Goal: Ask a question: Seek information or help from site administrators or community

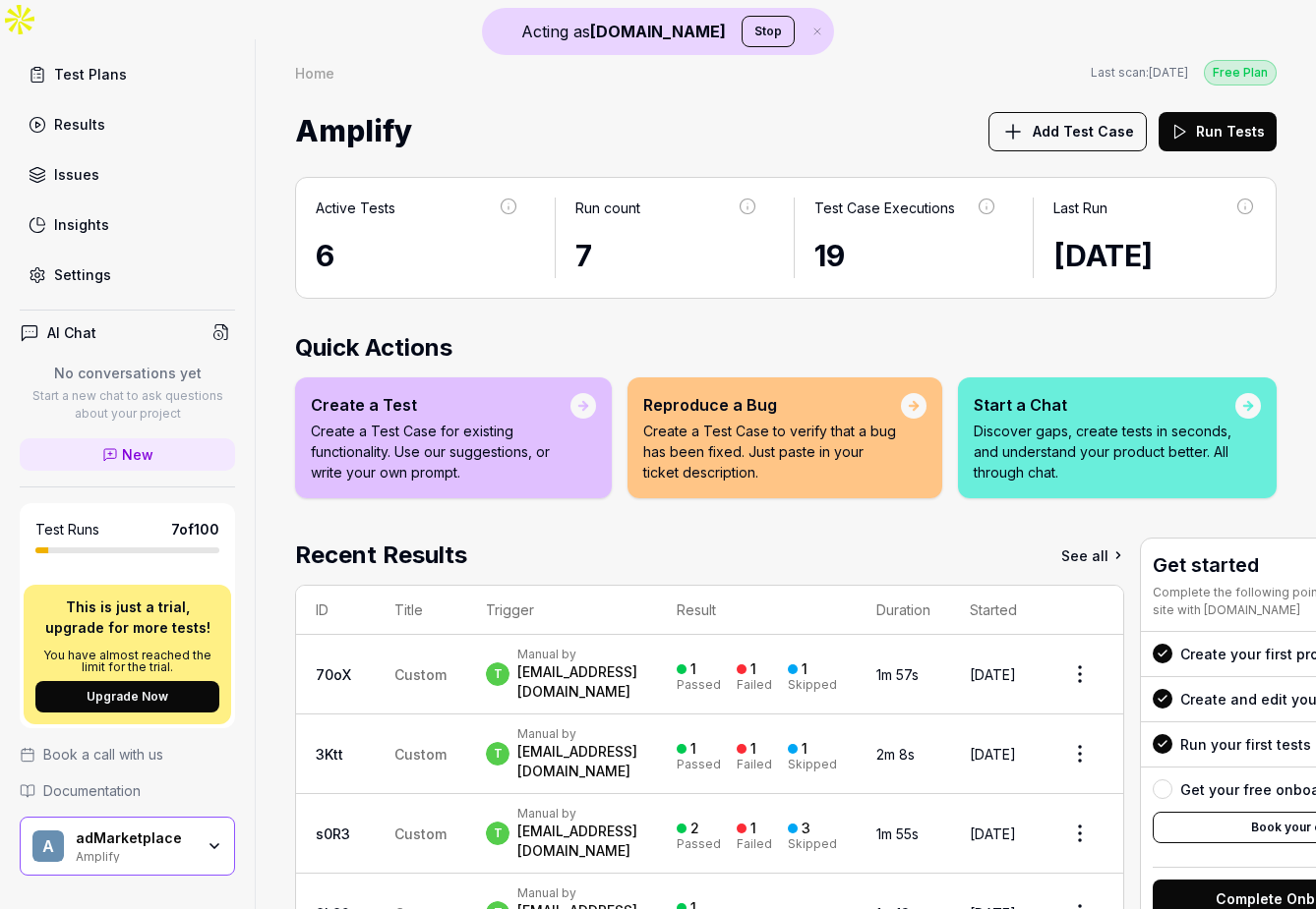
scroll to position [213, 0]
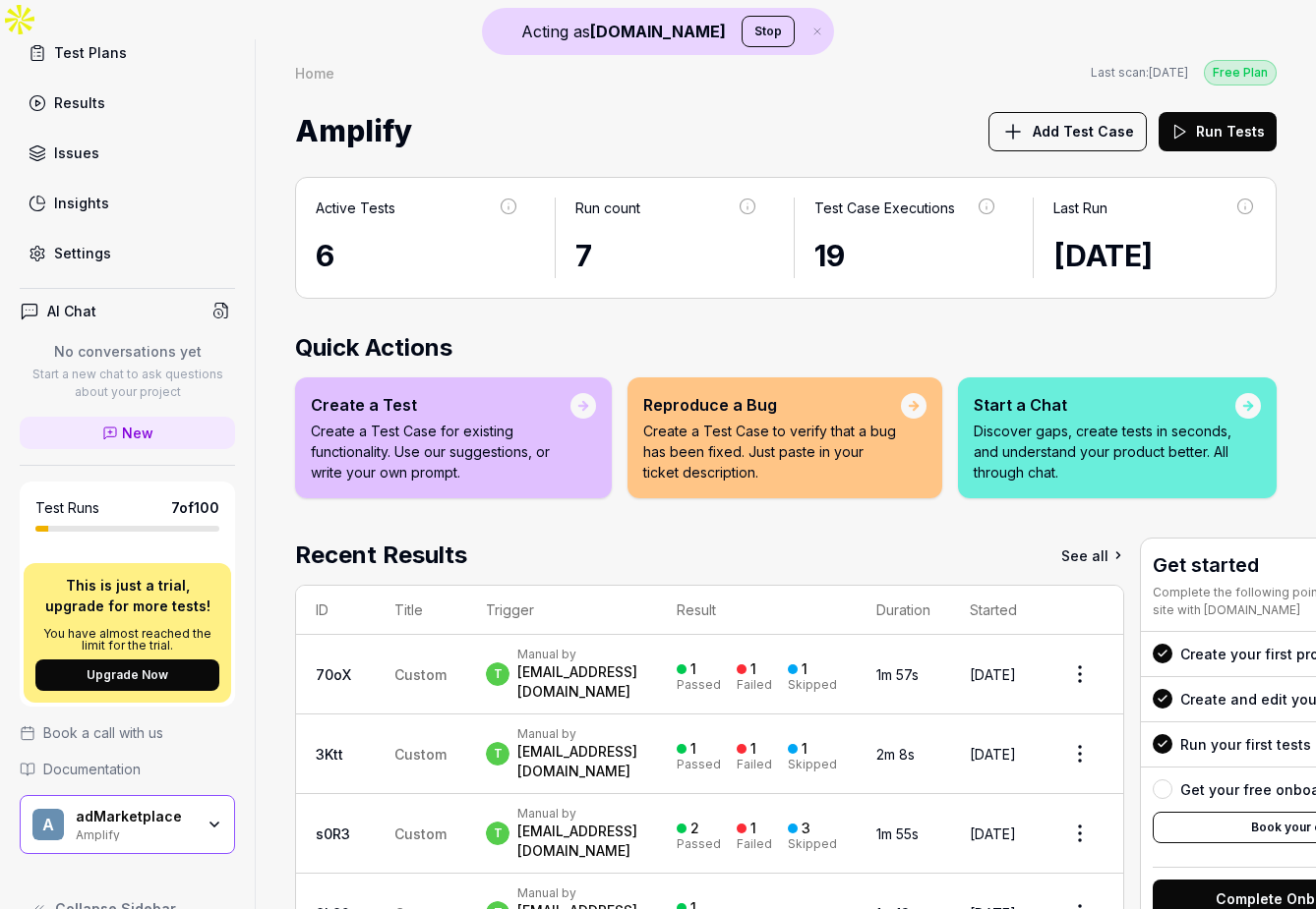
click at [151, 825] on div "Amplify" at bounding box center [134, 833] width 118 height 16
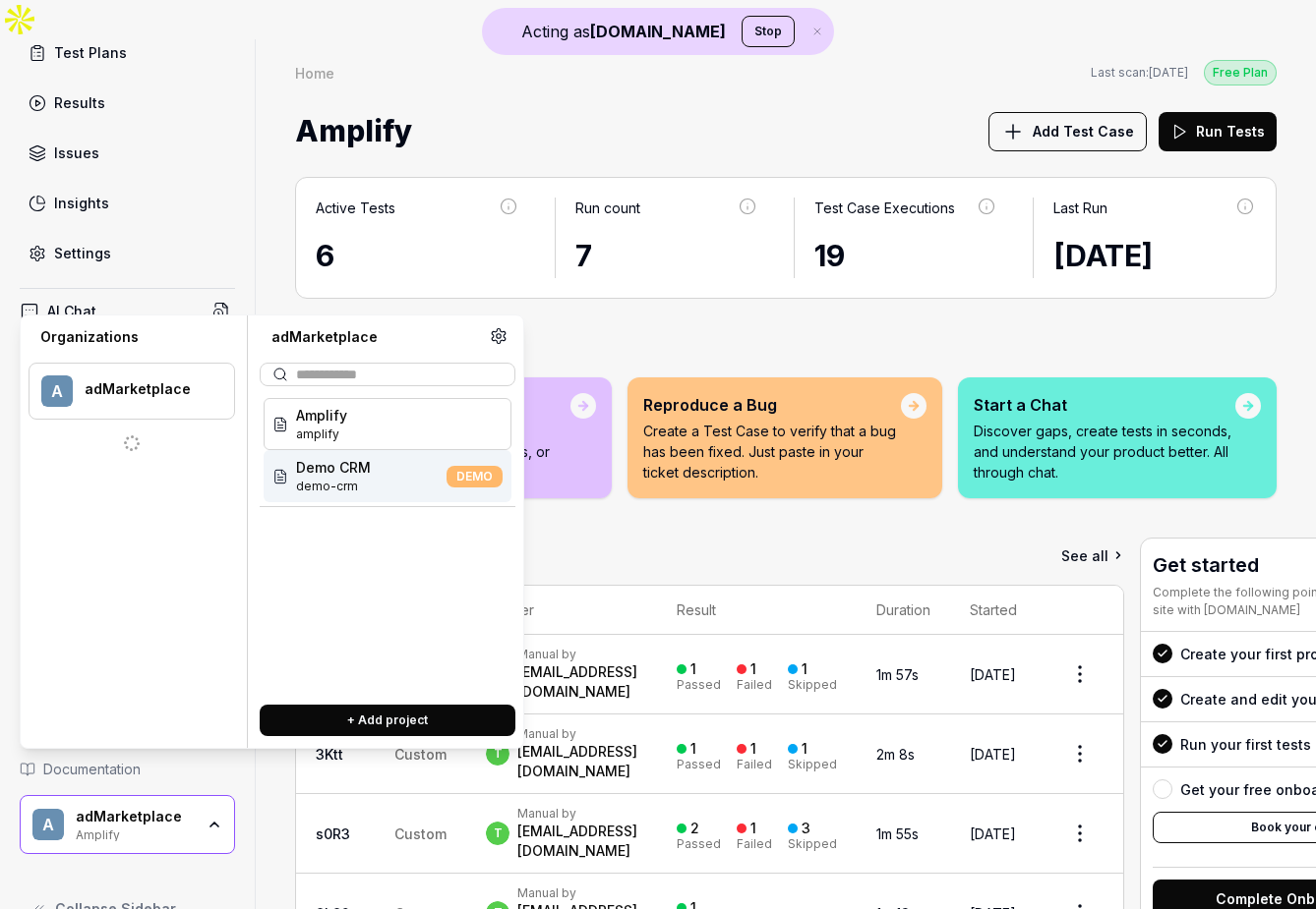
click at [722, 279] on div "Active Tests 6 Run count 7 Test Case Executions 19 Last Run [DATE] Quick Action…" at bounding box center [786, 615] width 1060 height 915
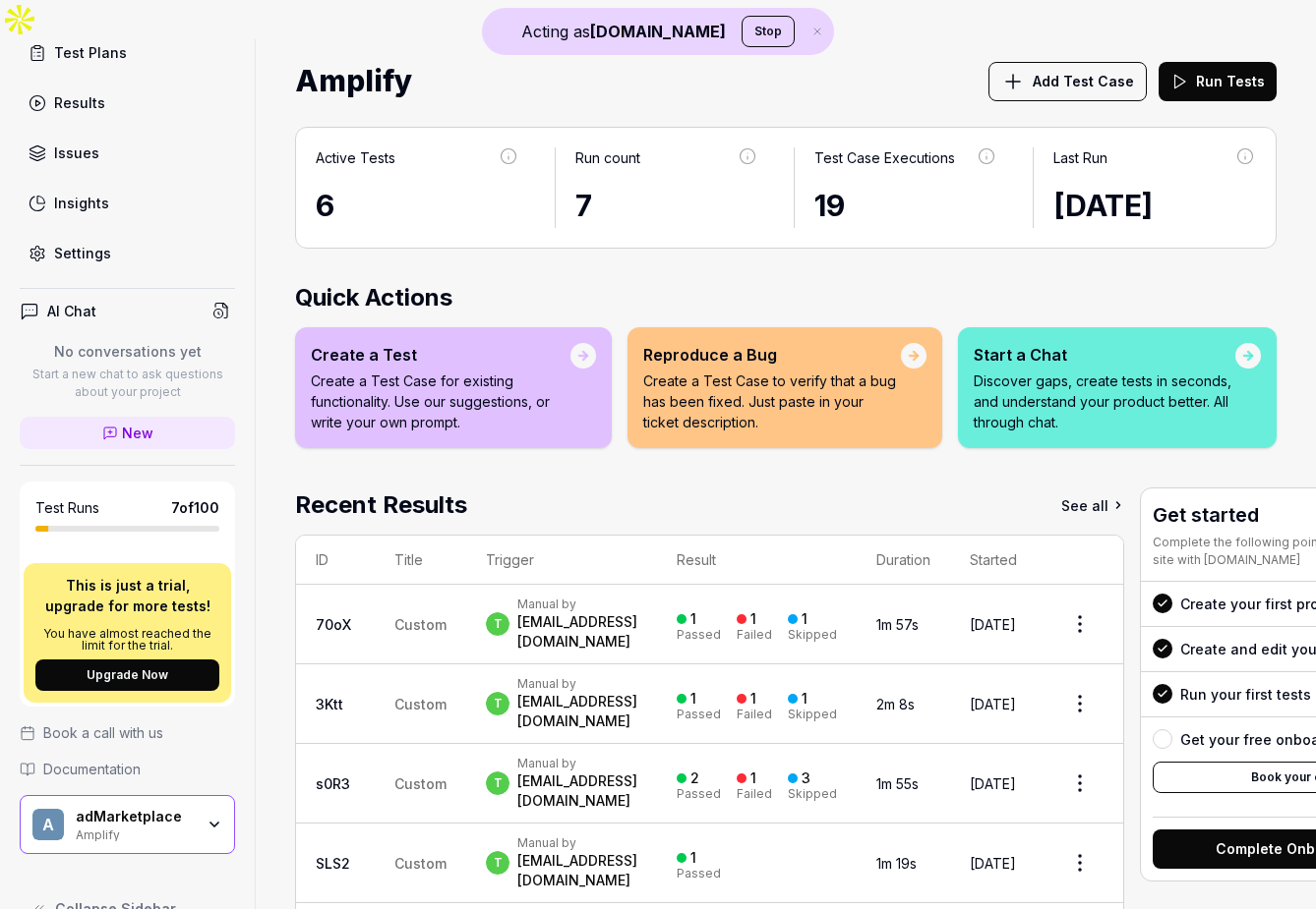
scroll to position [34, 0]
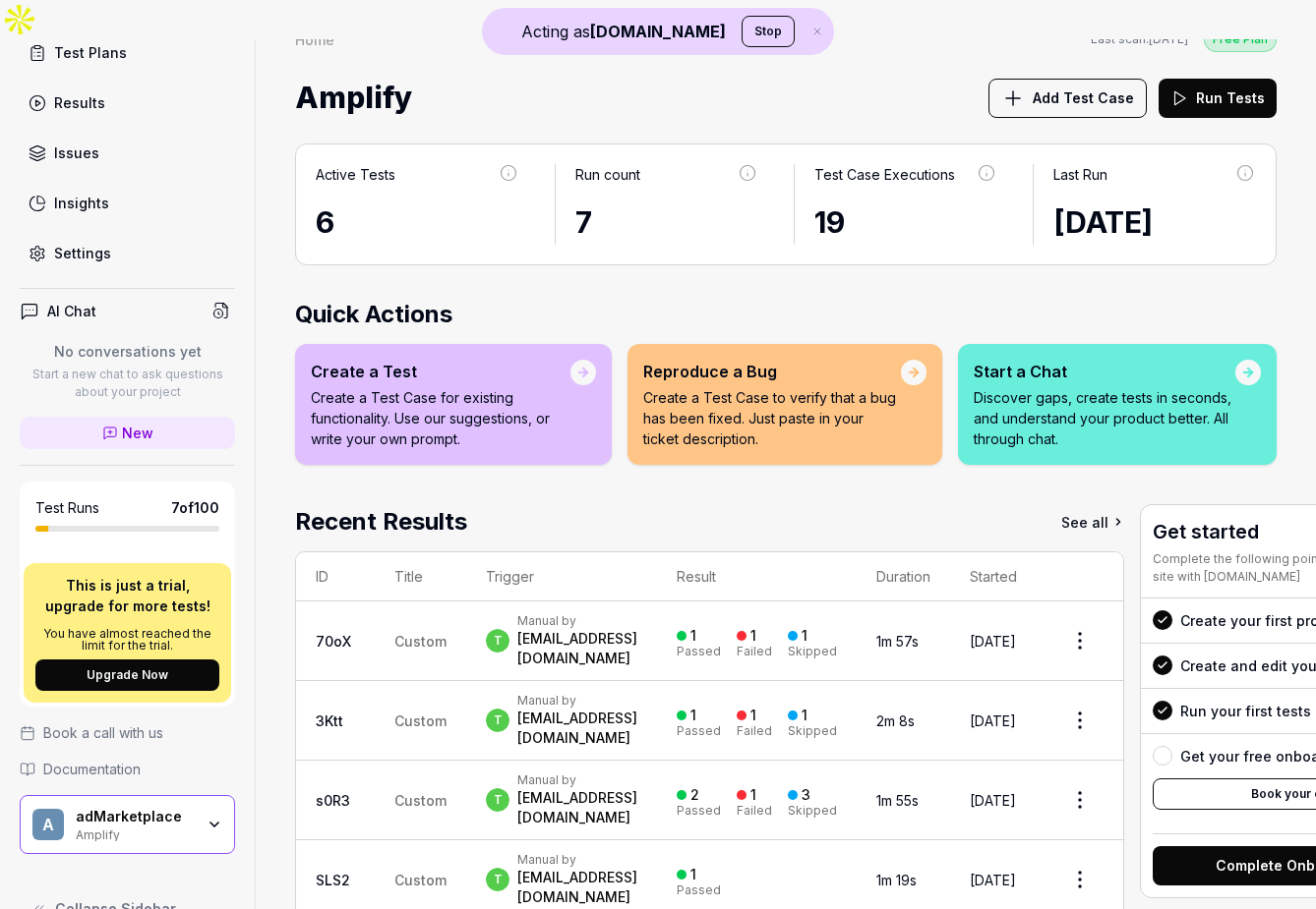
click at [114, 825] on div "Amplify" at bounding box center [134, 833] width 118 height 16
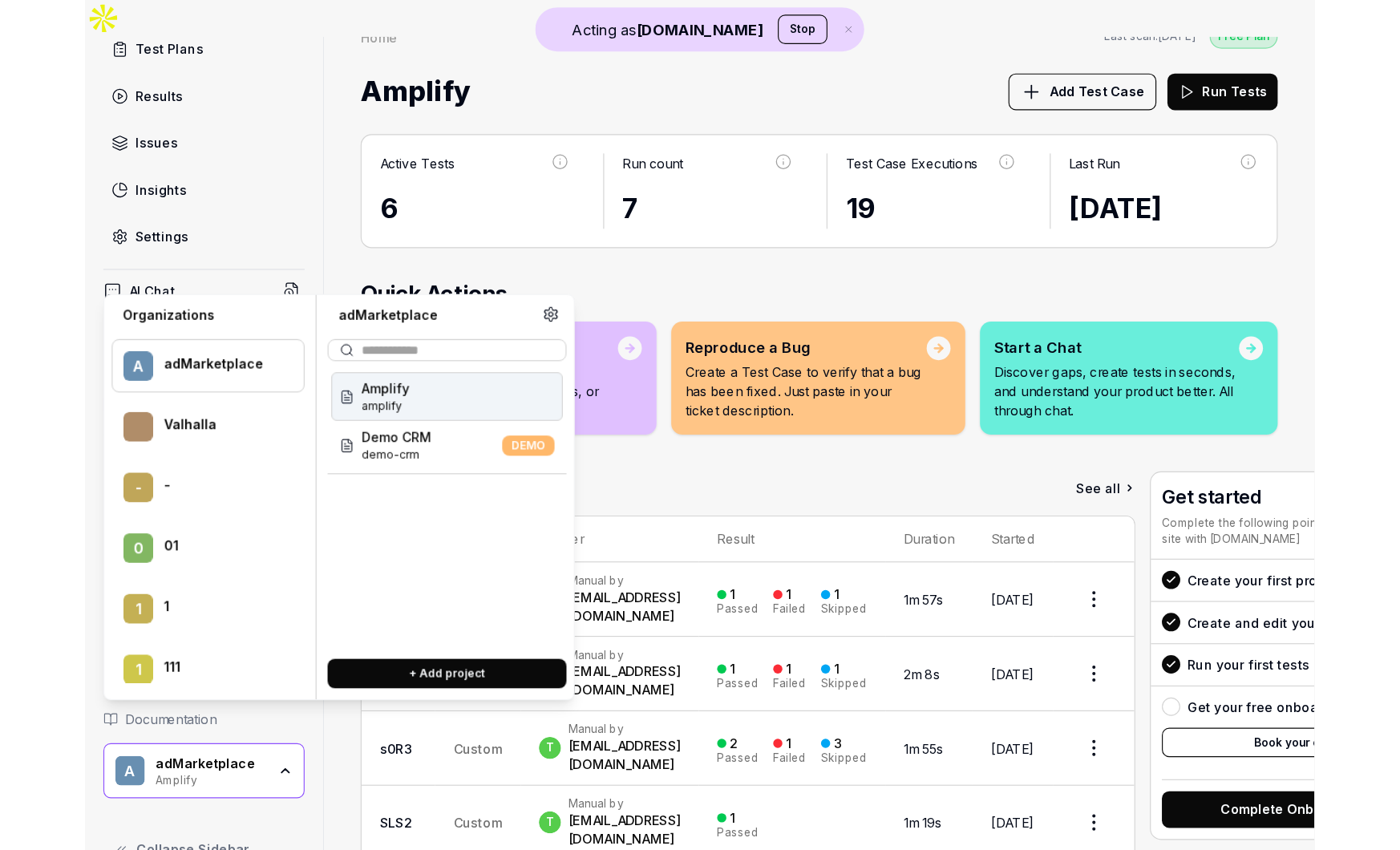
scroll to position [32454, 0]
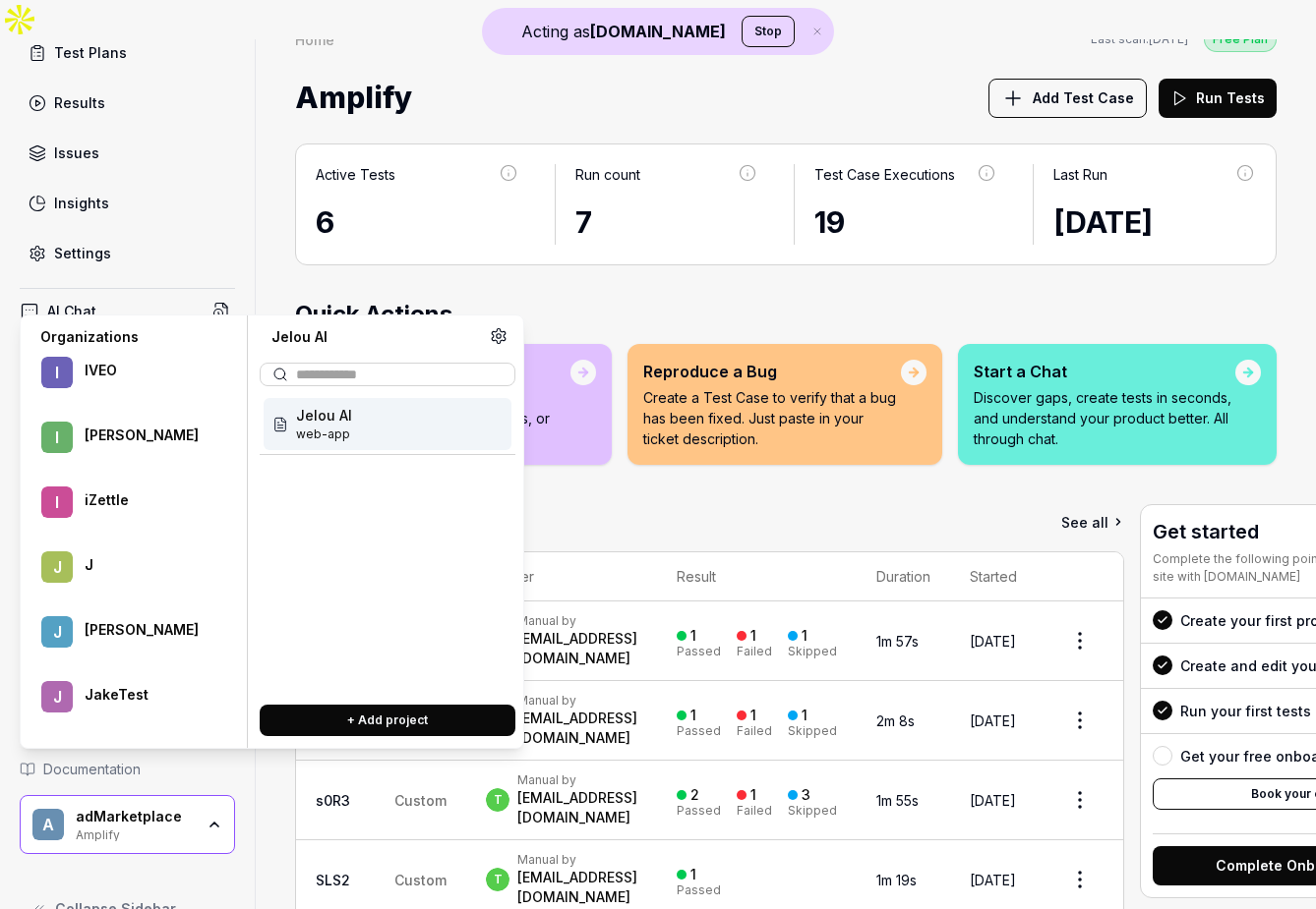
click at [341, 414] on span "Jelou AI" at bounding box center [324, 415] width 56 height 21
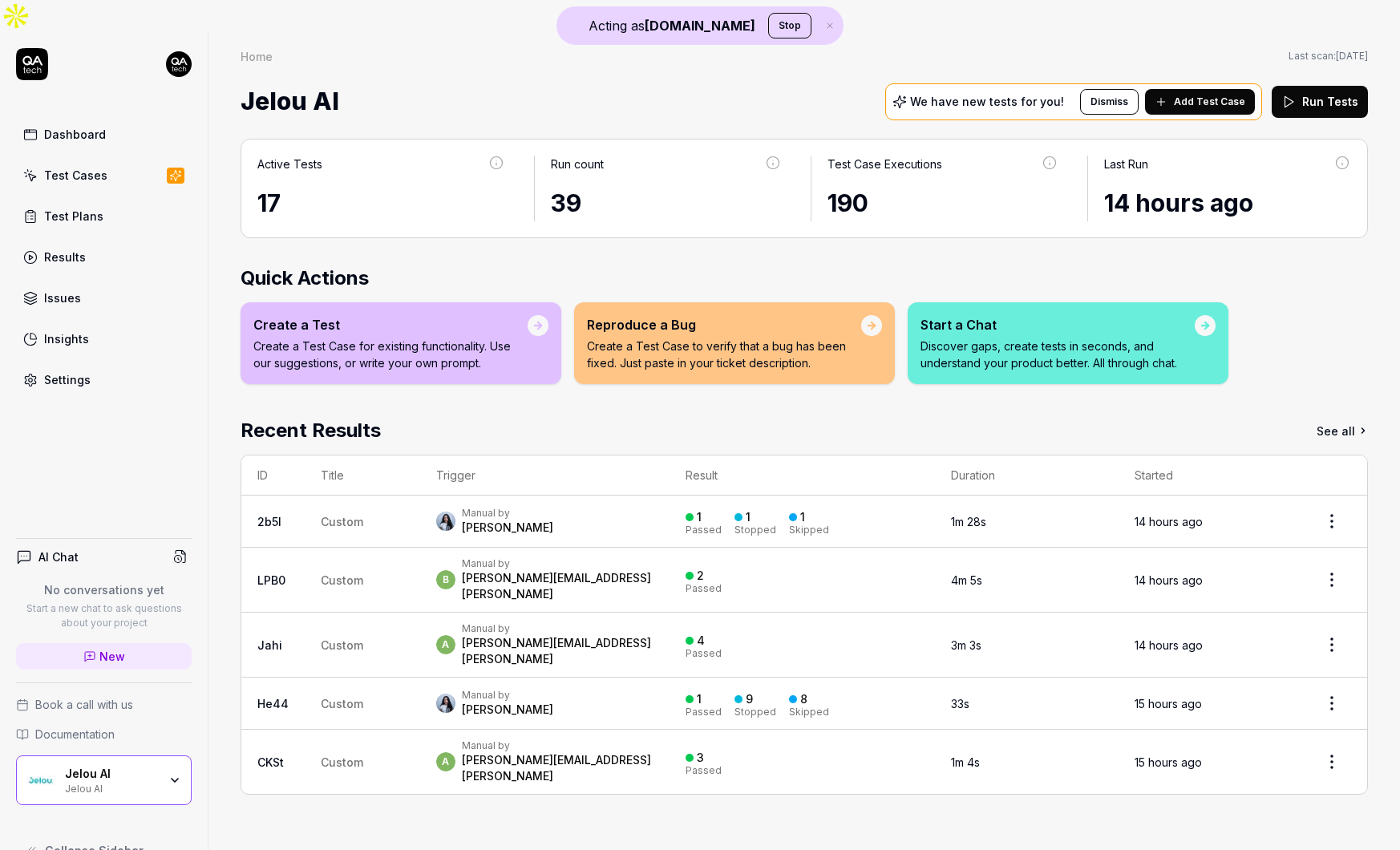
click at [88, 741] on div "Jelou AI" at bounding box center [111, 788] width 93 height 13
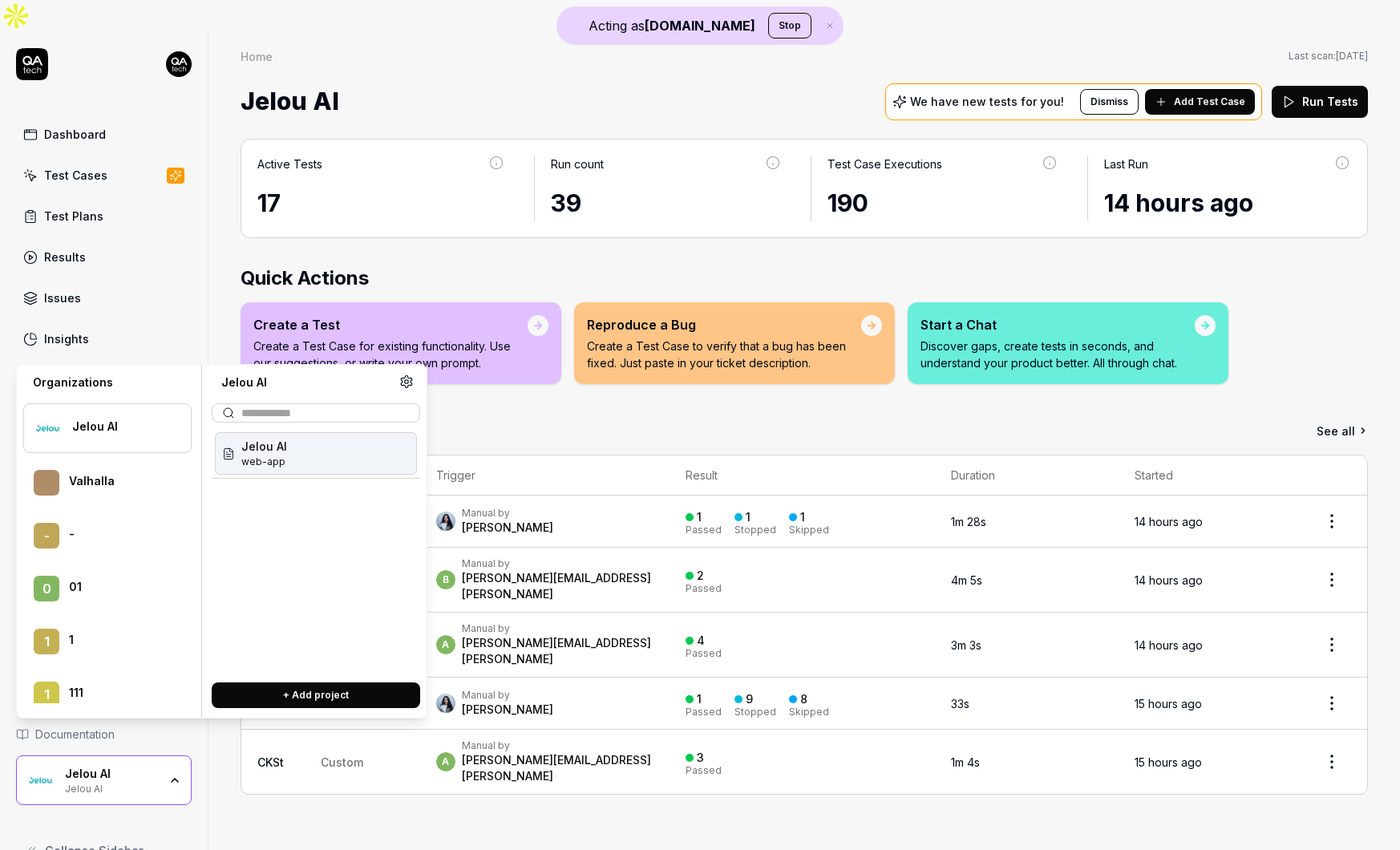
scroll to position [2113, 0]
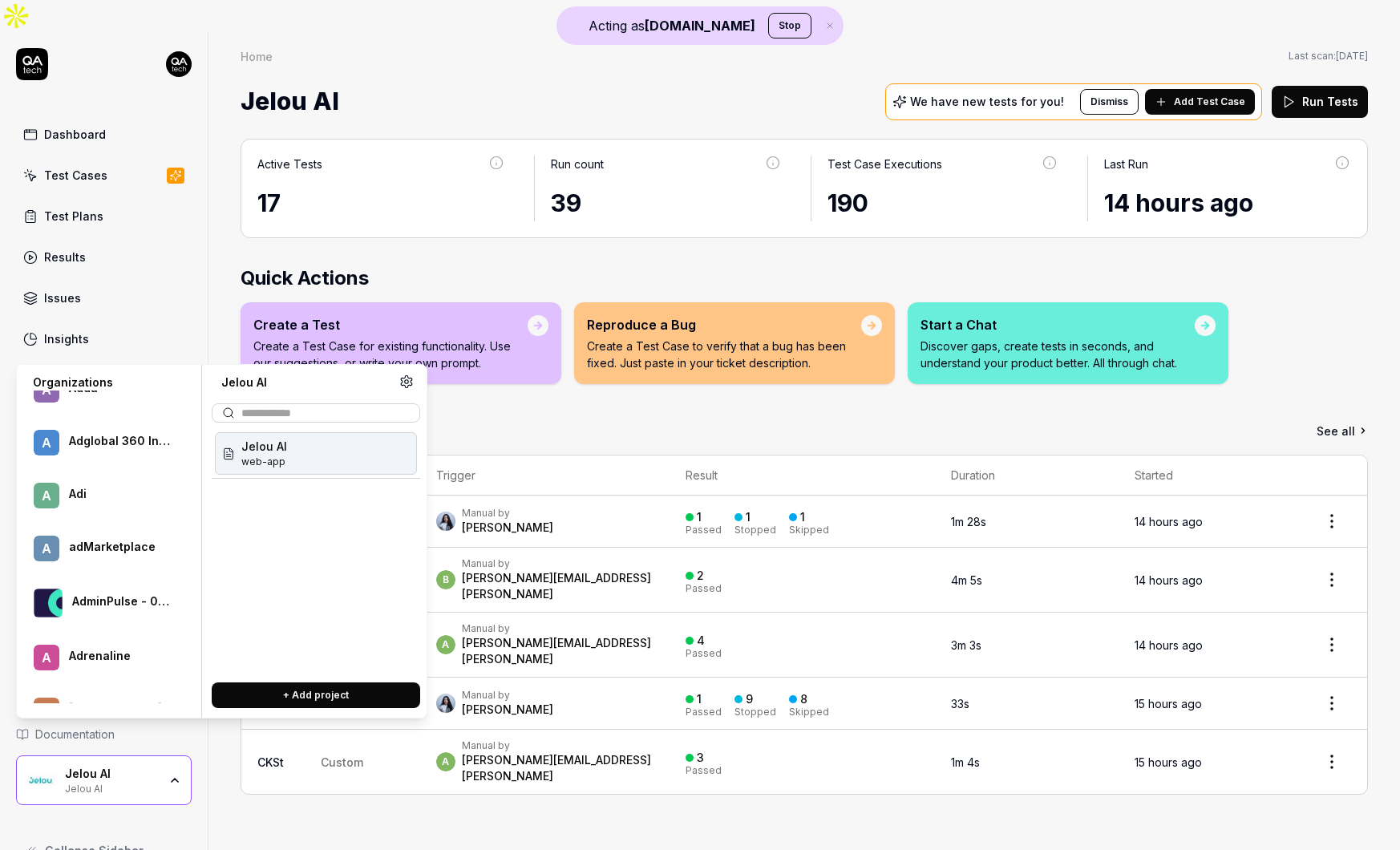
click at [118, 545] on div "adMarketplace" at bounding box center [119, 547] width 101 height 15
click at [260, 456] on span "amplify" at bounding box center [262, 461] width 41 height 15
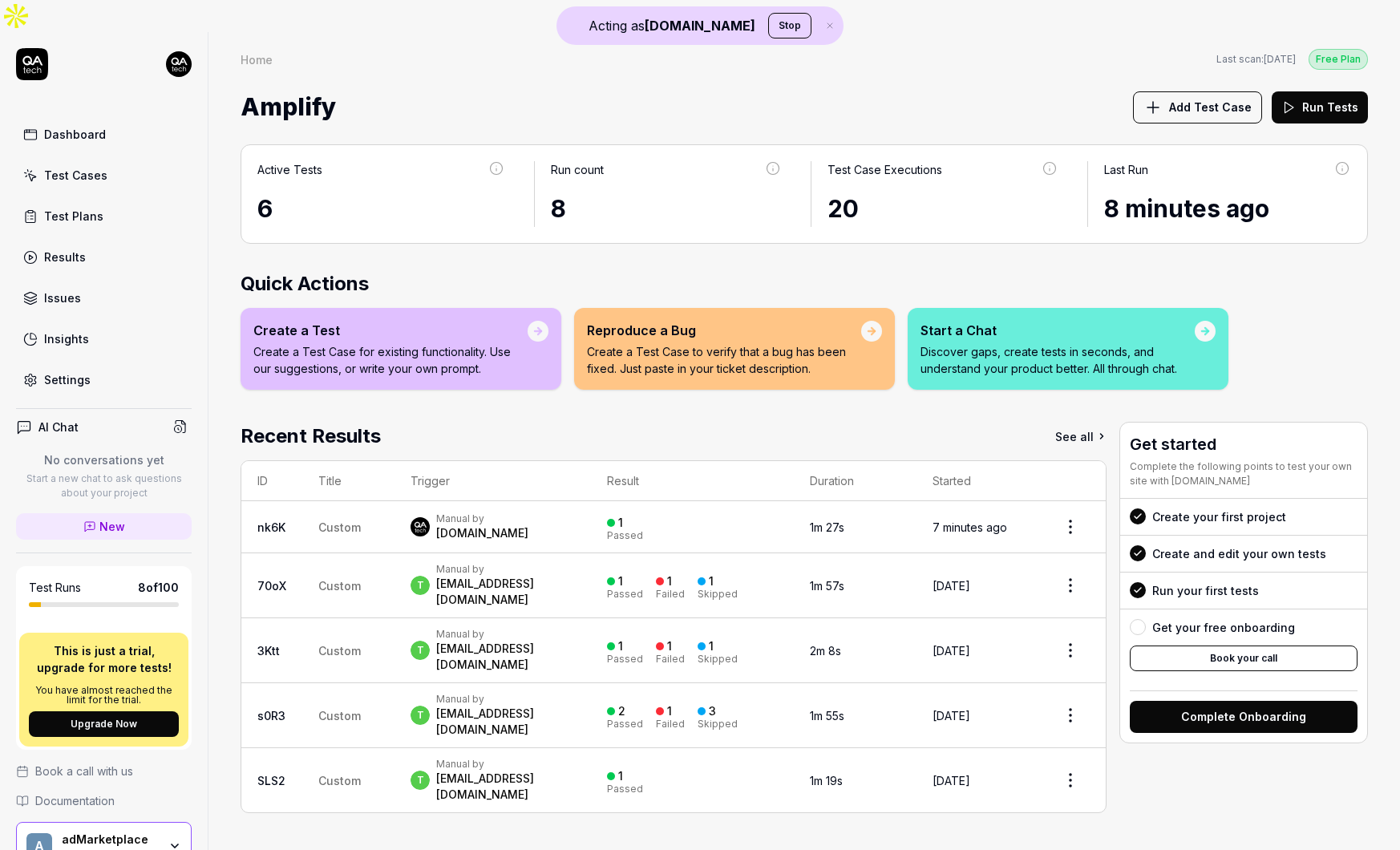
click at [89, 167] on div "Test Cases" at bounding box center [75, 175] width 63 height 17
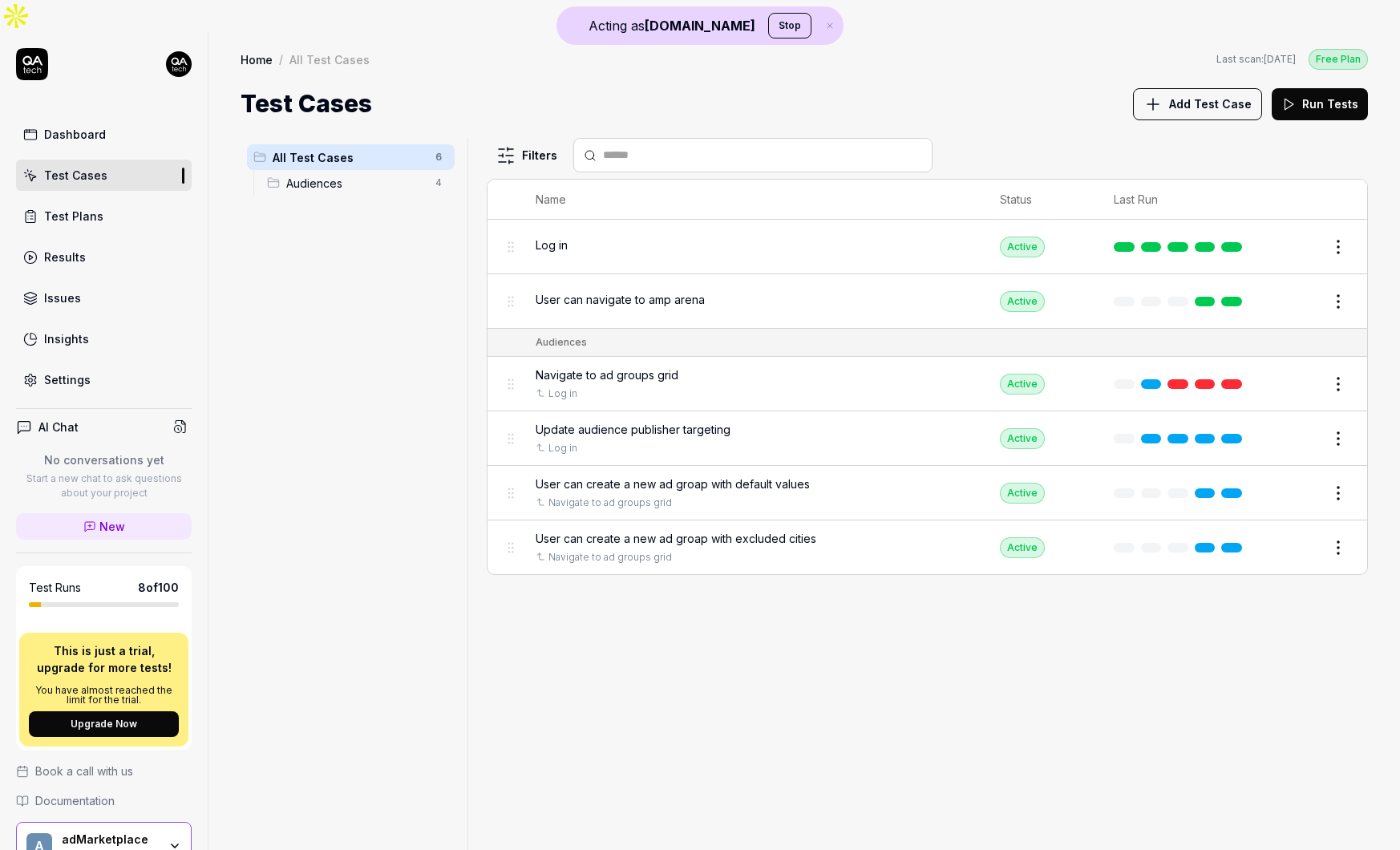
click at [1072, 96] on span "Add Test Case" at bounding box center [1210, 104] width 83 height 17
click at [72, 126] on div "Dashboard" at bounding box center [75, 134] width 62 height 17
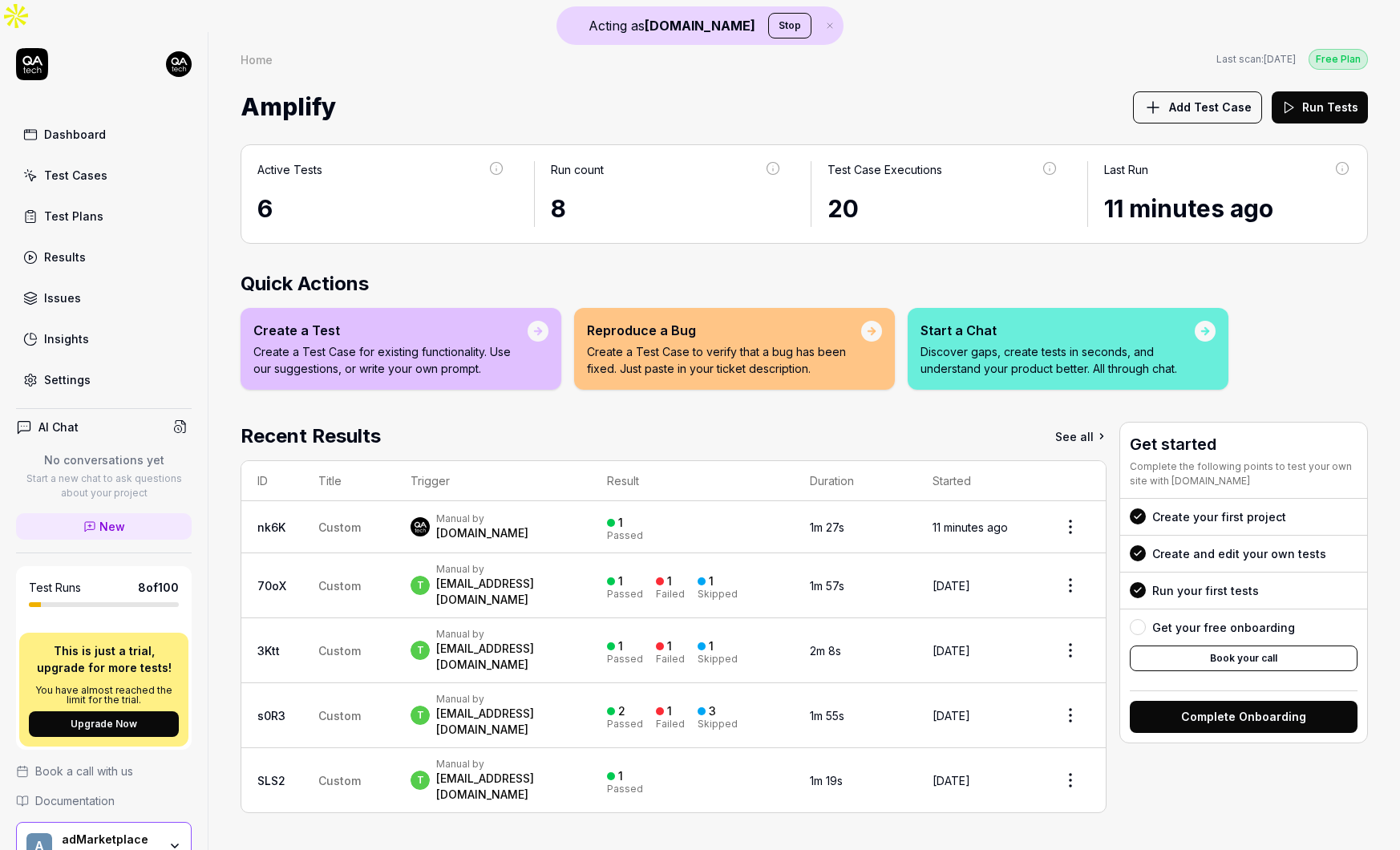
click at [91, 520] on icon at bounding box center [90, 526] width 13 height 13
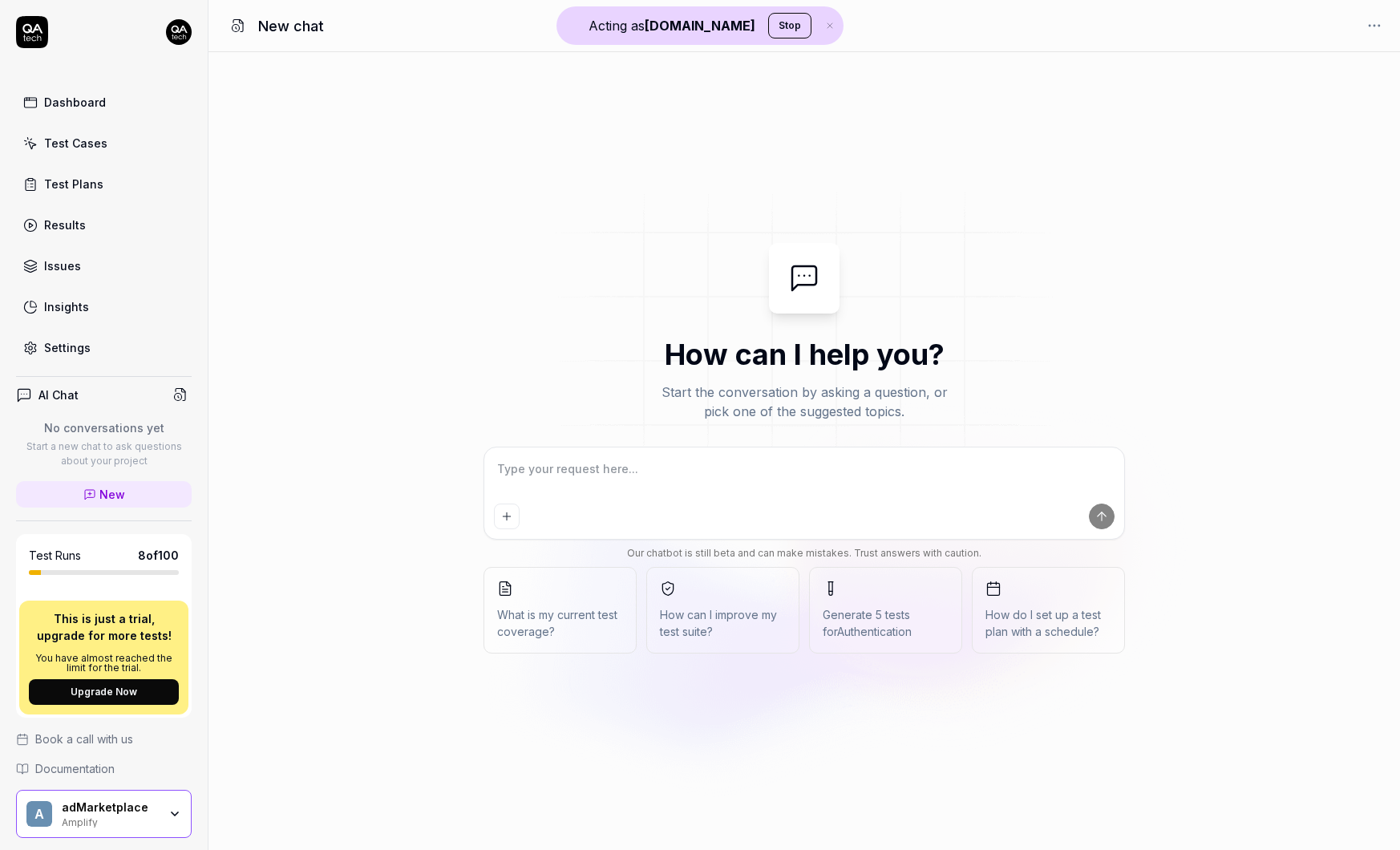
click at [760, 488] on textarea at bounding box center [804, 476] width 621 height 40
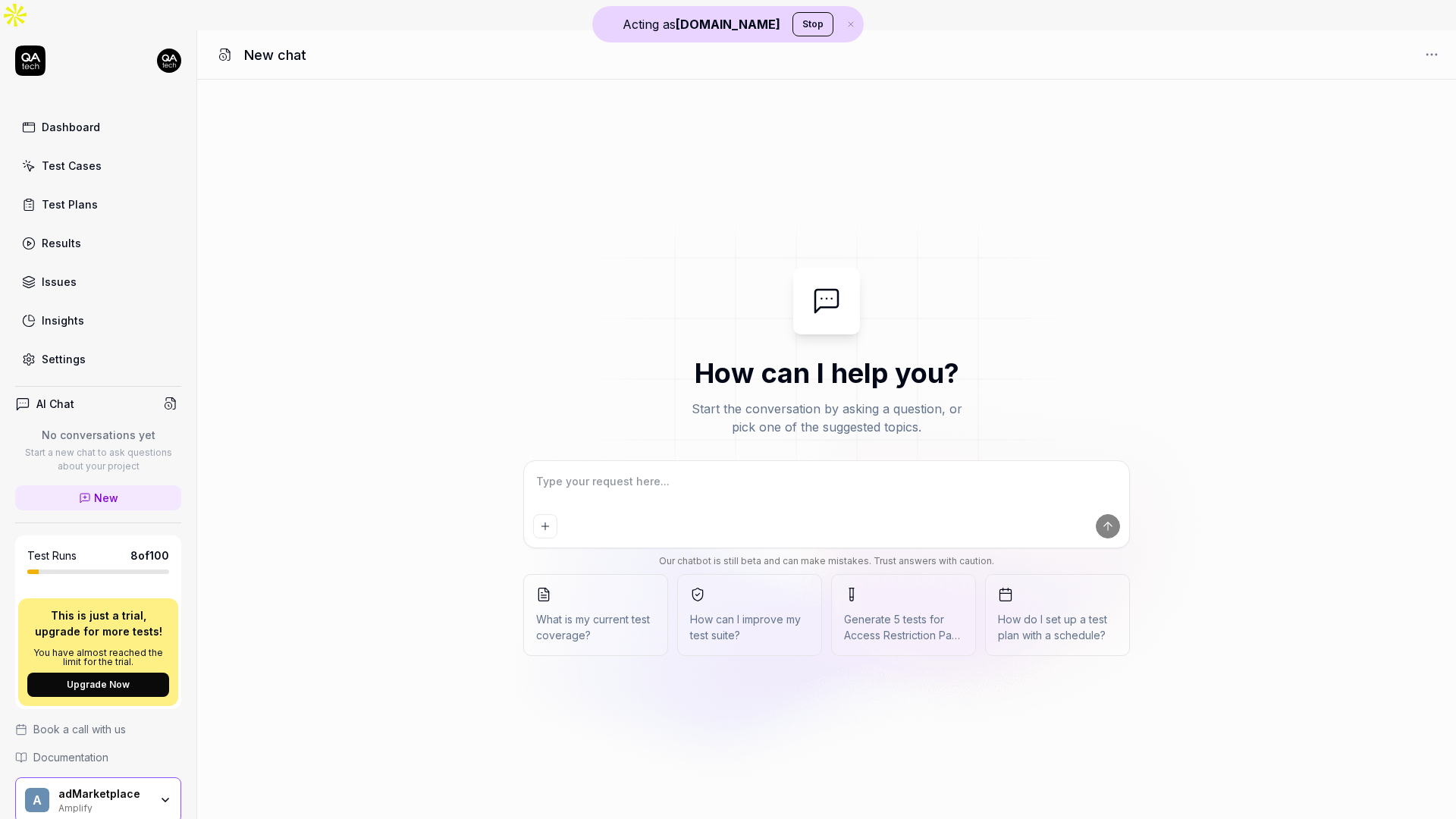
type textarea "*"
type textarea "w"
type textarea "*"
type textarea "wh"
type textarea "*"
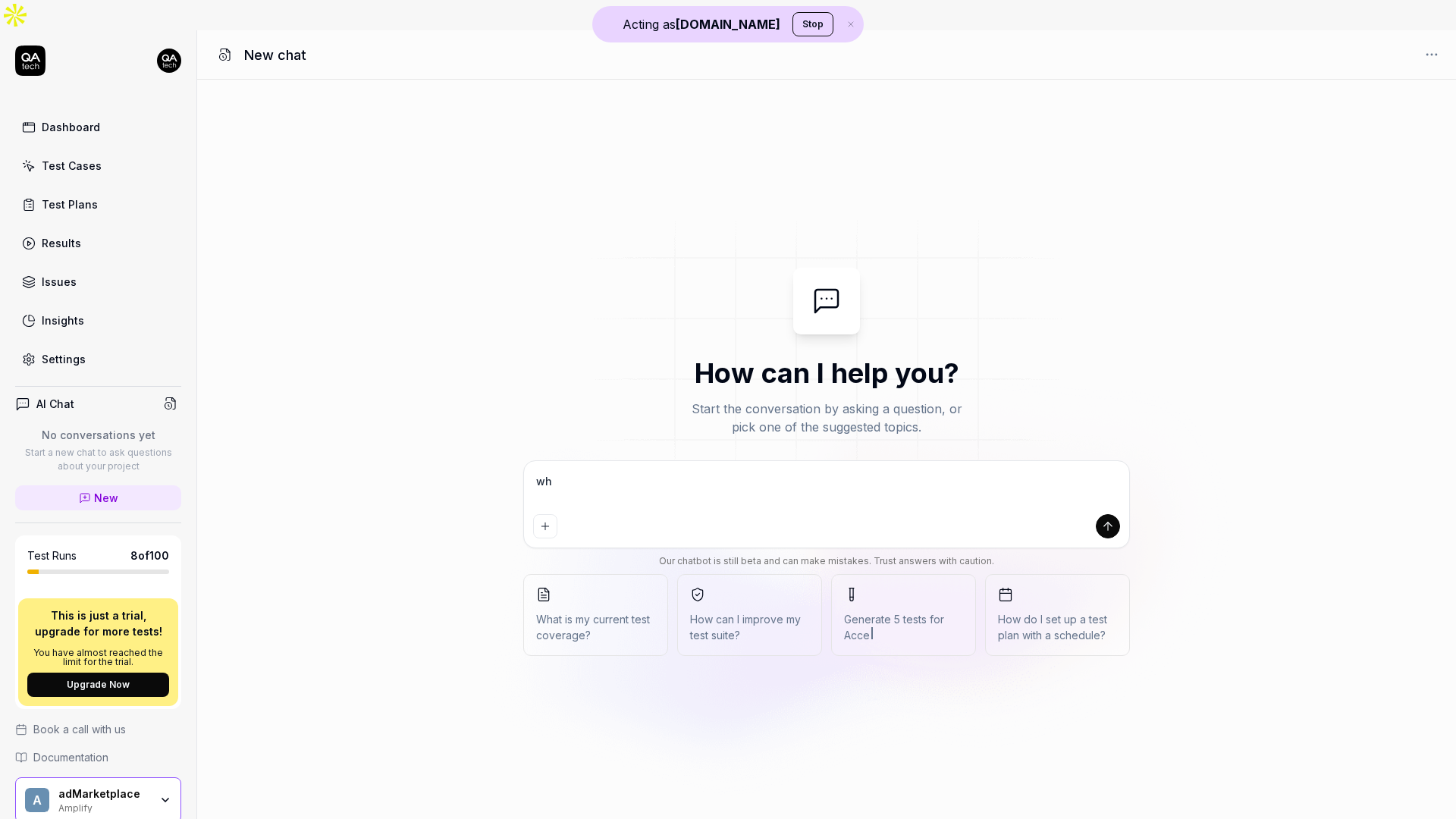
type textarea "wha"
type textarea "*"
type textarea "what"
type textarea "*"
type textarea "what"
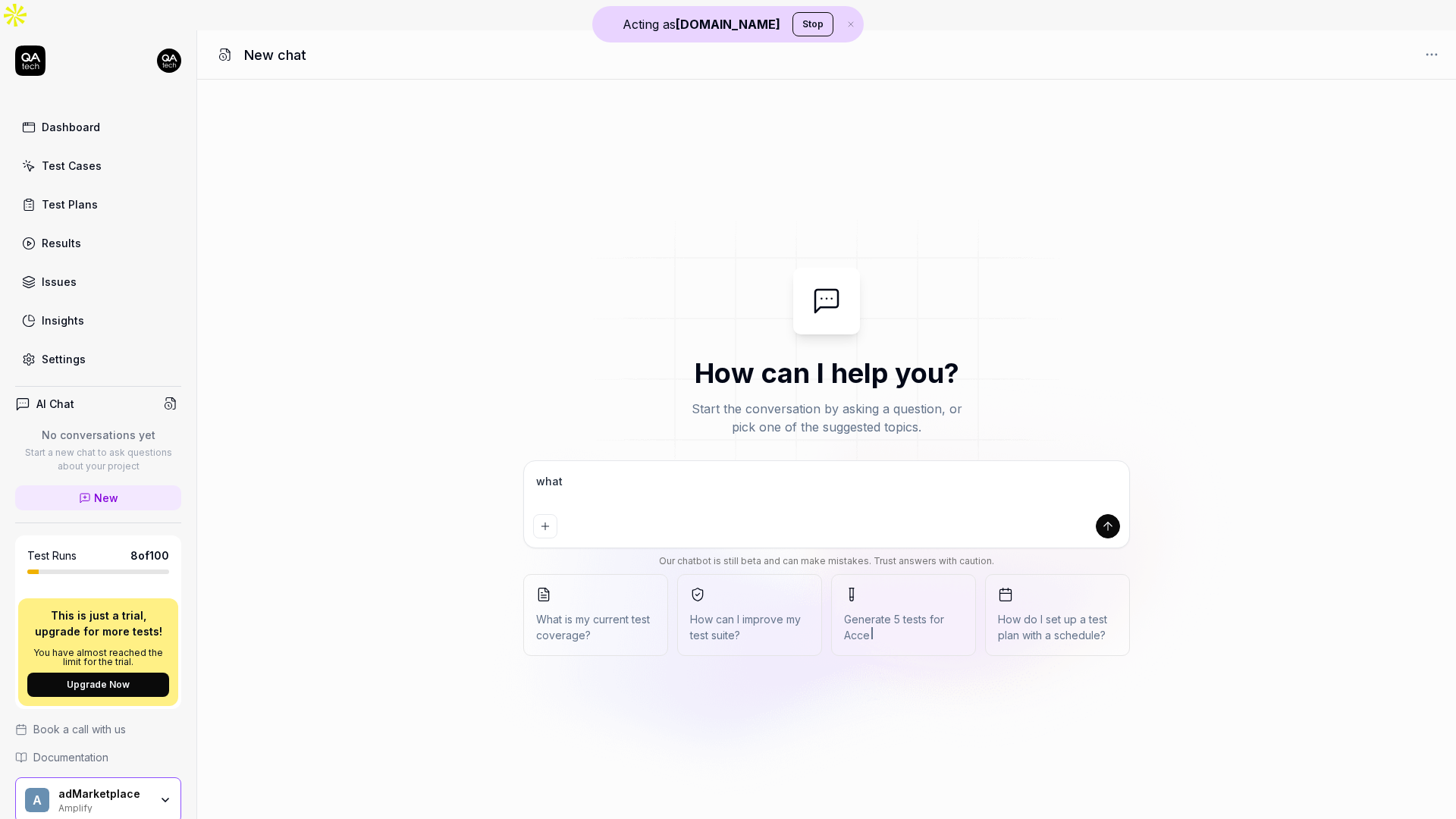
type textarea "*"
type textarea "what k"
type textarea "*"
type textarea "what ki"
type textarea "*"
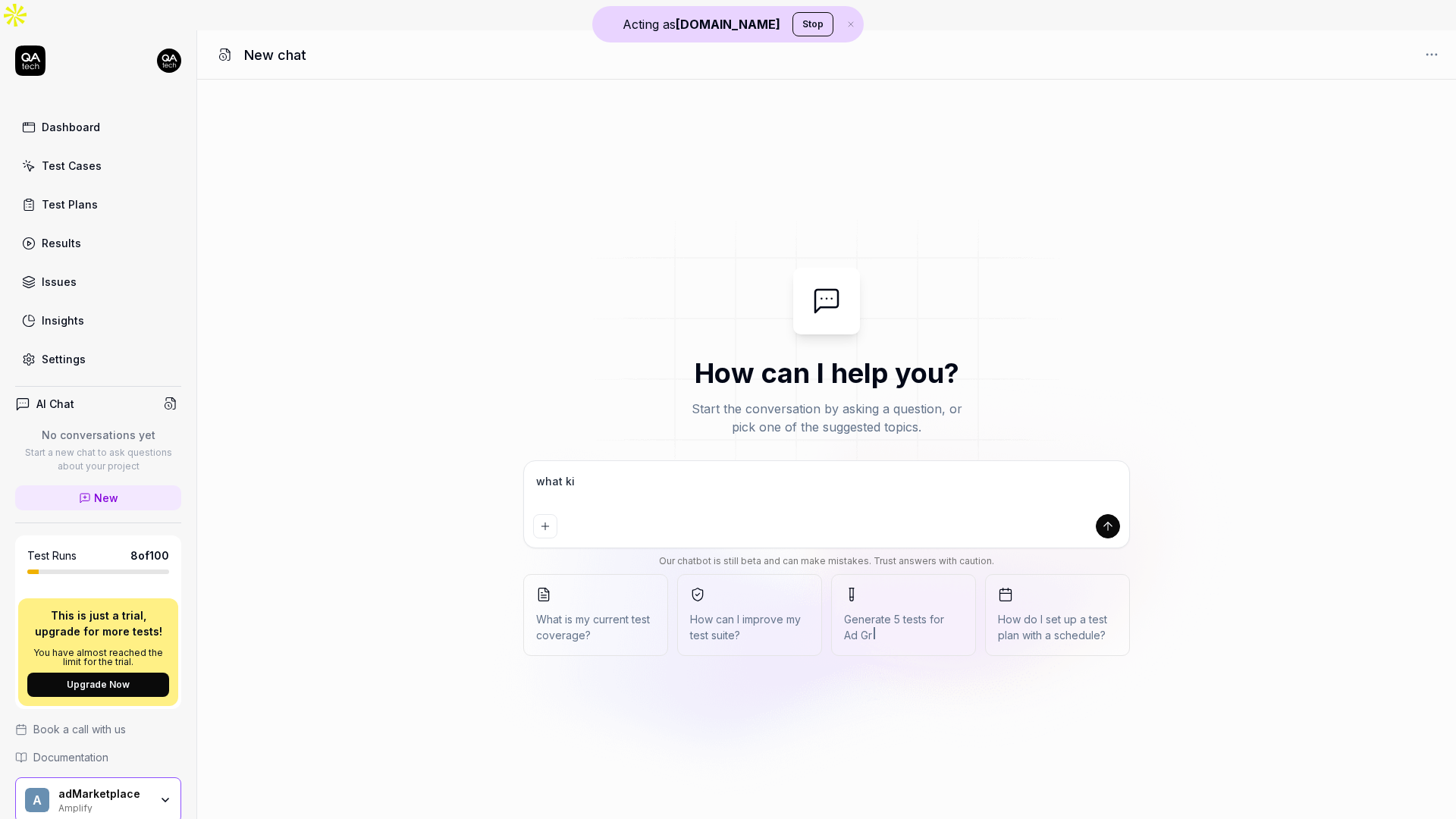
type textarea "what kin"
type textarea "*"
type textarea "what kind"
type textarea "*"
type textarea "what kind"
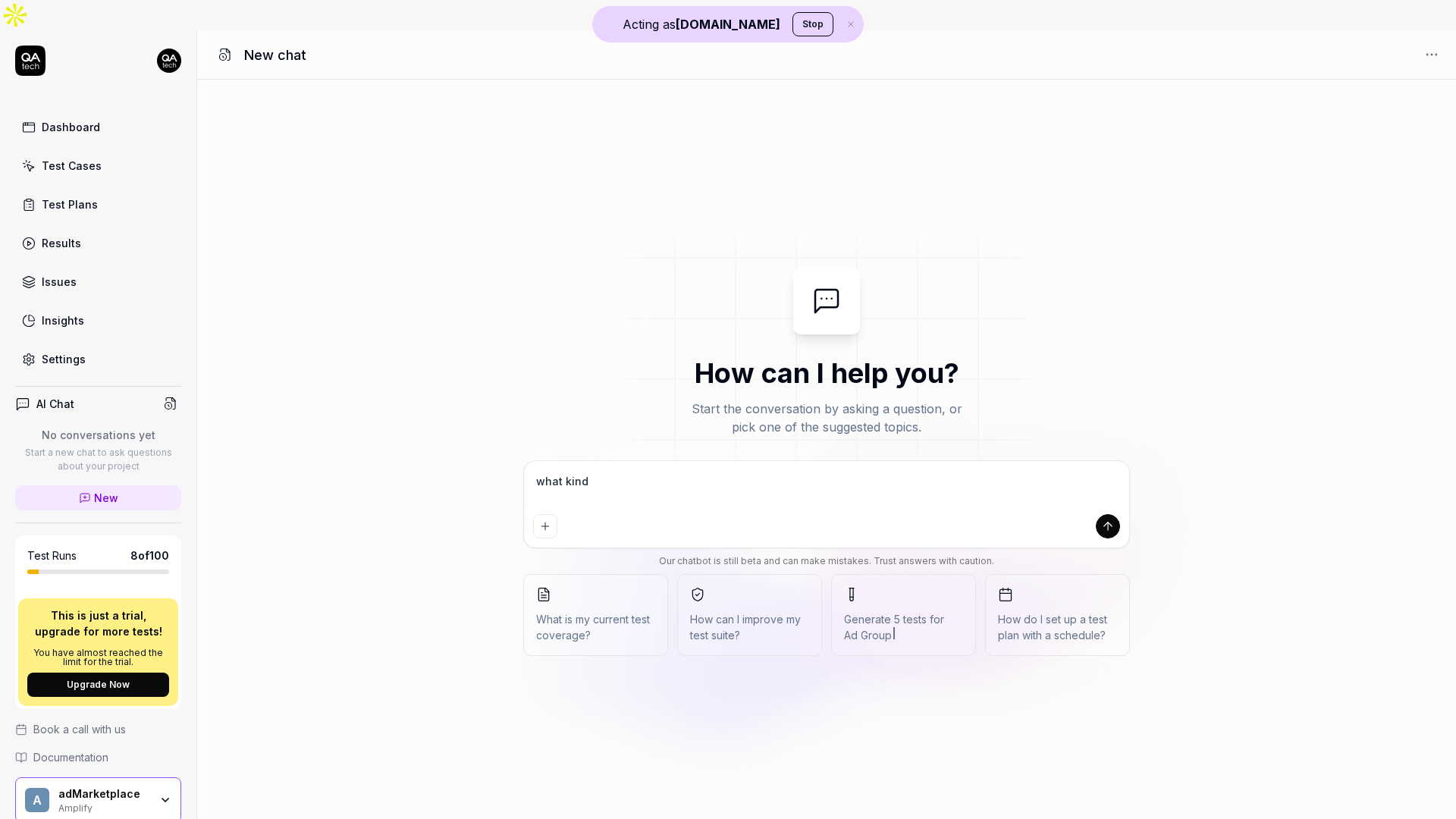
type textarea "*"
type textarea "what kind o"
type textarea "*"
type textarea "what kind of"
type textarea "*"
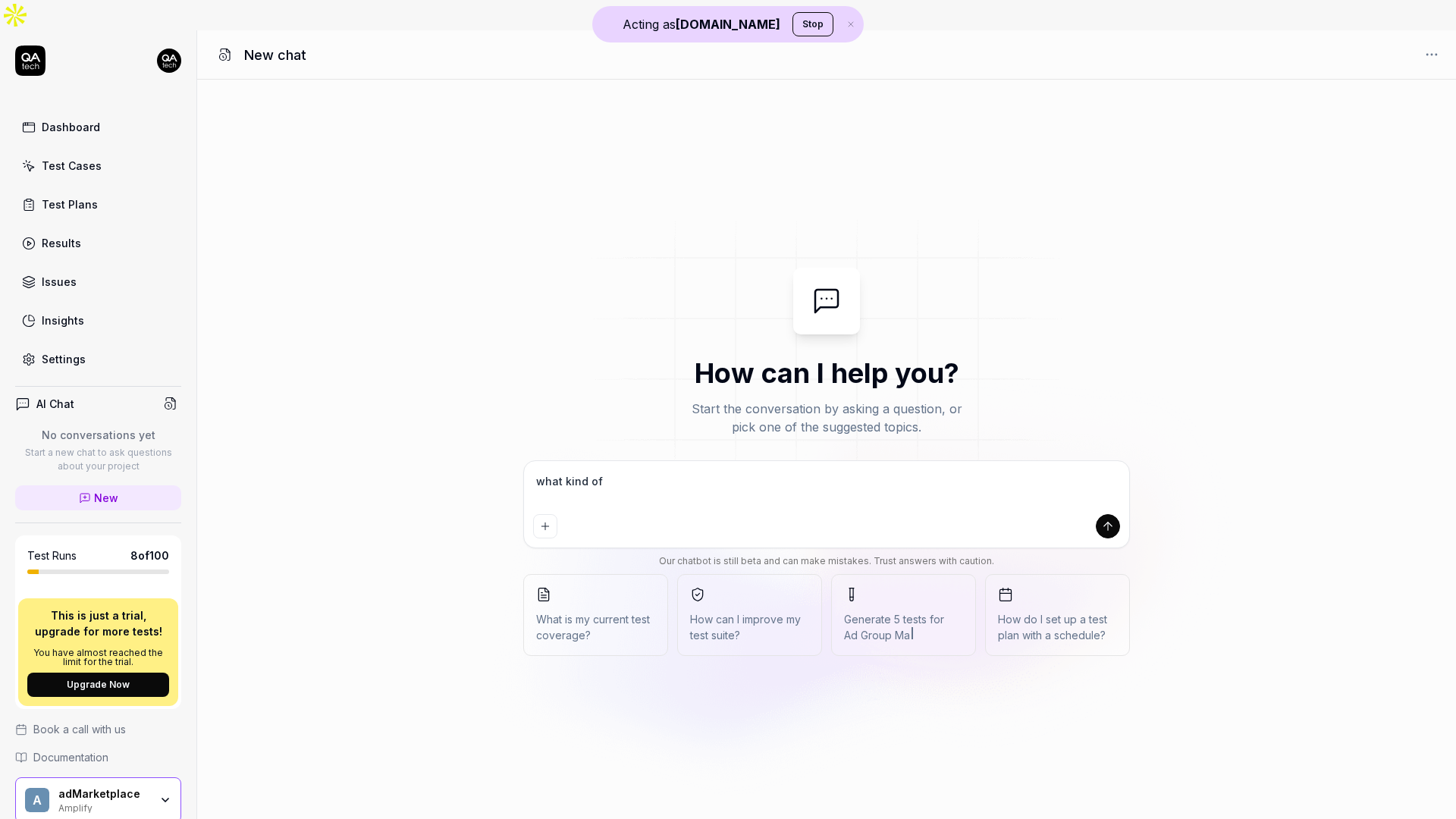
type textarea "what kind of"
type textarea "*"
type textarea "what kind of u"
type textarea "*"
type textarea "what kind of us"
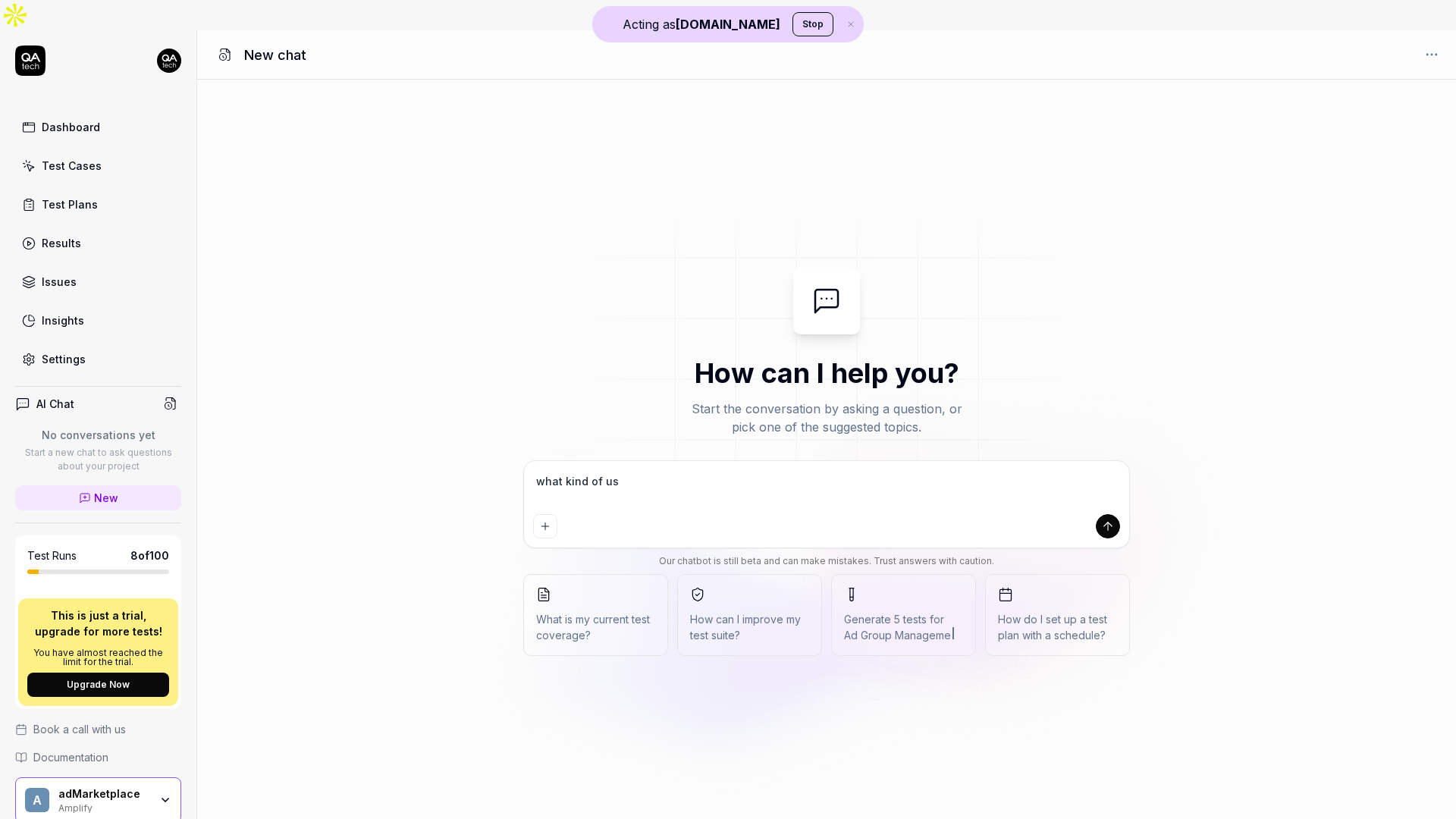
type textarea "*"
type textarea "what kind of use"
type textarea "*"
type textarea "what kind of user"
type textarea "*"
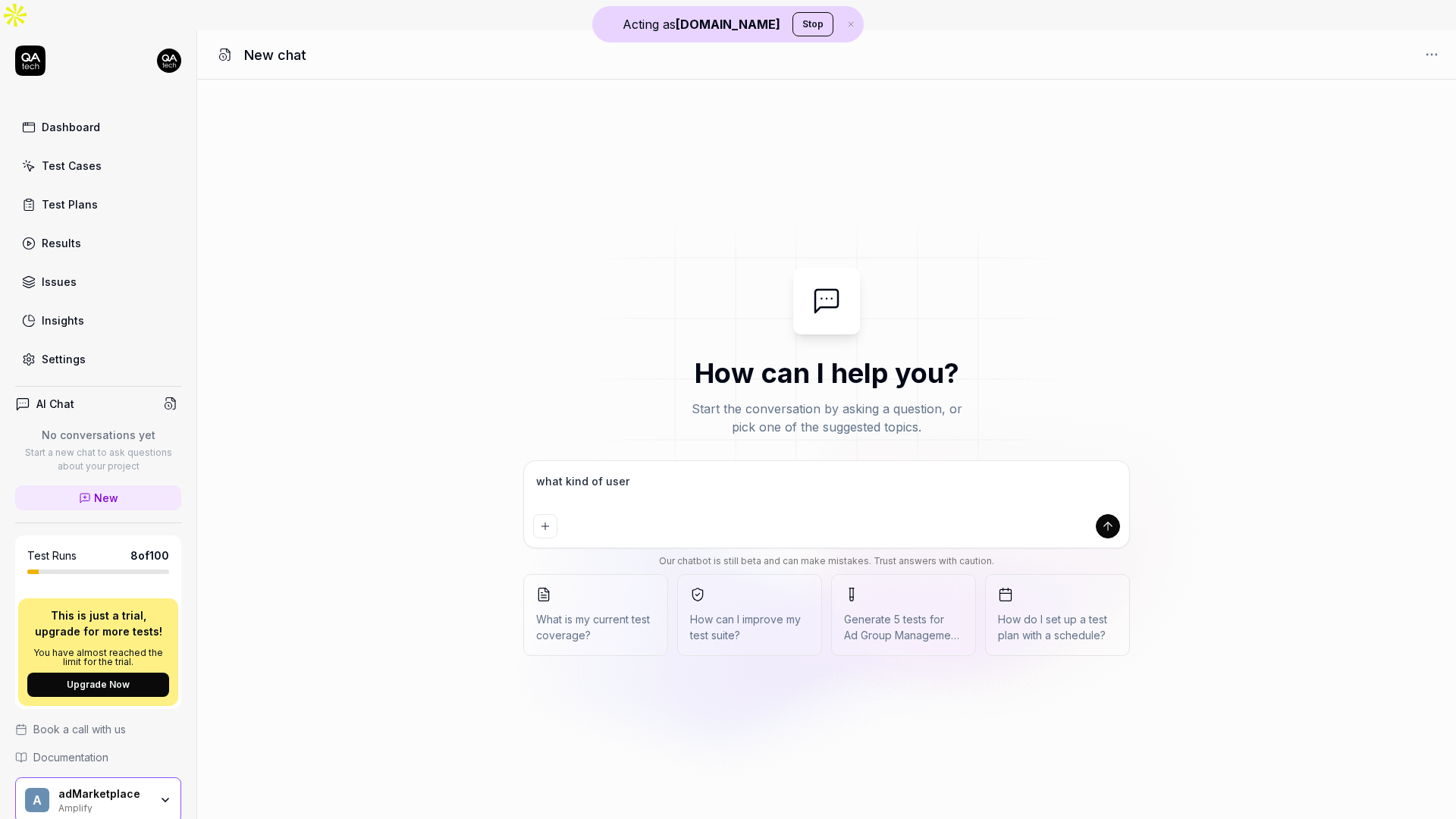
type textarea "what kind of user"
type textarea "*"
type textarea "what kind of user f"
type textarea "*"
type textarea "what kind of user fl"
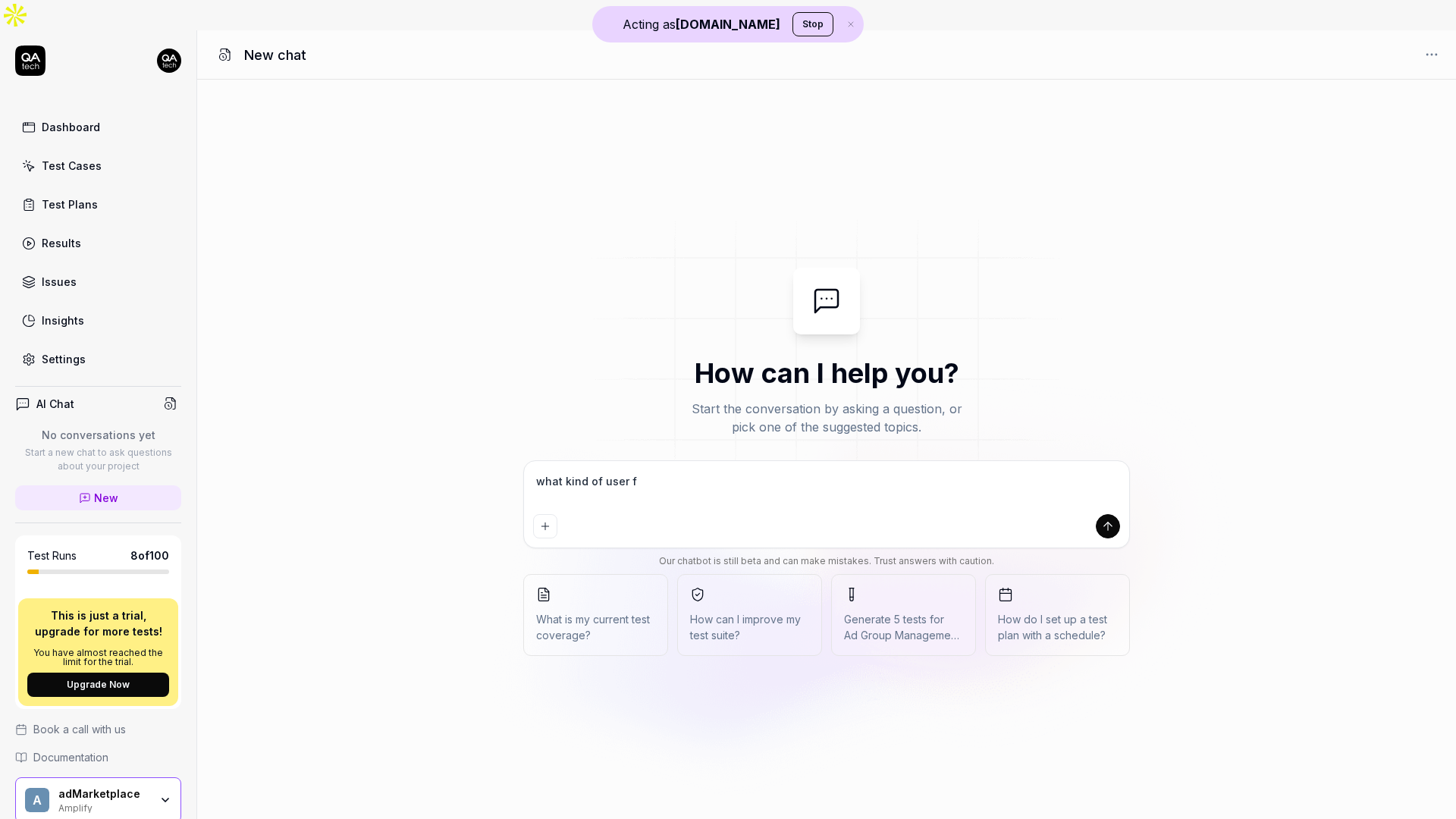
type textarea "*"
type textarea "what kind of user flo"
type textarea "*"
type textarea "what kind of user flow"
type textarea "*"
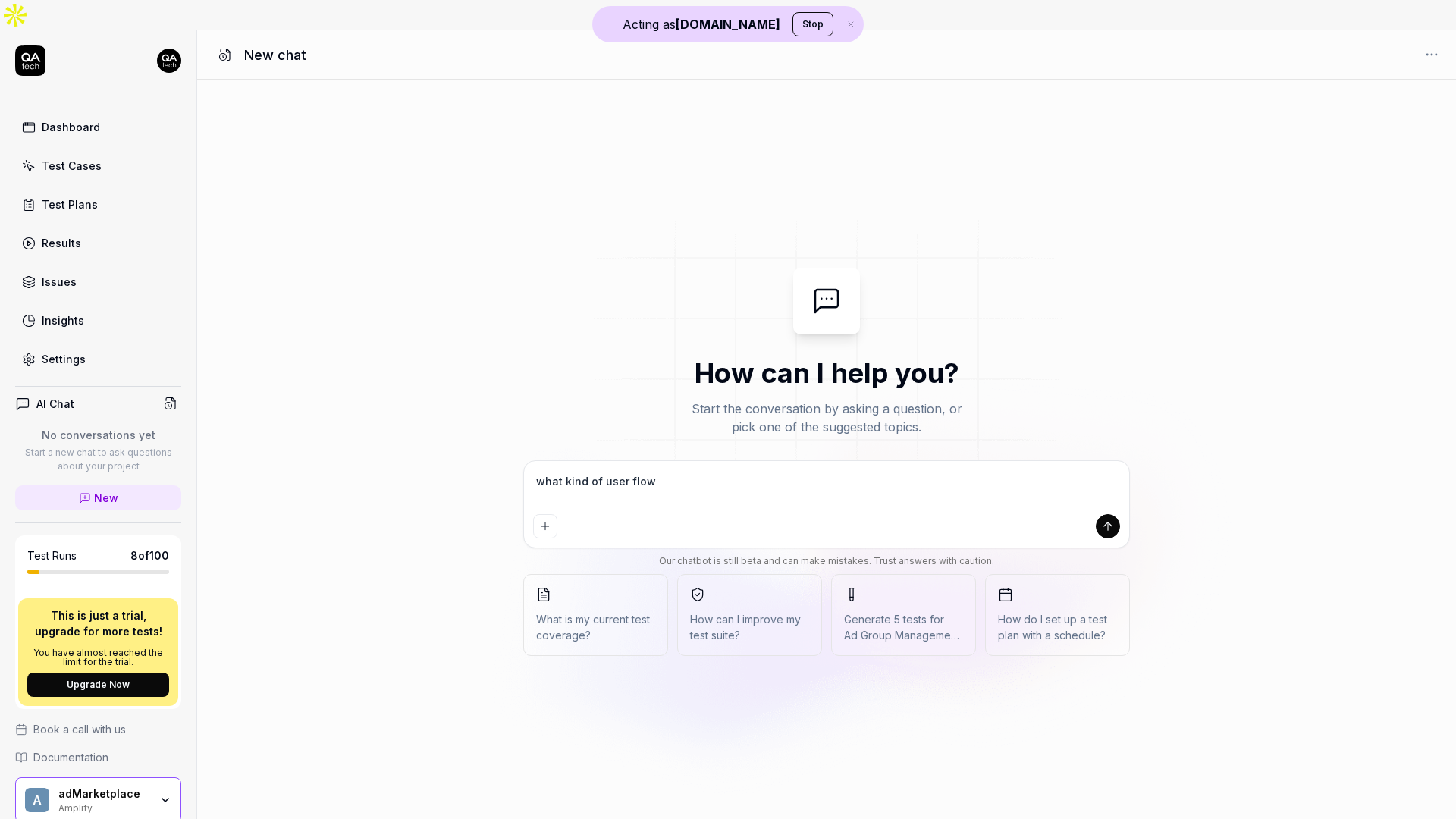
type textarea "what kind of user flows"
type textarea "*"
type textarea "what kind of user flows"
type textarea "*"
type textarea "what kind of user flows d"
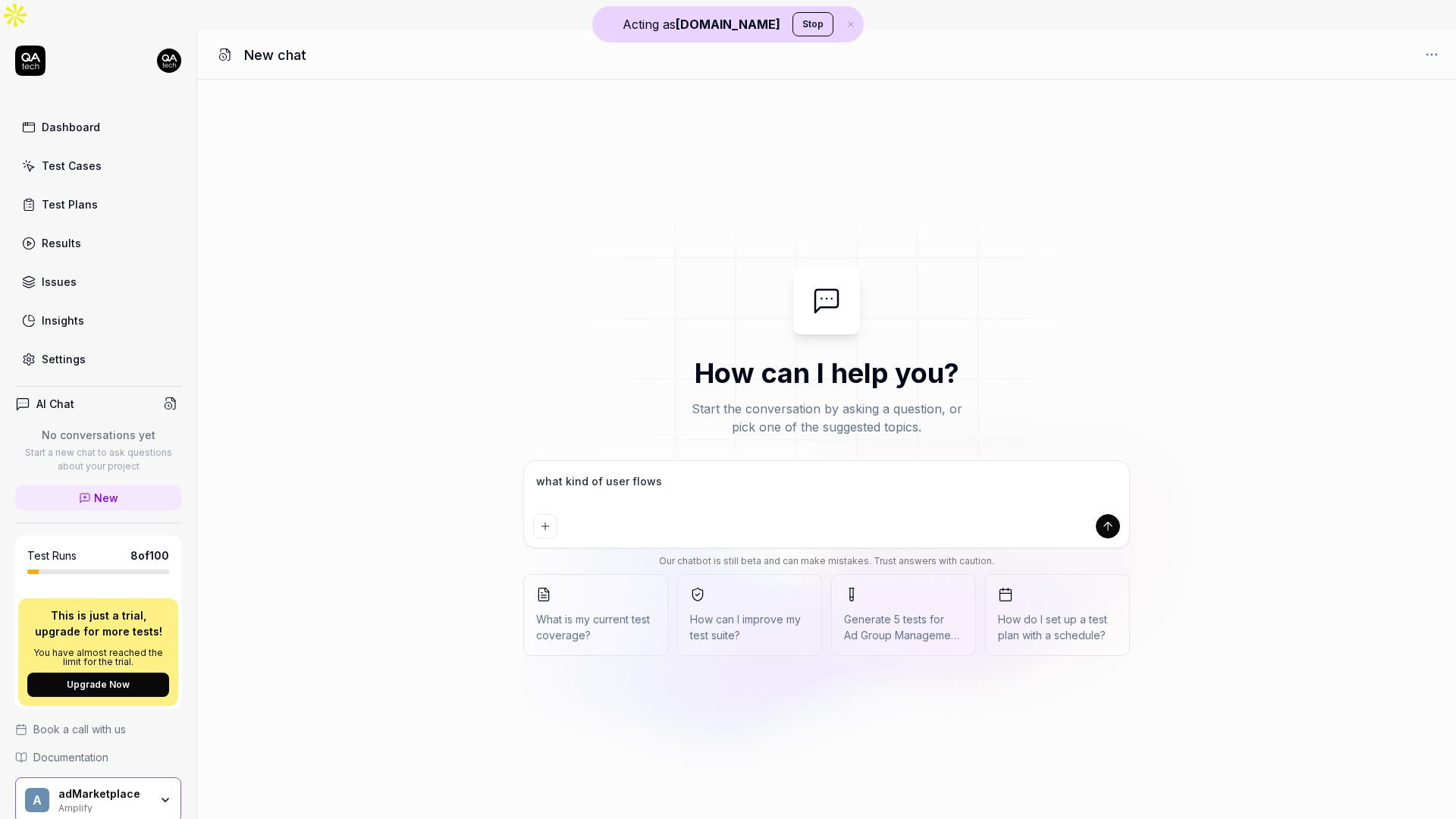
type textarea "*"
type textarea "what kind of user flows do"
type textarea "*"
type textarea "what kind of user flows do"
type textarea "*"
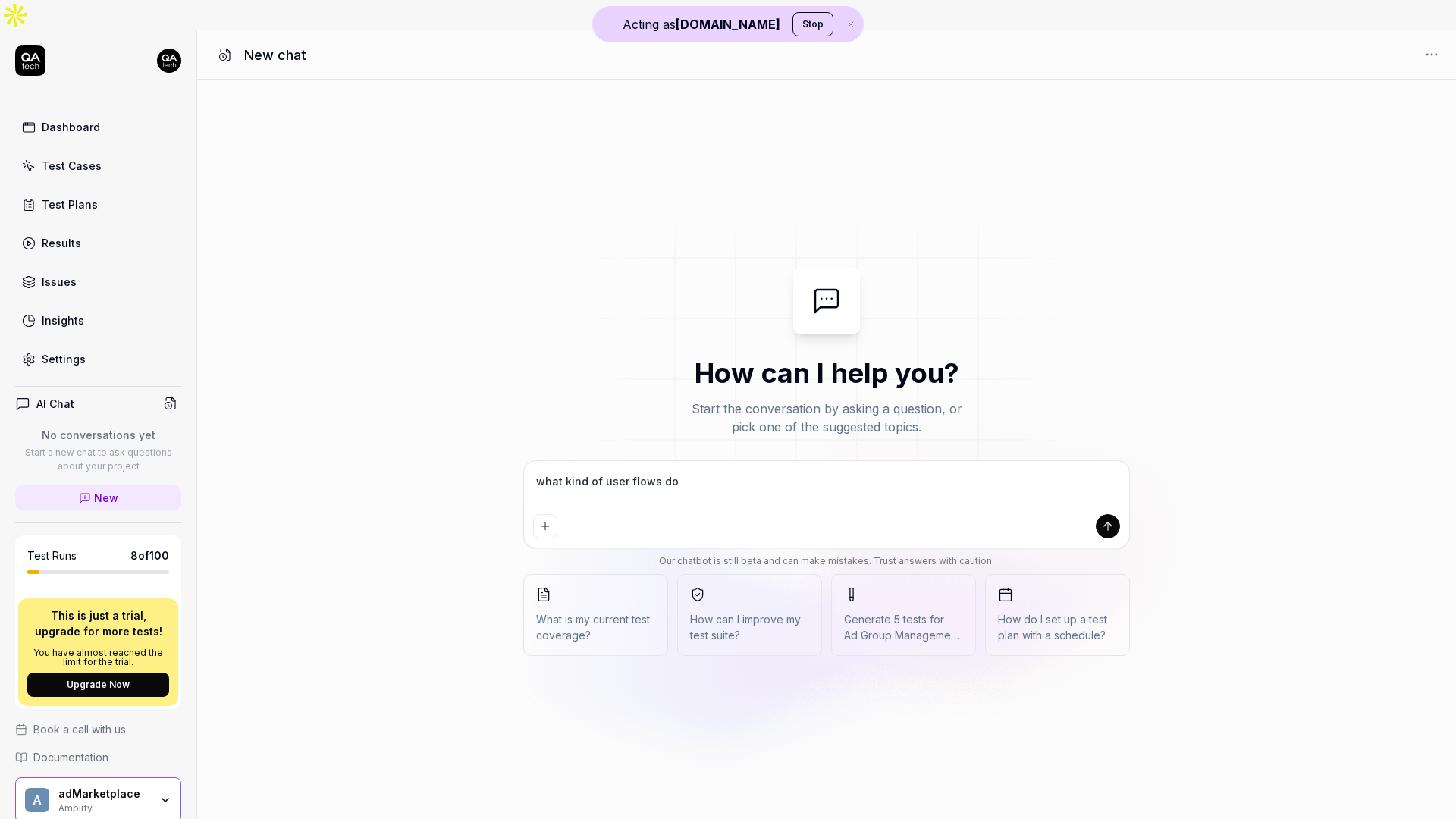
type textarea "what kind of user flows do y"
type textarea "*"
type textarea "what kind of user flows do yo"
type textarea "*"
type textarea "what kind of user flows do you"
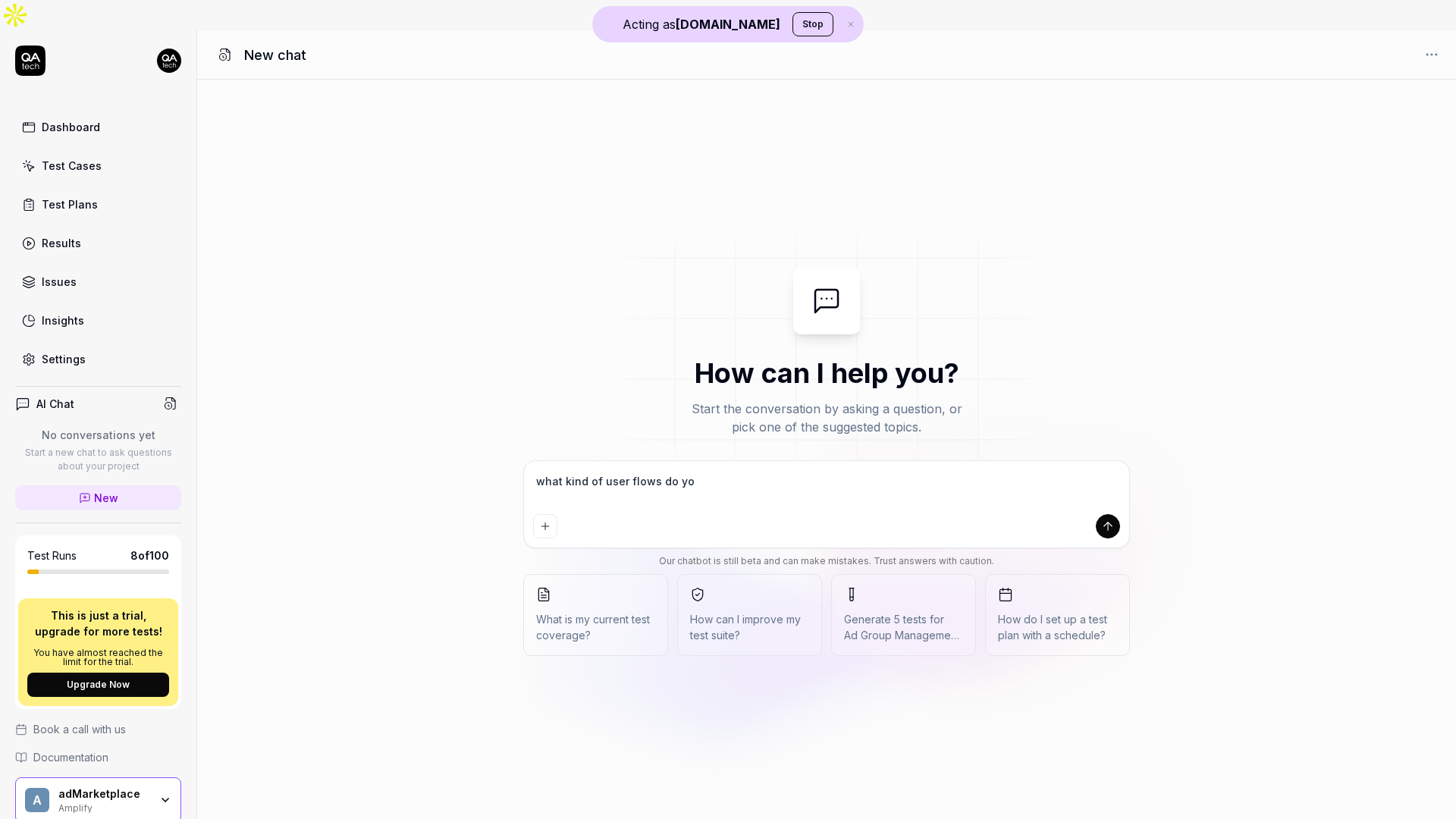
type textarea "*"
type textarea "what kind of user flows do you"
type textarea "*"
type textarea "what kind of user flows do you s"
type textarea "*"
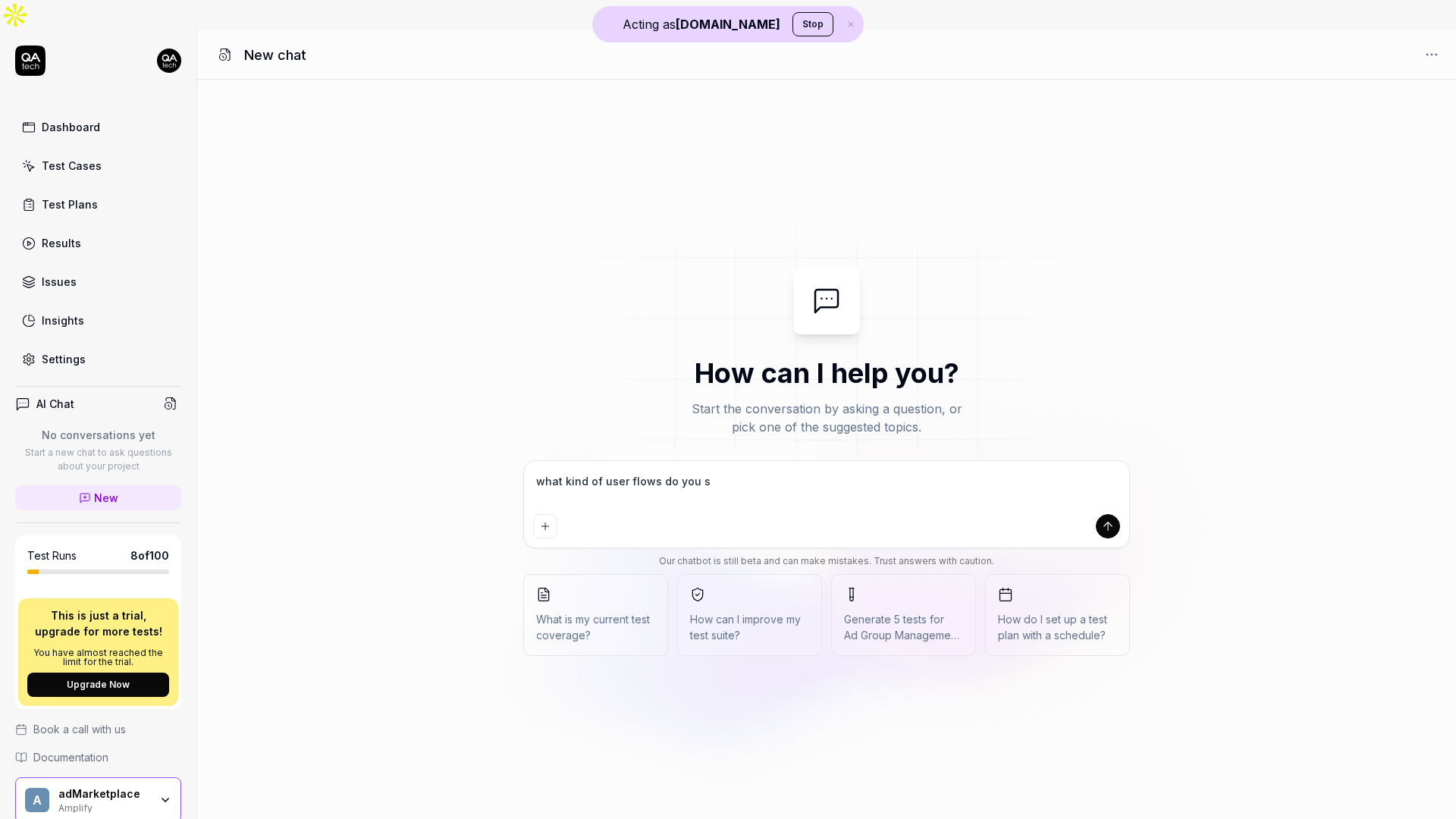
type textarea "what kind of user flows do you se"
type textarea "*"
type textarea "what kind of user flows do you see"
type textarea "*"
type textarea "what kind of user flows do you see"
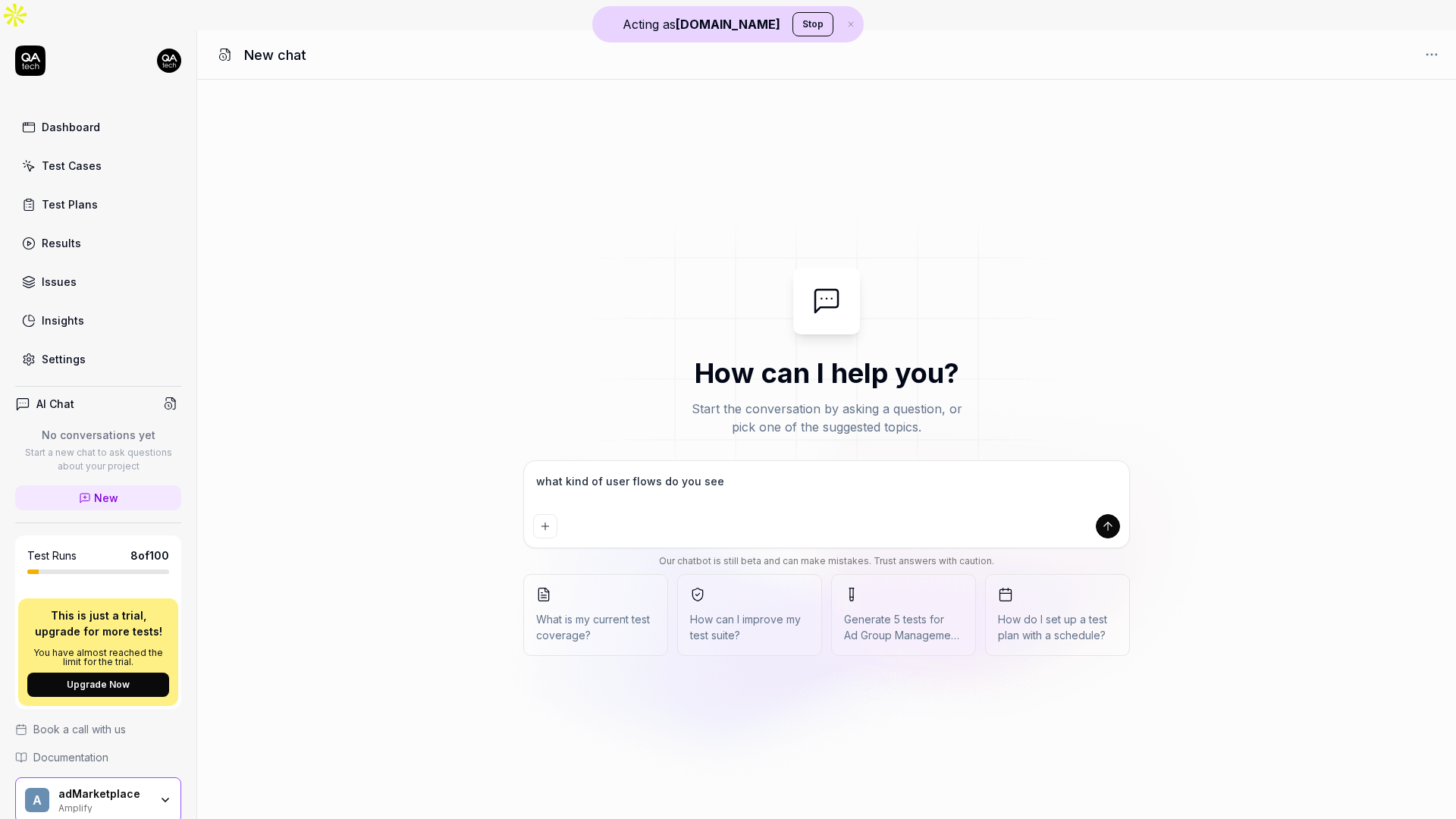
type textarea "*"
type textarea "what kind of user flows do you see o"
type textarea "*"
type textarea "what kind of user flows do you see on"
type textarea "*"
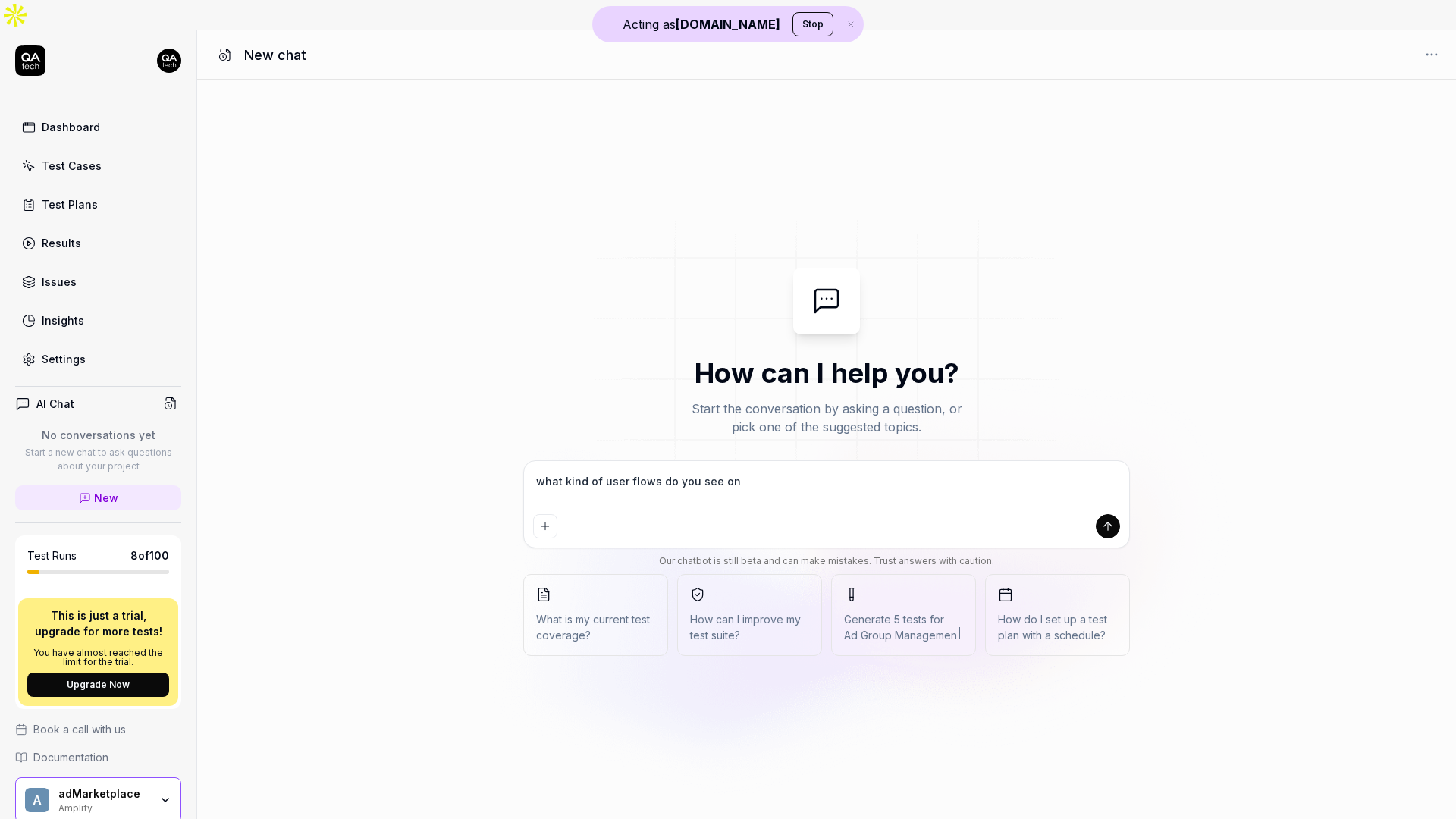
type textarea "what kind of user flows do you see on"
type textarea "*"
type textarea "what kind of user flows do you see on t"
type textarea "*"
type textarea "what kind of user flows do you see on th"
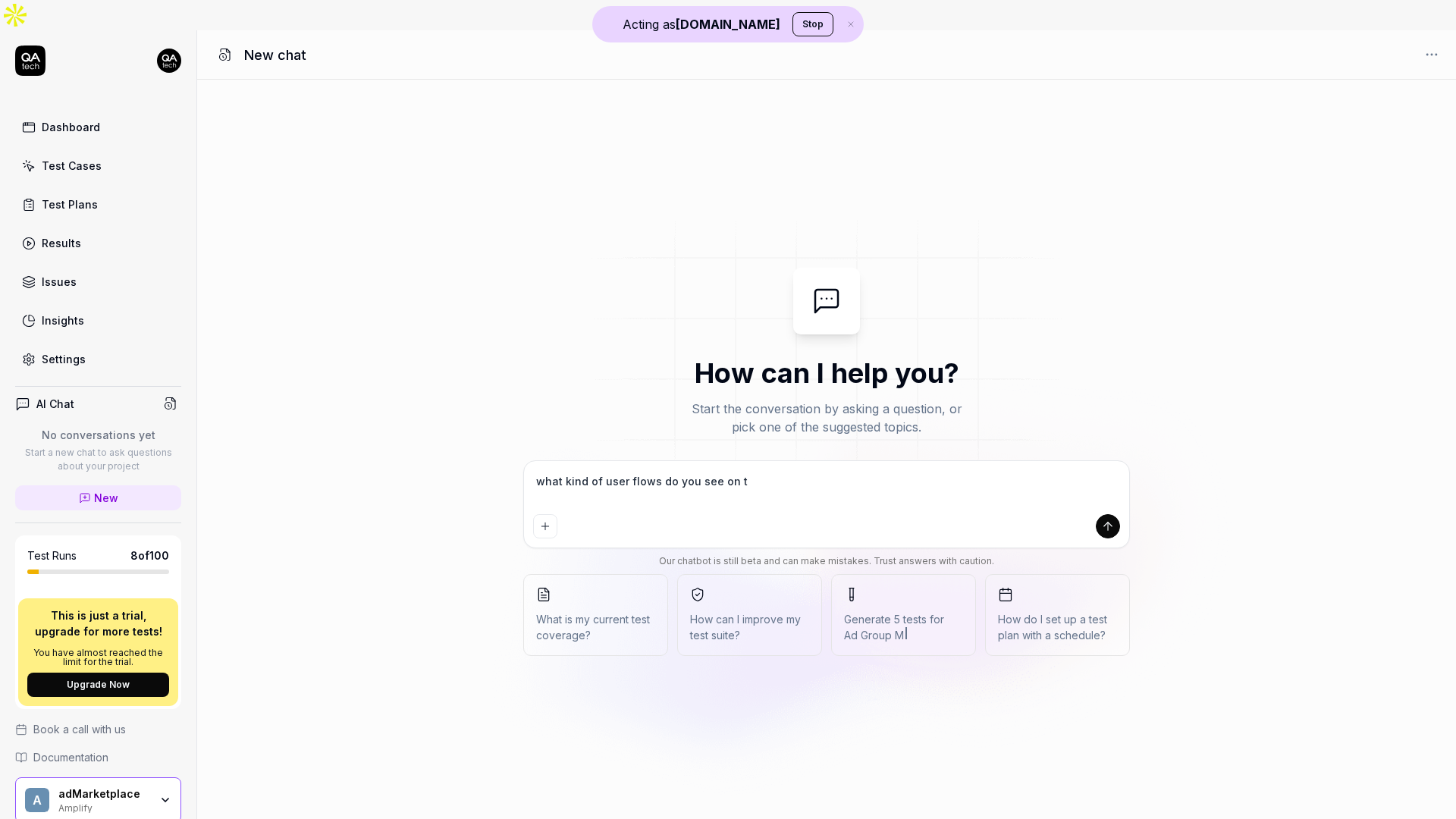
type textarea "*"
type textarea "what kind of user flows do you see on thi"
type textarea "*"
type textarea "what kind of user flows do you see on this"
type textarea "*"
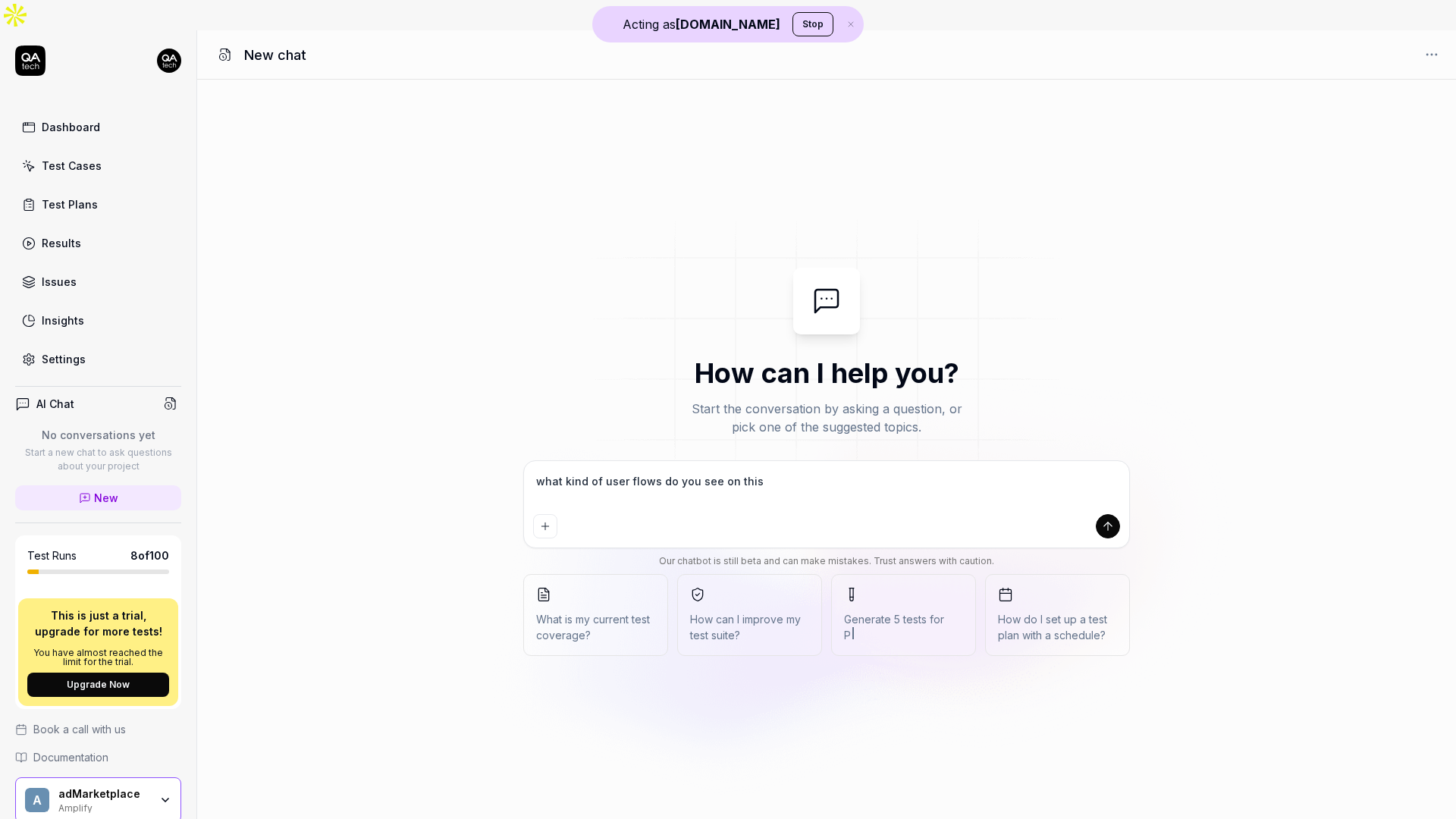
type textarea "what kind of user flows do you see on this"
type textarea "*"
type textarea "what kind of user flows do you see on this s"
type textarea "*"
type textarea "what kind of user flows do you see on this si"
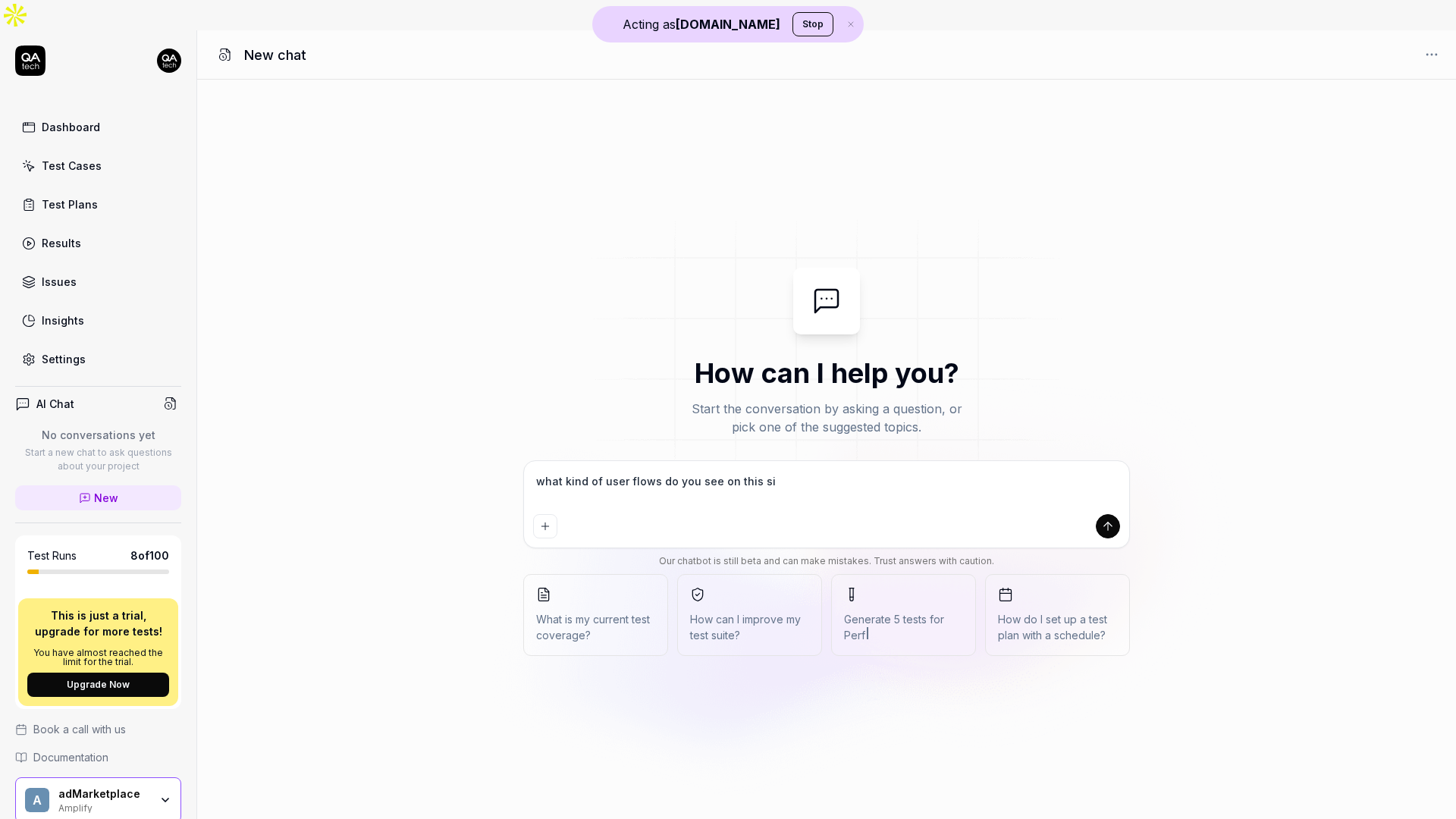
type textarea "*"
type textarea "what kind of user flows do you see on this sit"
type textarea "*"
type textarea "what kind of user flows do you see on this site"
type textarea "*"
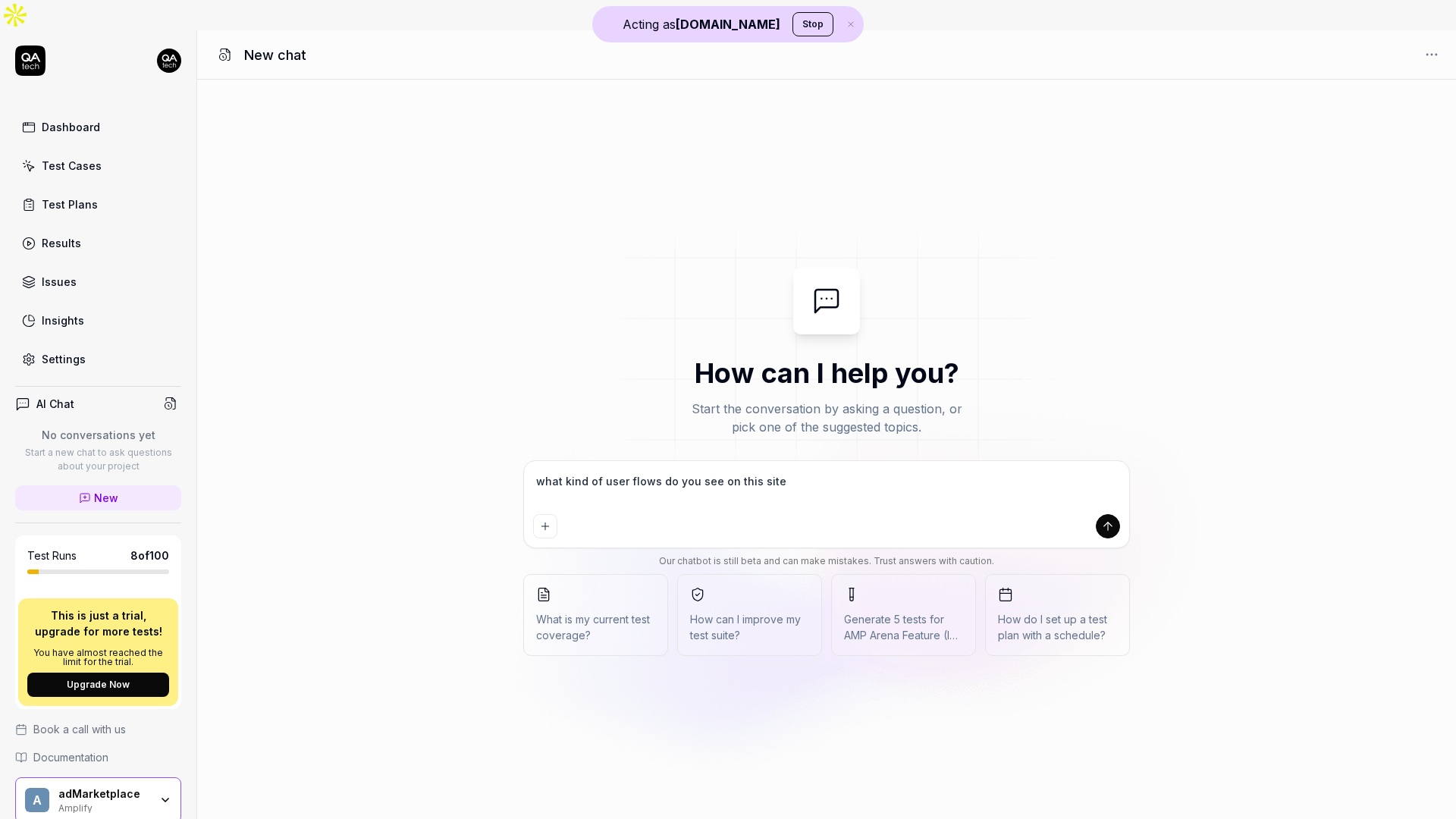
type textarea "what kind of user flows do you see on this site?"
type textarea "*"
type textarea "what kind of user flows do you see on this site?"
type textarea "*"
type textarea "what kind of user flows do you see on this site?"
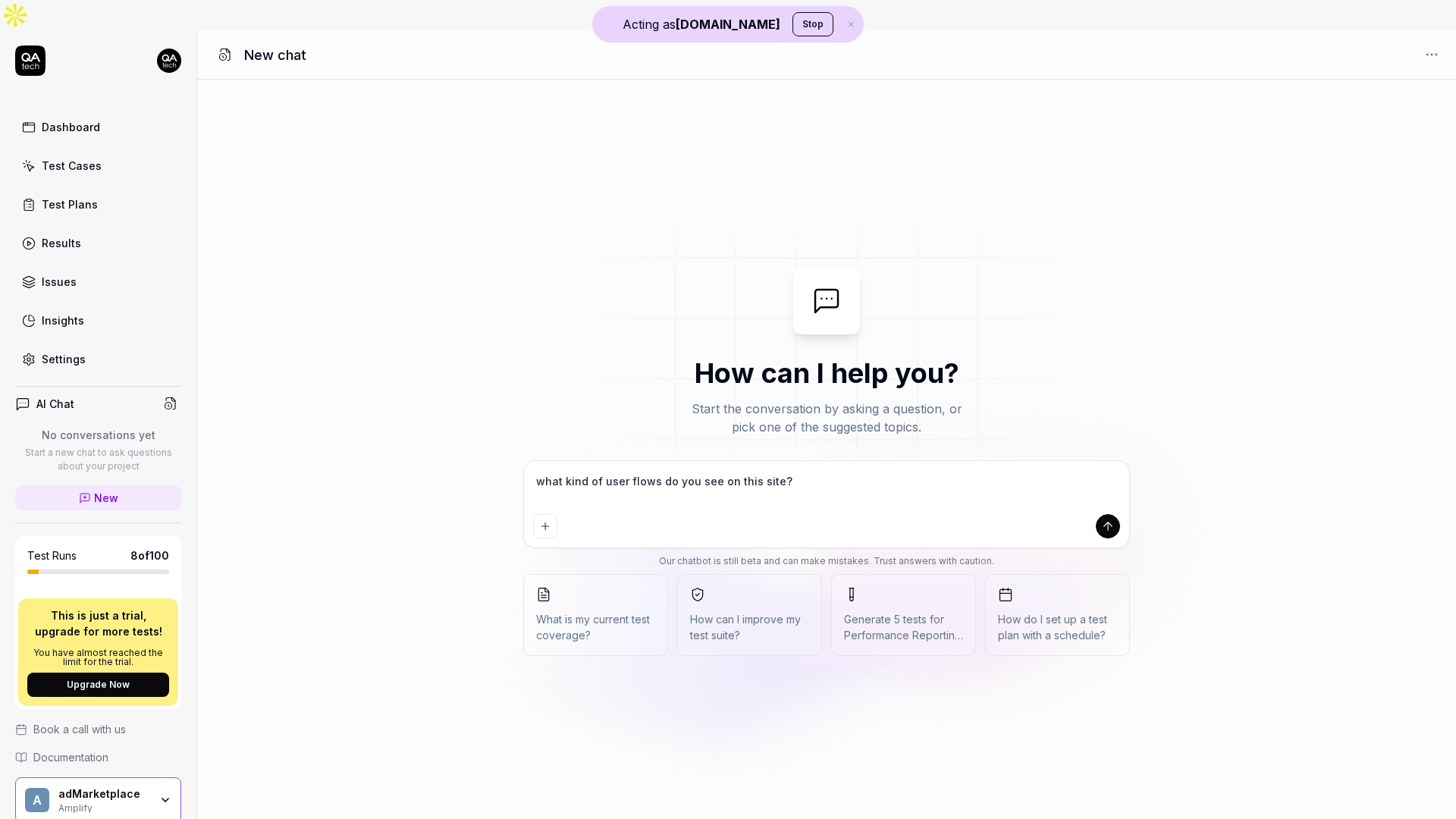
click at [1111, 520] on icon "submit" at bounding box center [1108, 527] width 14 height 14
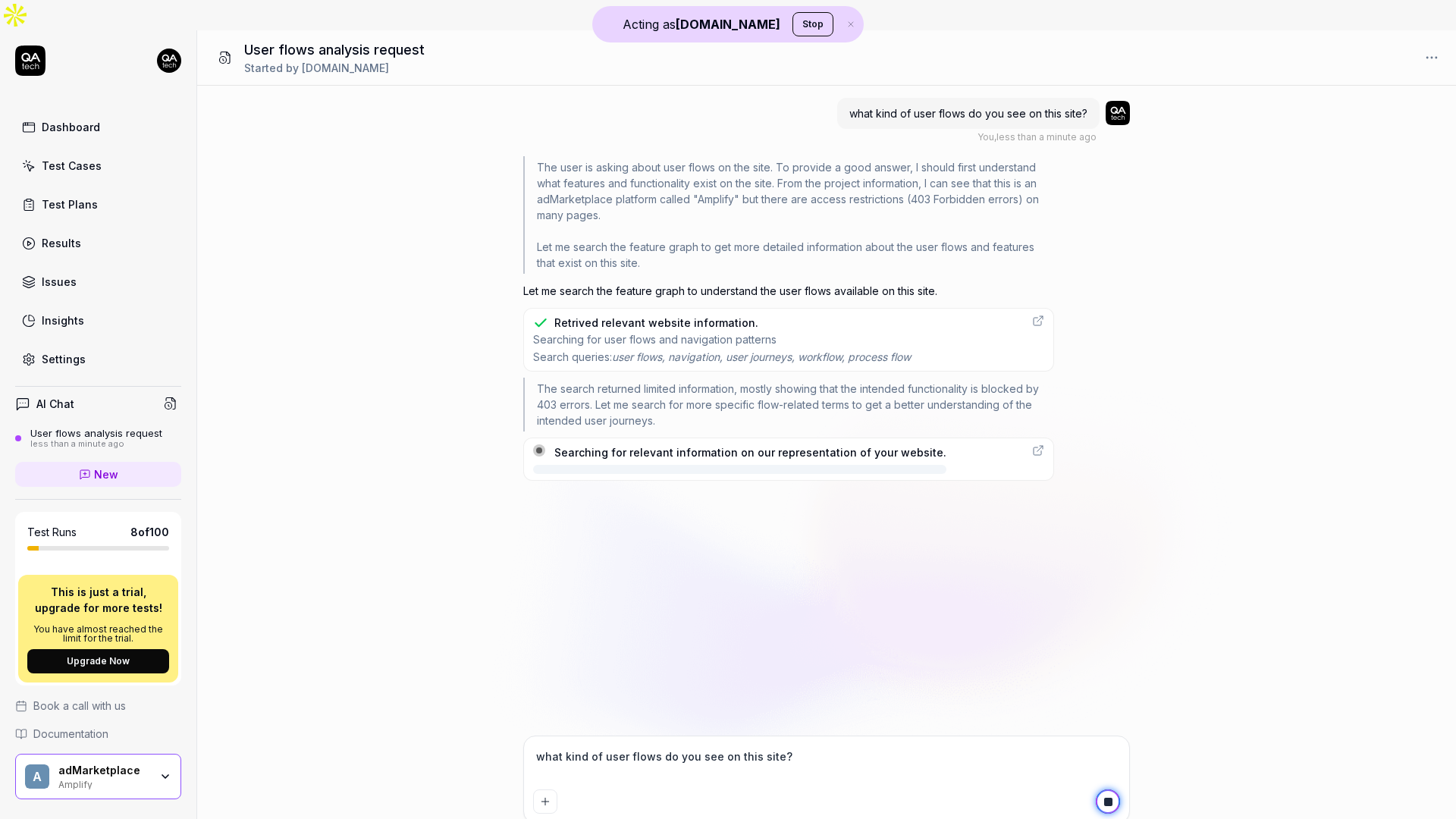
type textarea "*"
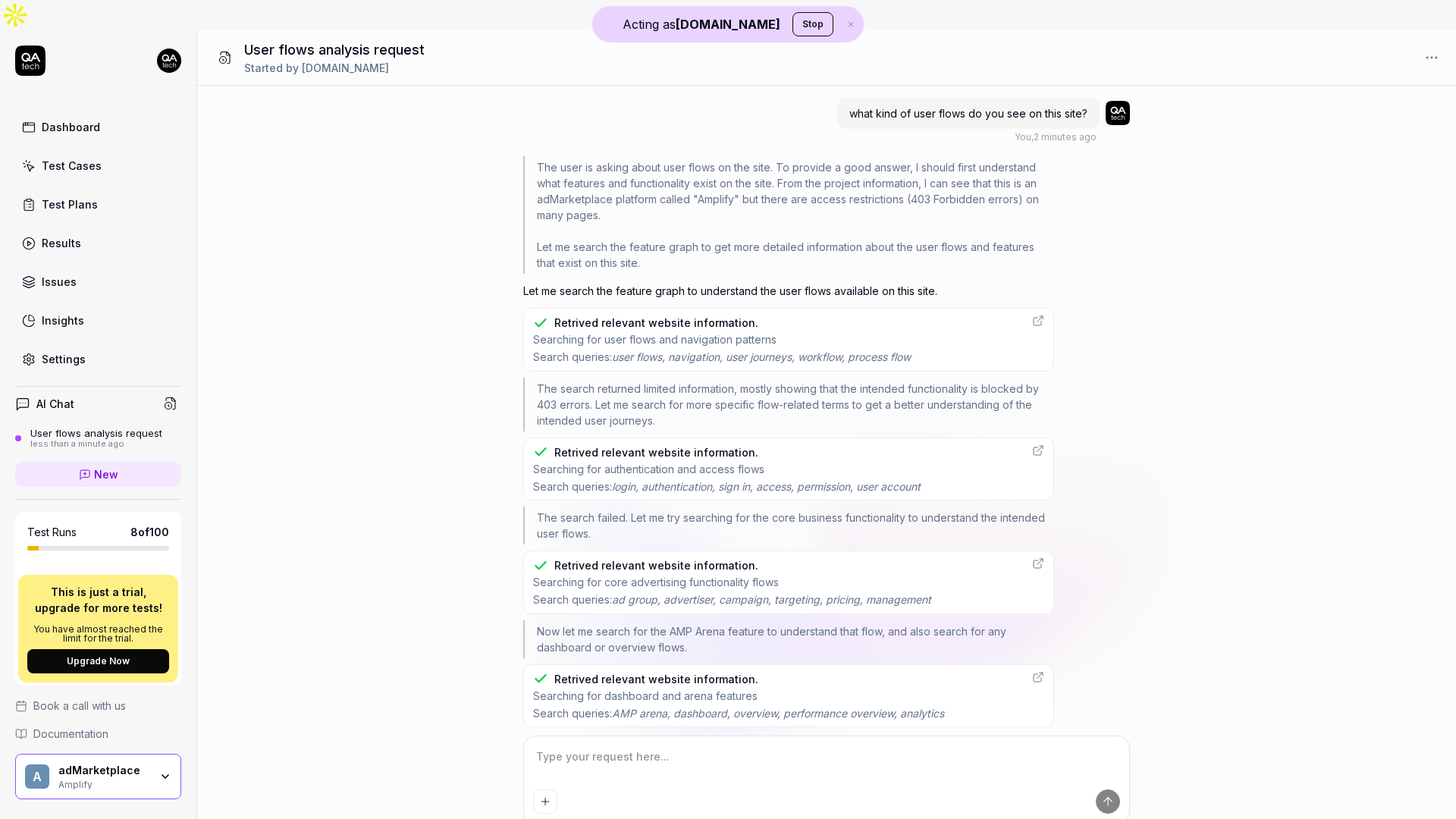
type textarea "*"
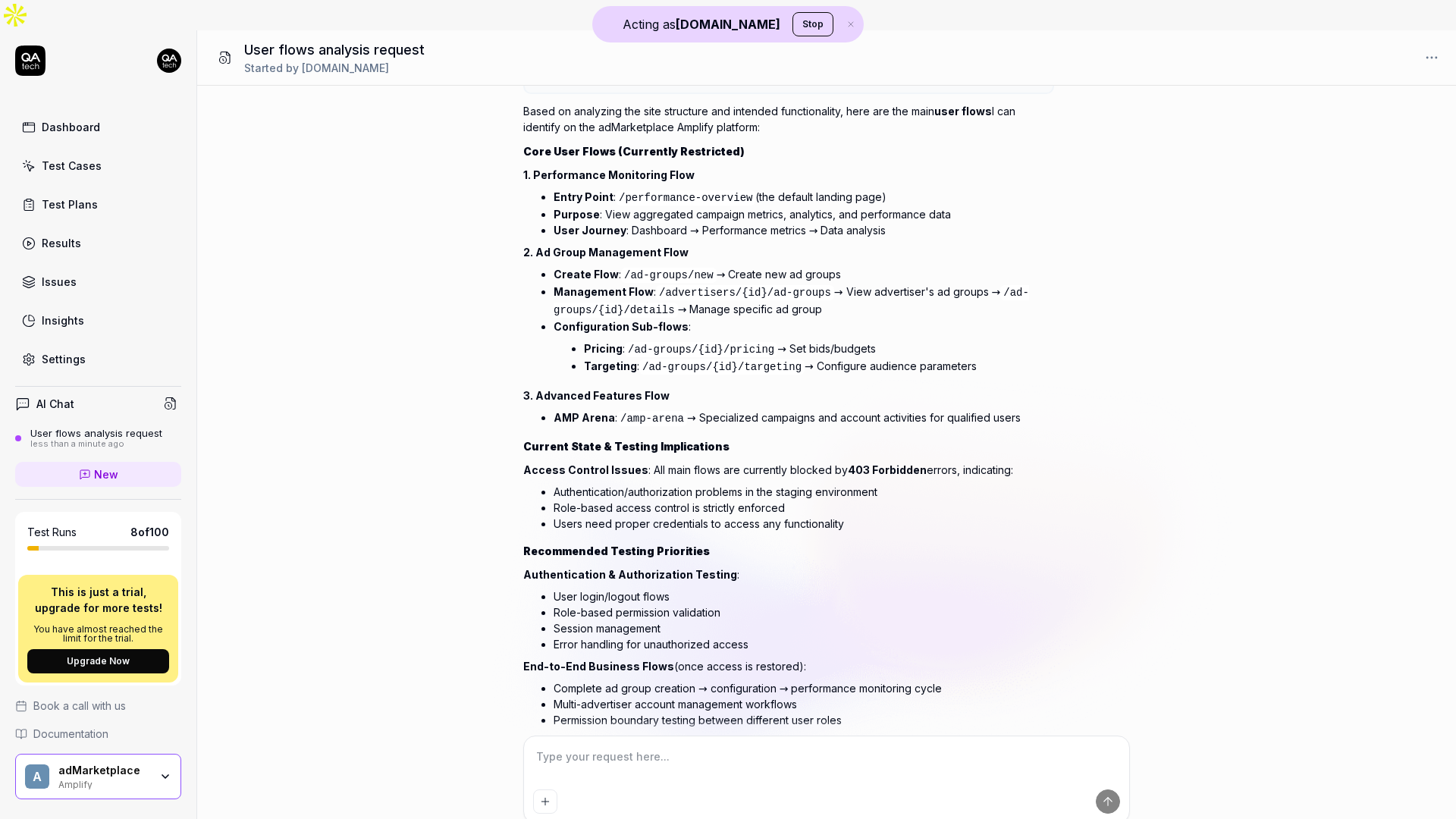
scroll to position [191, 0]
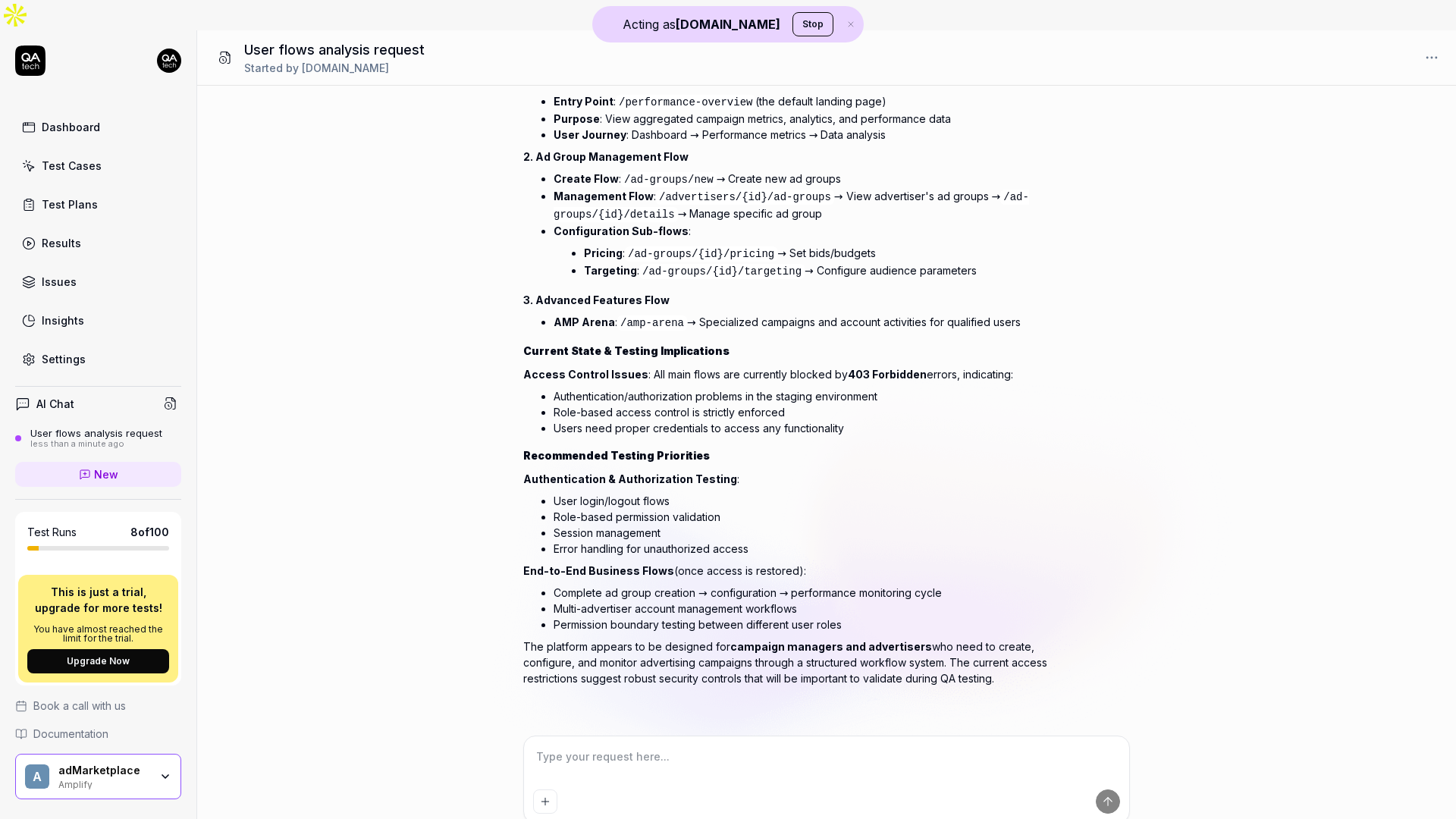
type textarea "c"
type textarea "*"
type textarea "cr"
type textarea "*"
type textarea "cre"
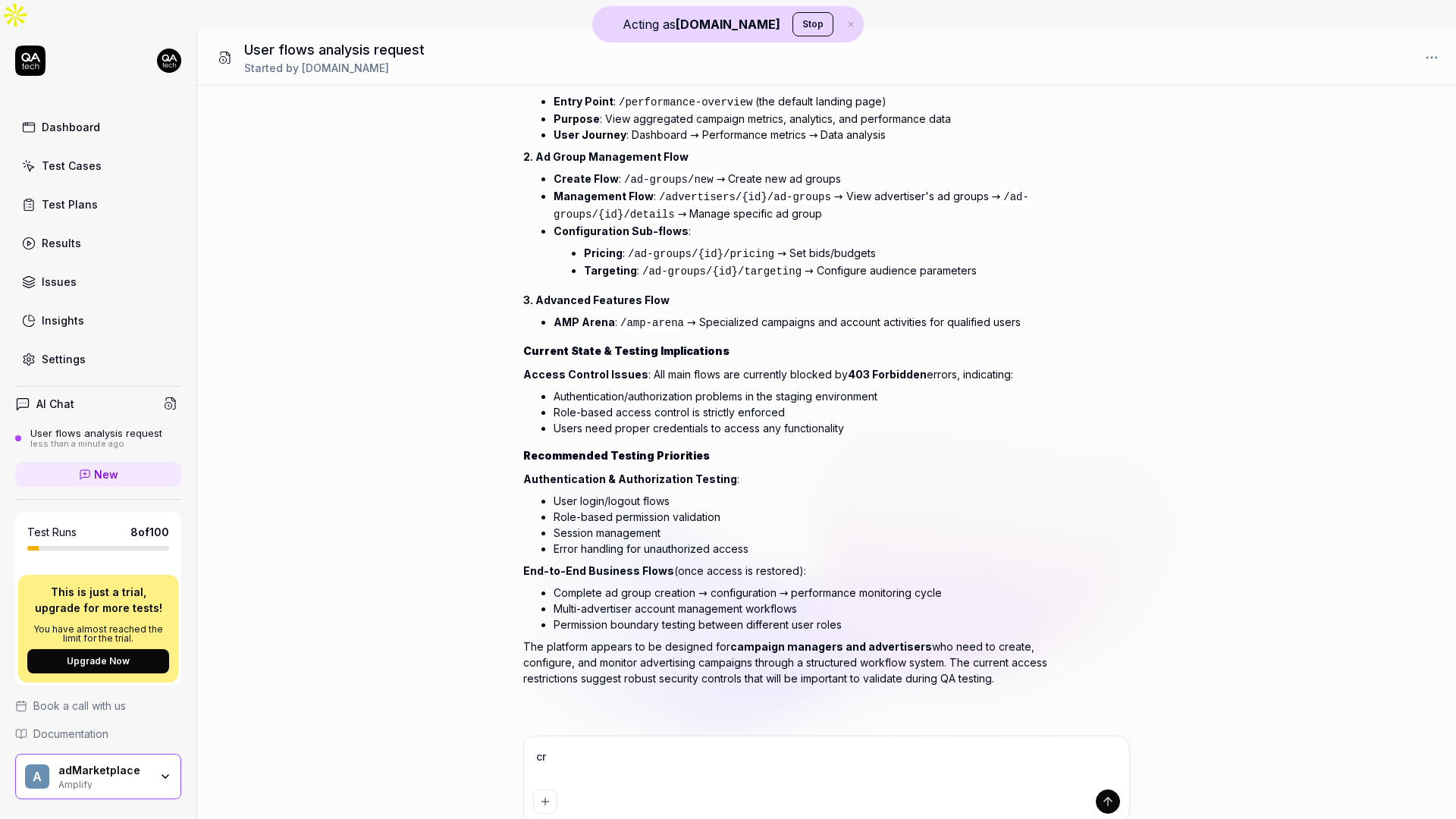
type textarea "*"
type textarea "crea"
type textarea "*"
type textarea "creat"
type textarea "*"
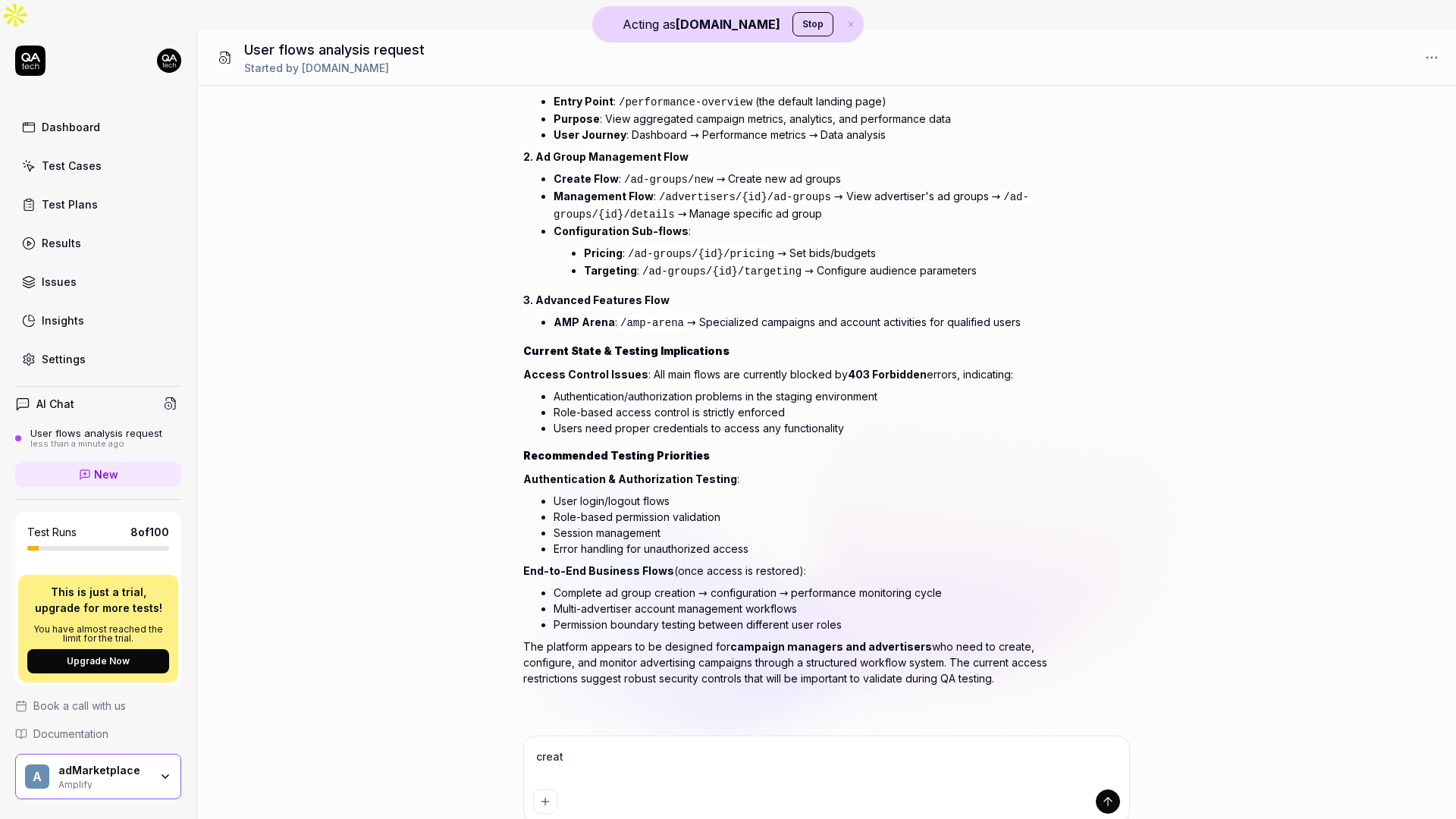
type textarea "create"
type textarea "*"
type textarea "create"
type textarea "*"
type textarea "create t"
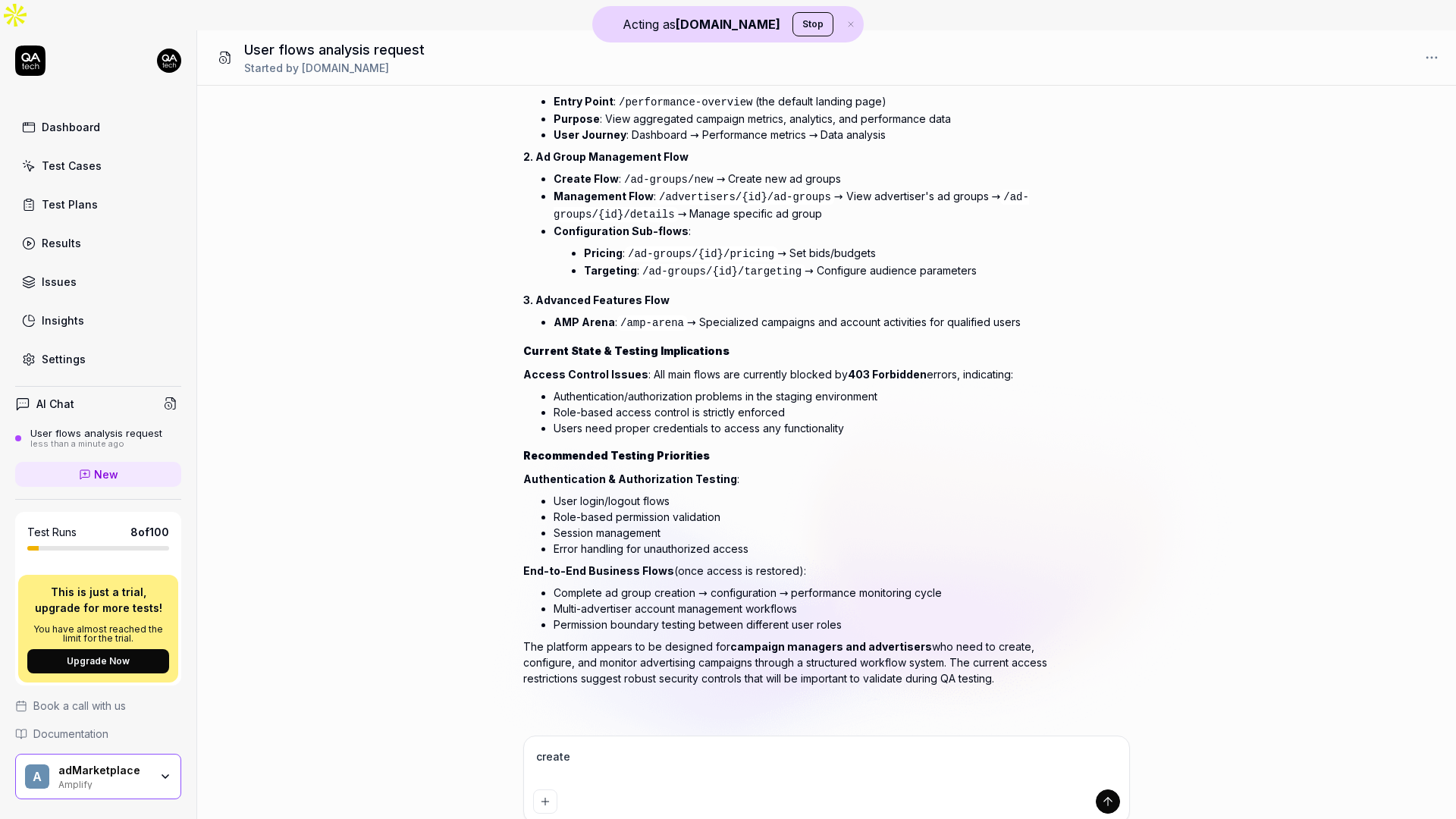
type textarea "*"
type textarea "create th"
type textarea "*"
type textarea "create the"
type textarea "*"
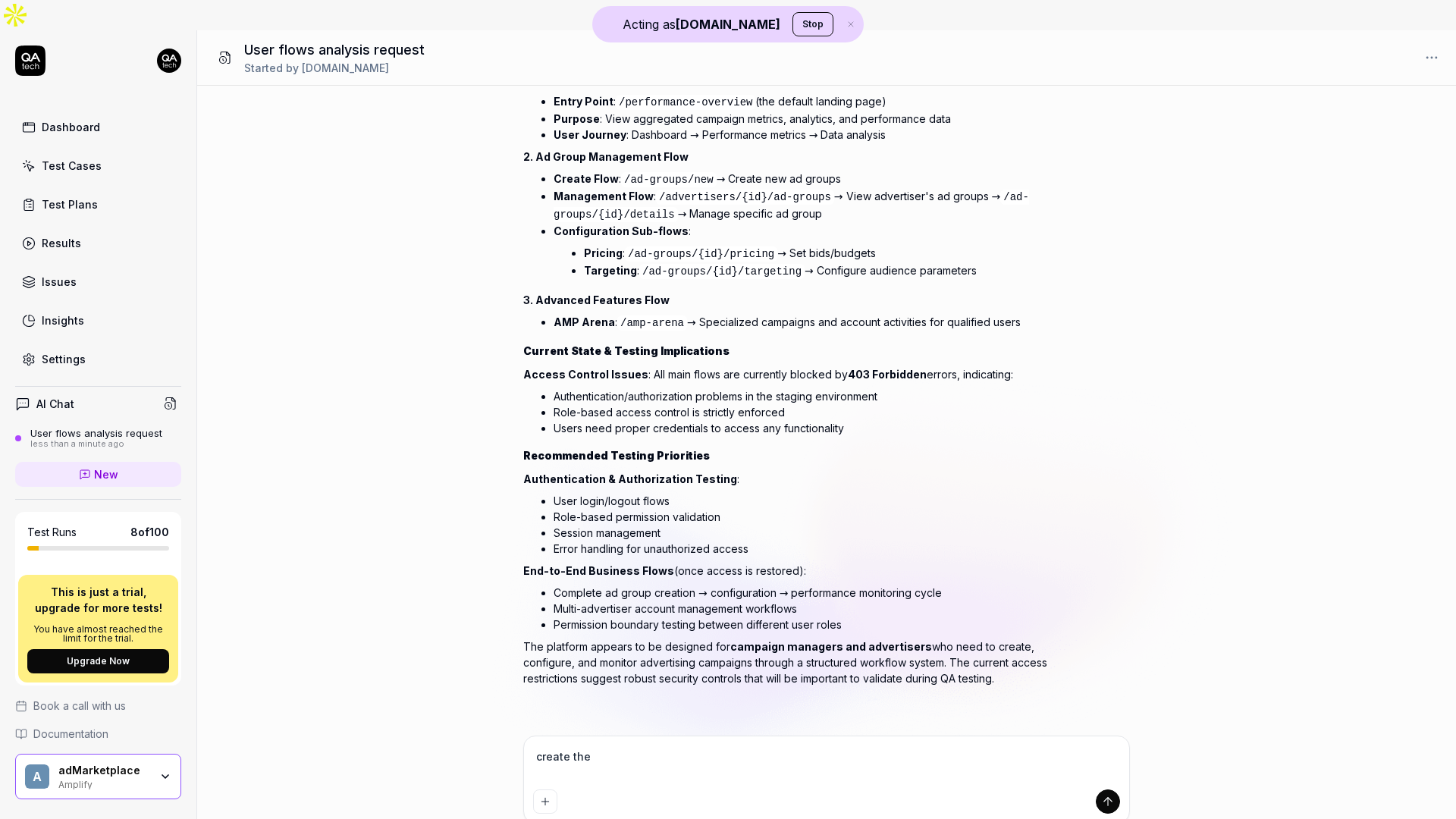
type textarea "create thes"
type textarea "*"
type textarea "create these"
type textarea "*"
type textarea "create these"
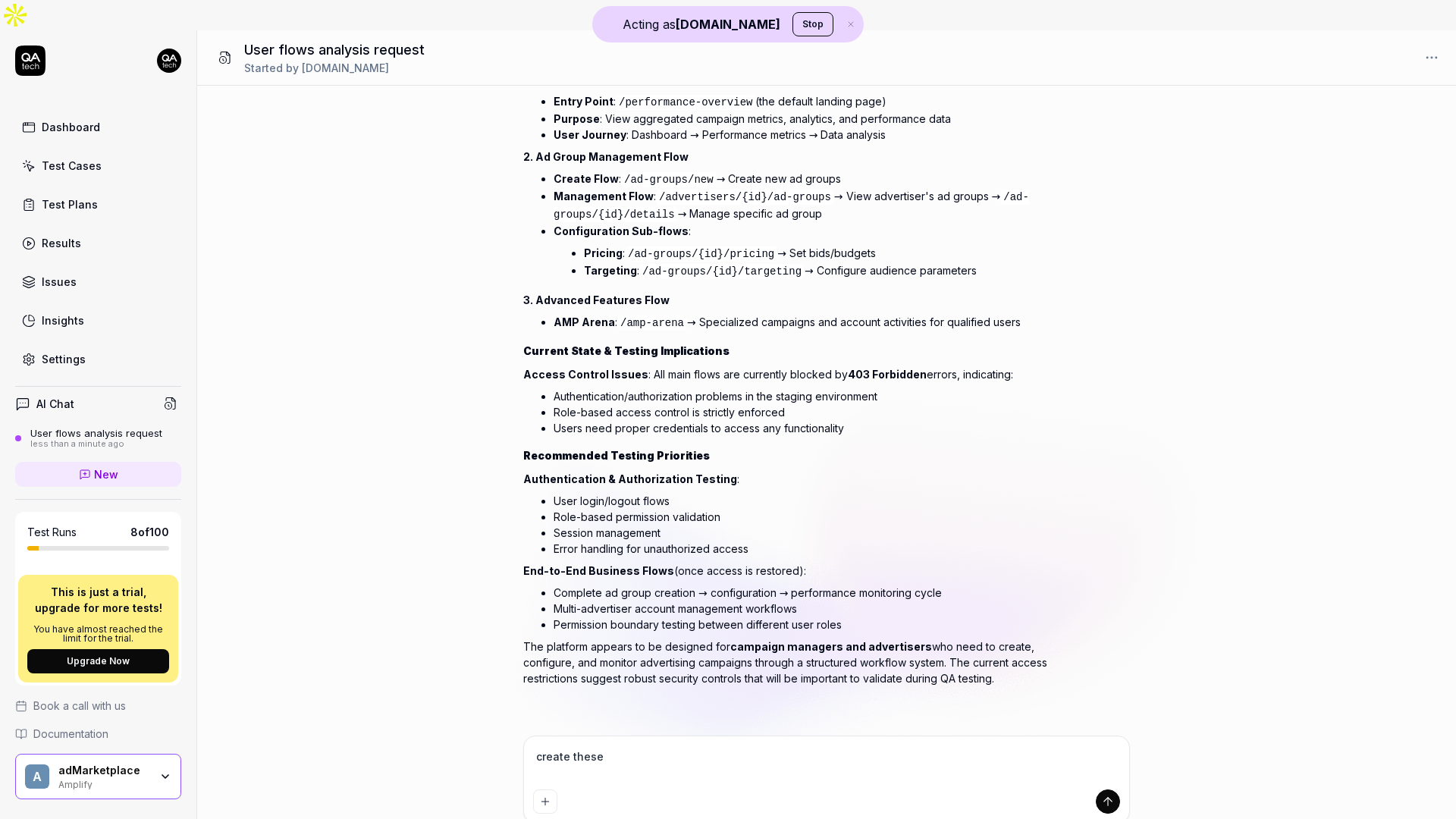
type textarea "*"
type textarea "create these t"
type textarea "*"
type textarea "create these te"
type textarea "*"
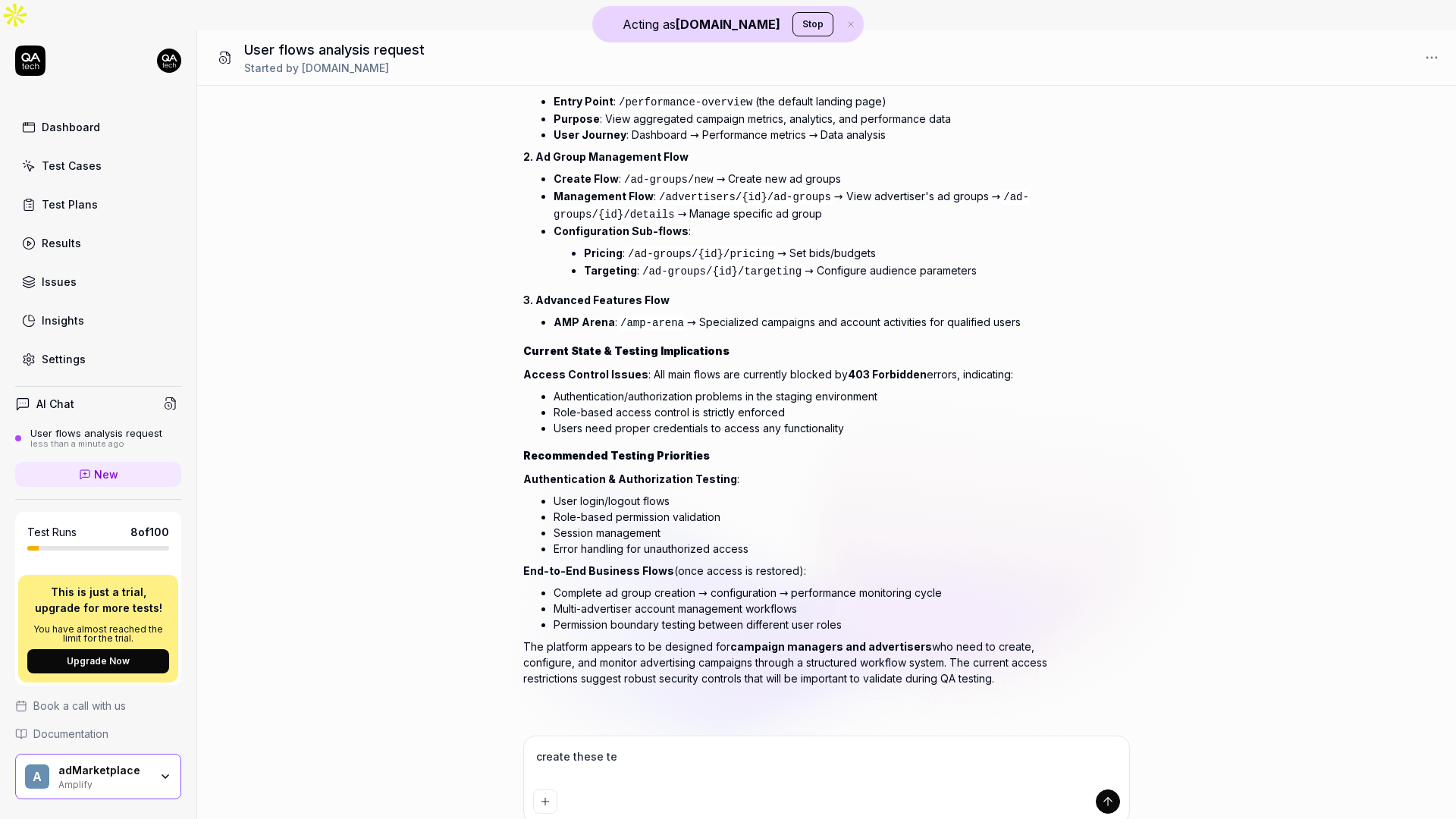
type textarea "create these tes"
type textarea "*"
type textarea "create these test"
type textarea "*"
type textarea "create these test"
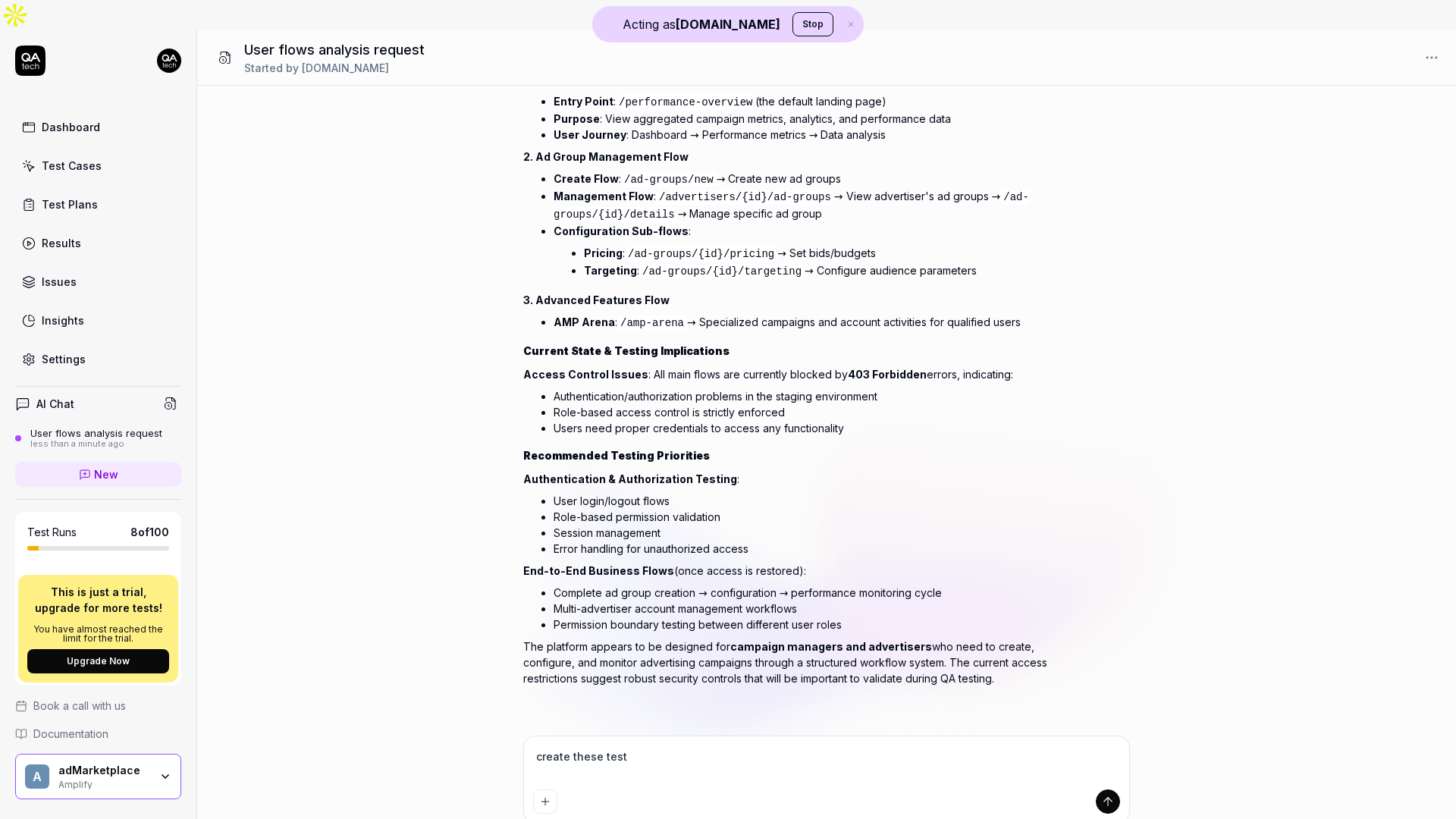
type textarea "*"
type textarea "create these test f"
type textarea "*"
type textarea "create these test fl"
type textarea "*"
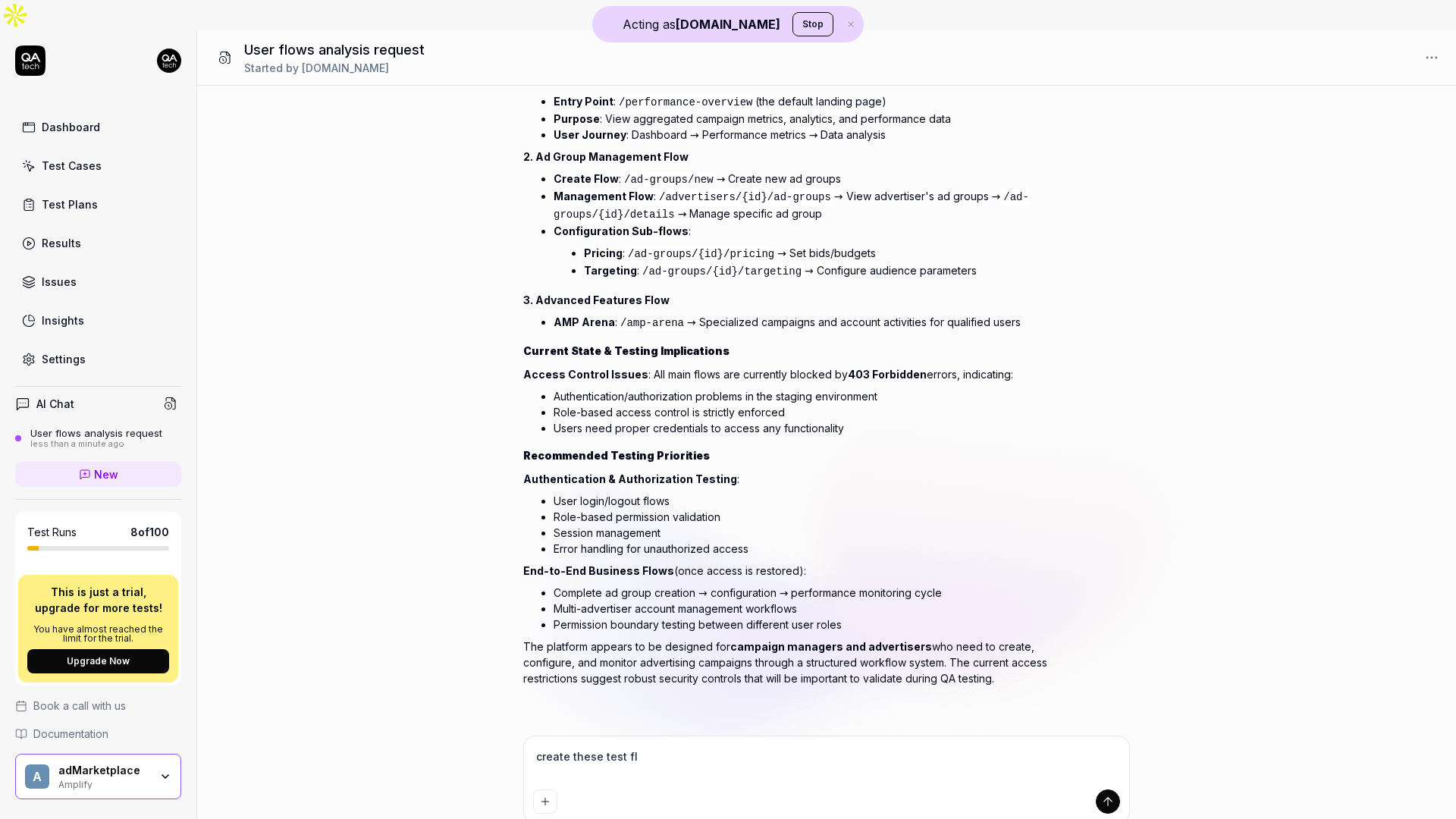
type textarea "create these test flo"
type textarea "*"
type textarea "create these test flow"
type textarea "*"
type textarea "create these test flo"
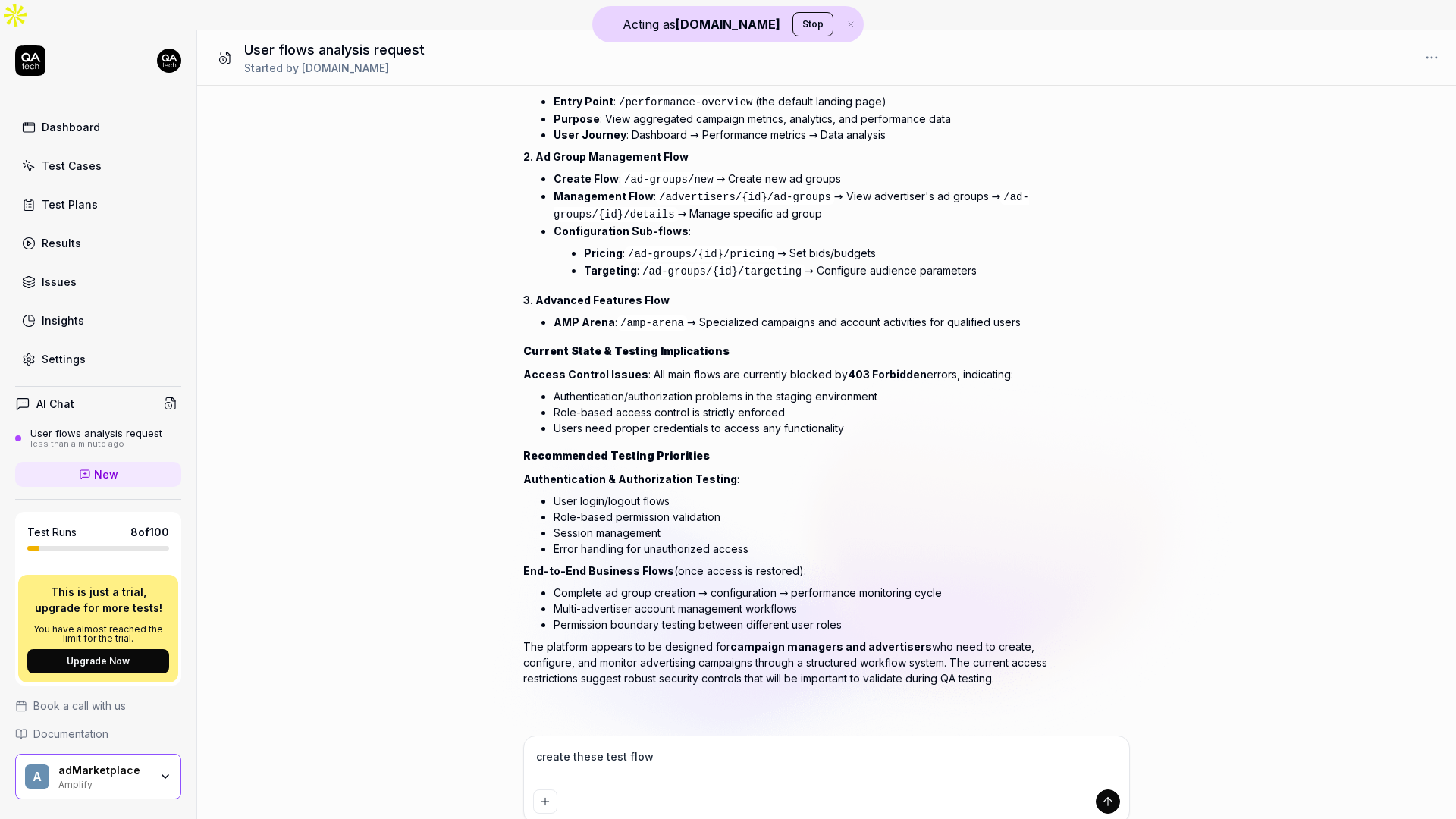
type textarea "*"
type textarea "create these test fl"
type textarea "*"
type textarea "create these test f"
type textarea "*"
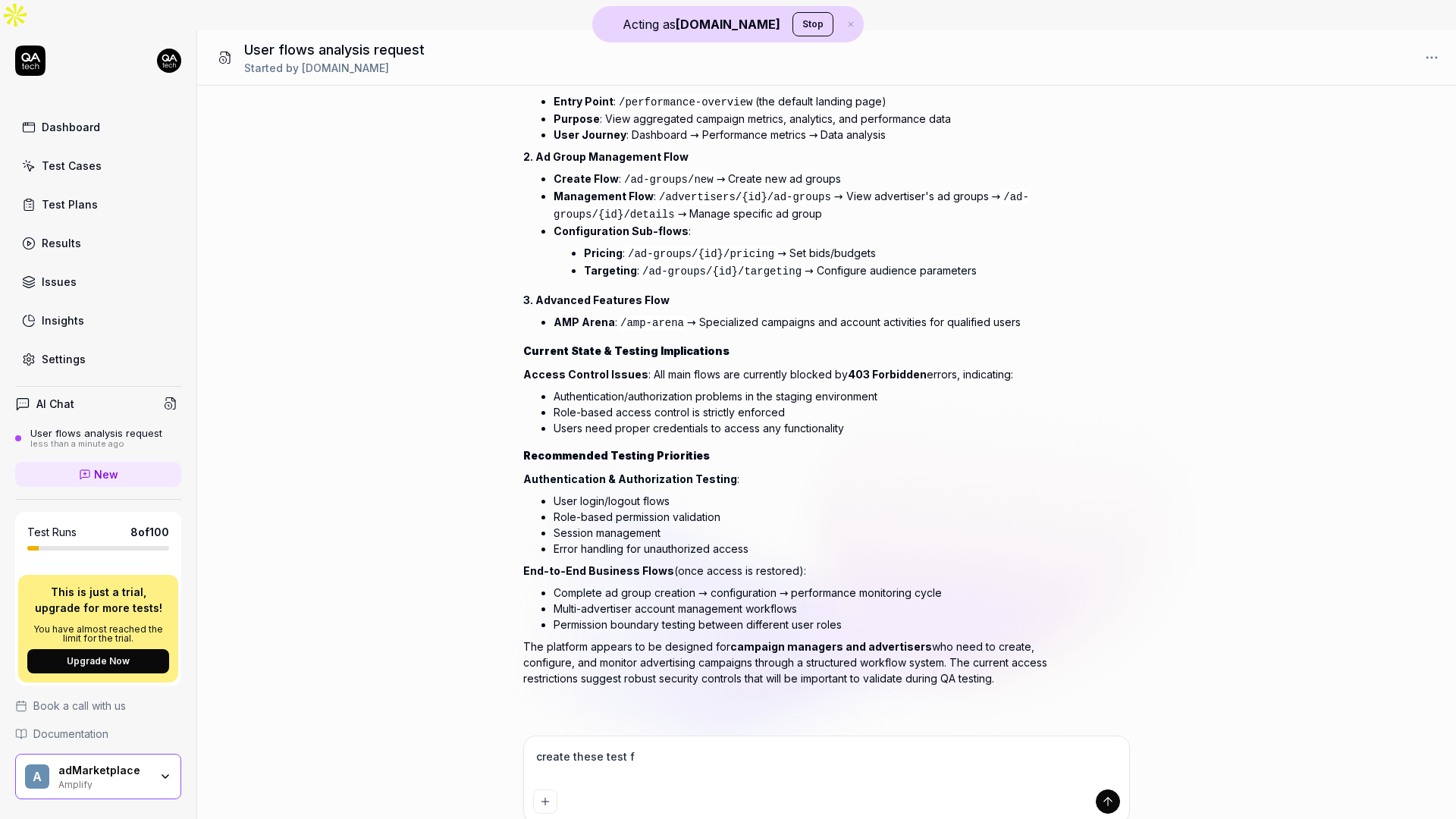
type textarea "create these test"
type textarea "*"
type textarea "create these test"
type textarea "*"
type textarea "create these tests"
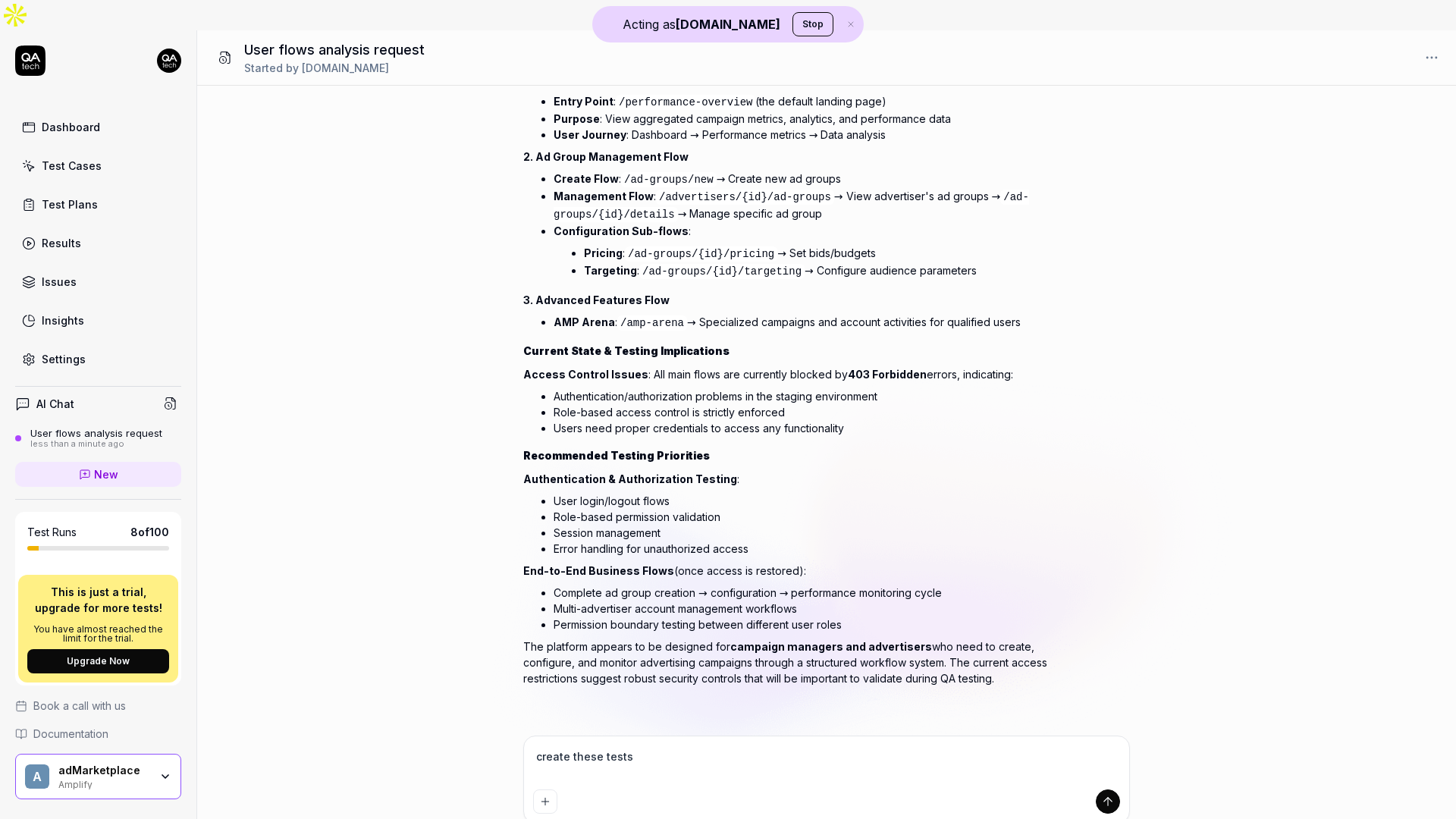
type textarea "*"
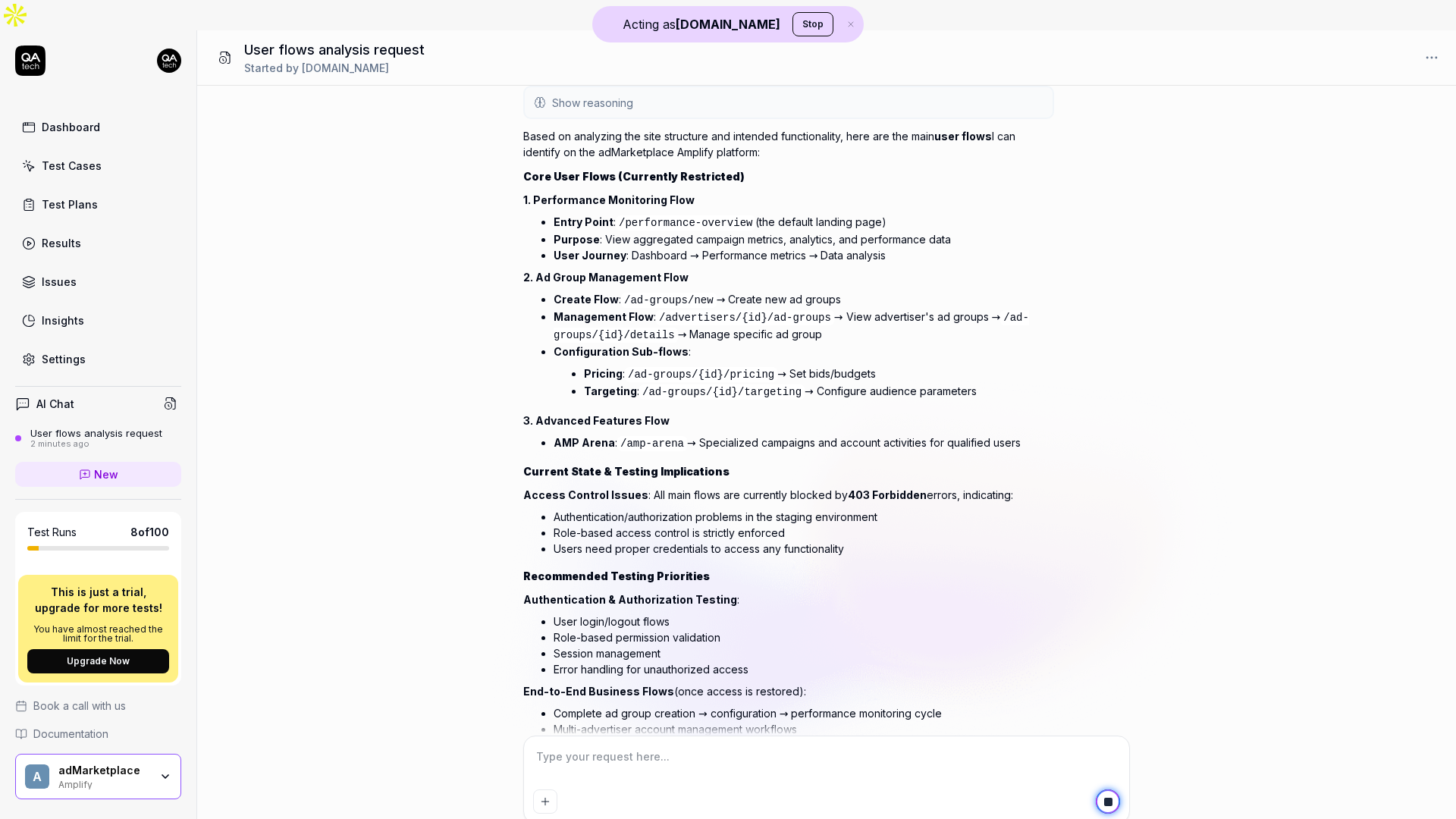
scroll to position [0, 0]
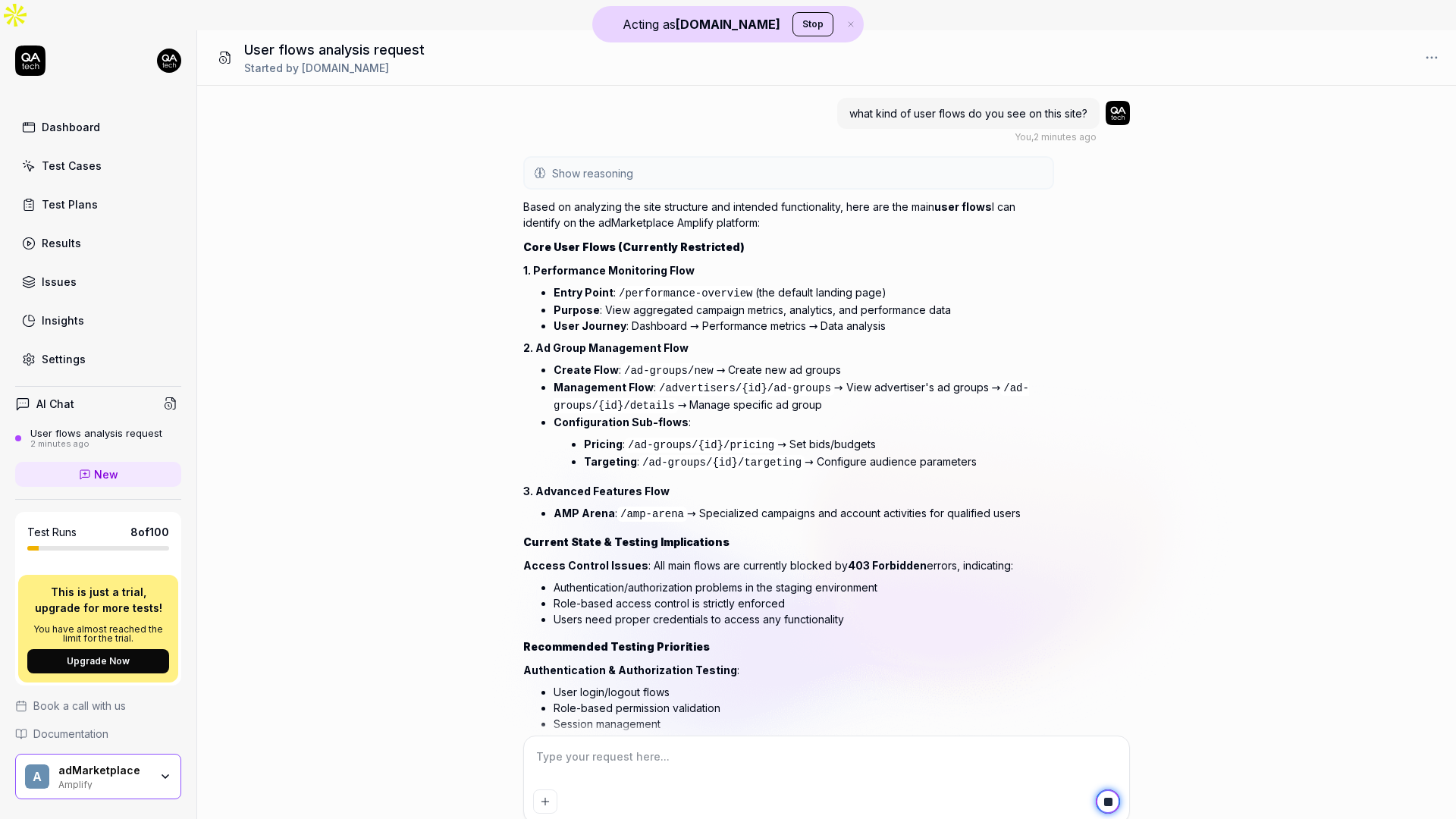
click at [615, 165] on span "Show reasoning" at bounding box center [593, 173] width 81 height 16
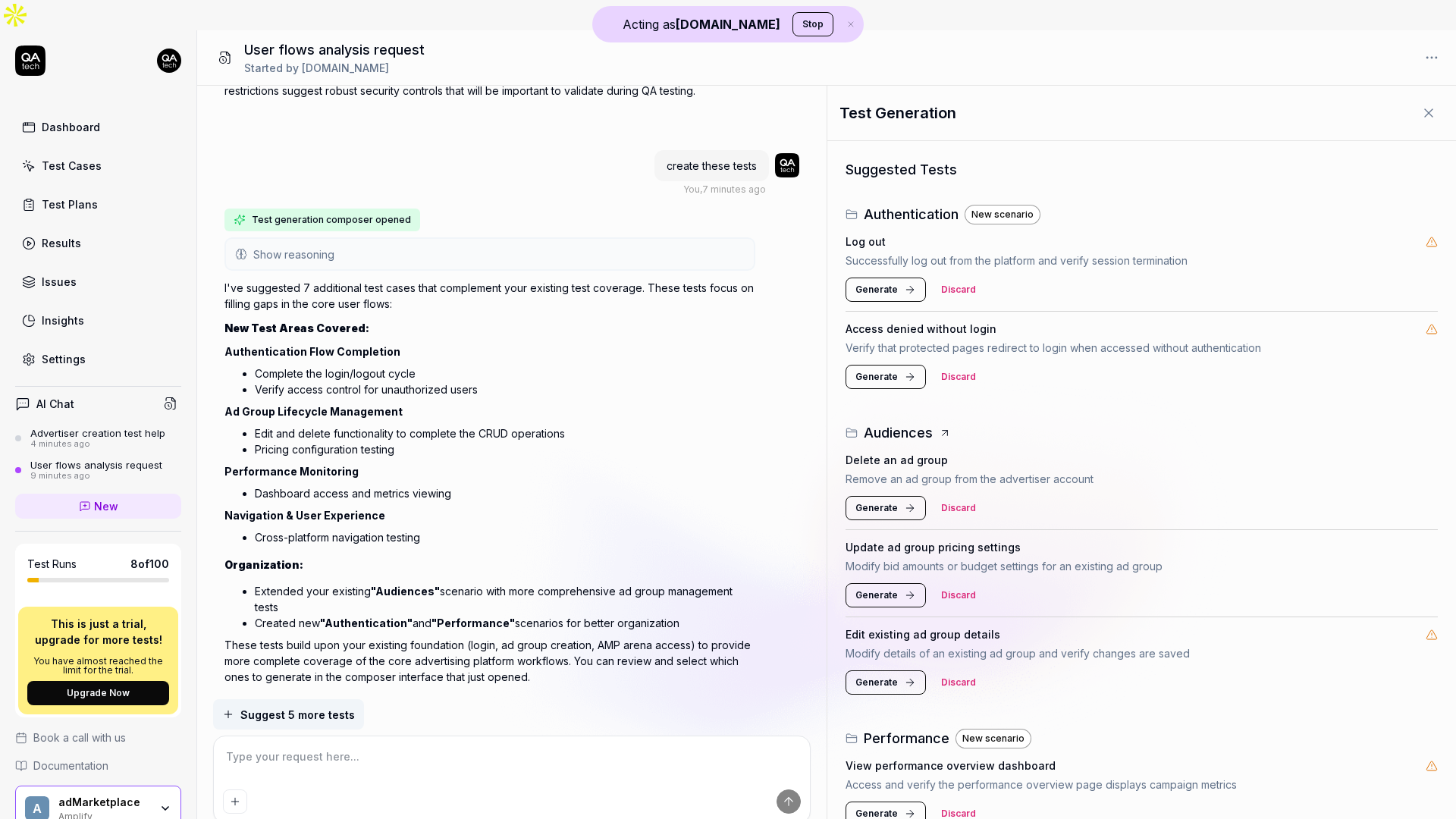
scroll to position [814, 0]
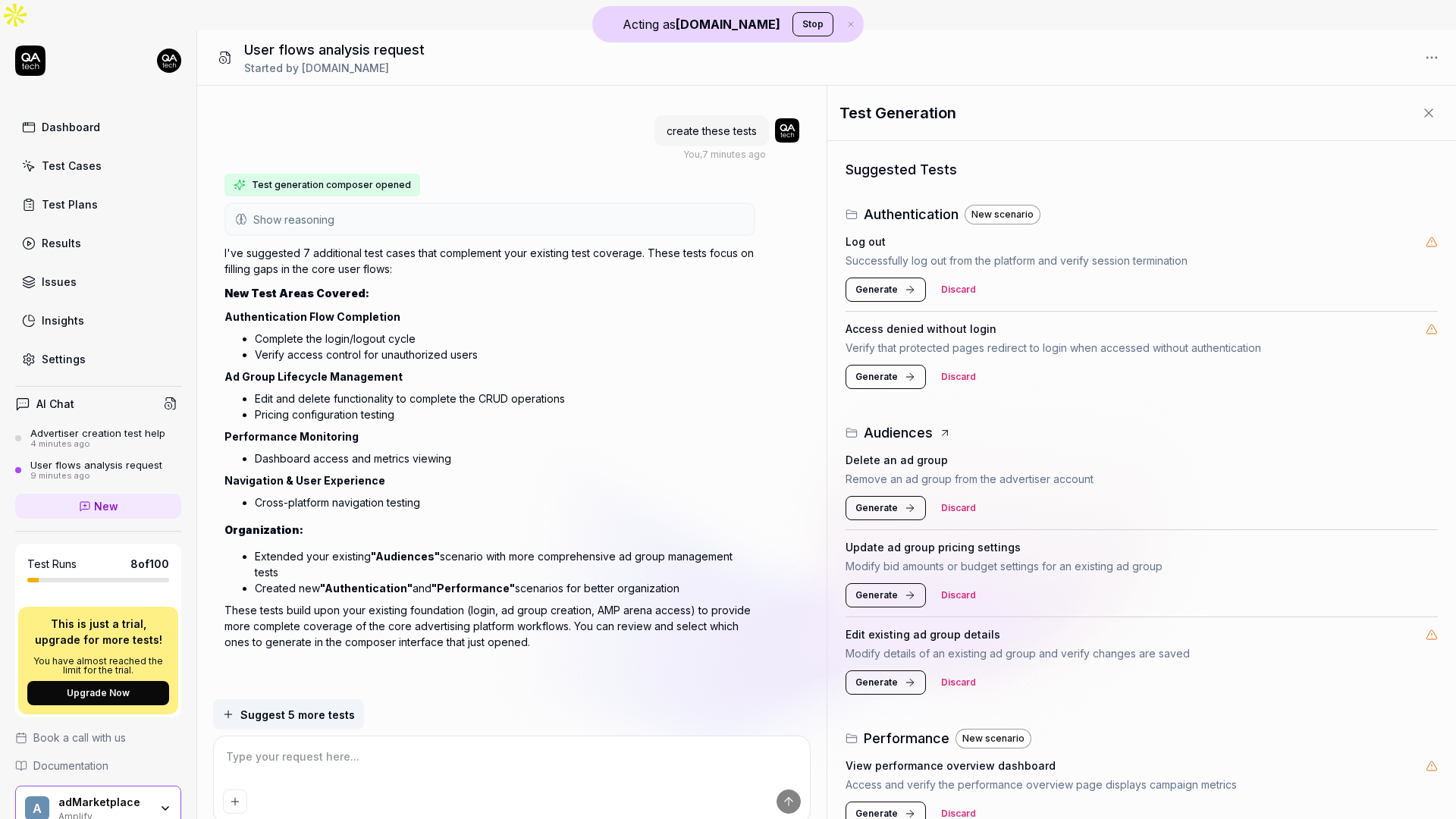
type textarea "*"
click at [114, 494] on link "New" at bounding box center [98, 506] width 166 height 25
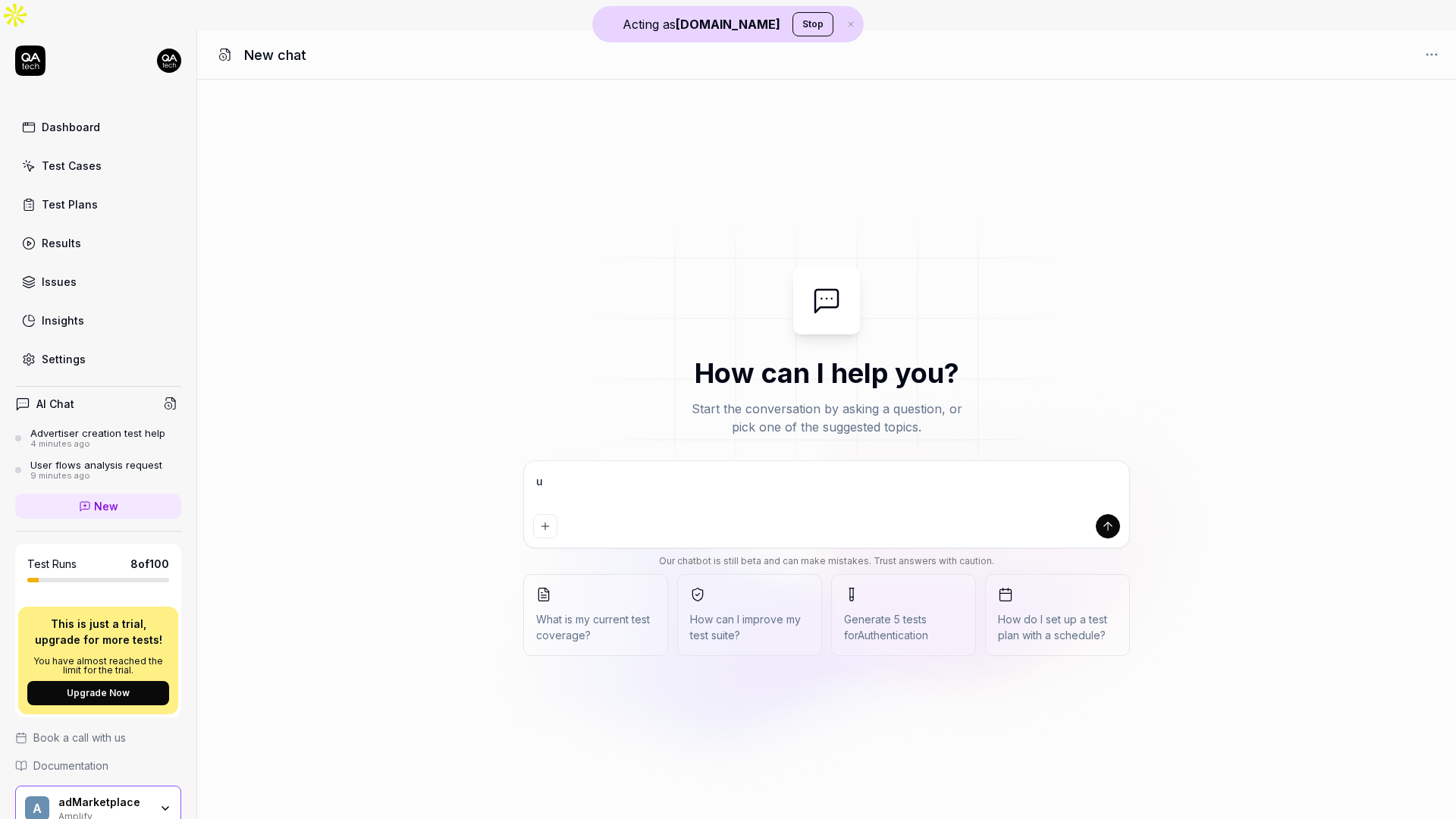
type textarea "u"
type textarea "*"
type textarea "us"
type textarea "*"
type textarea "use"
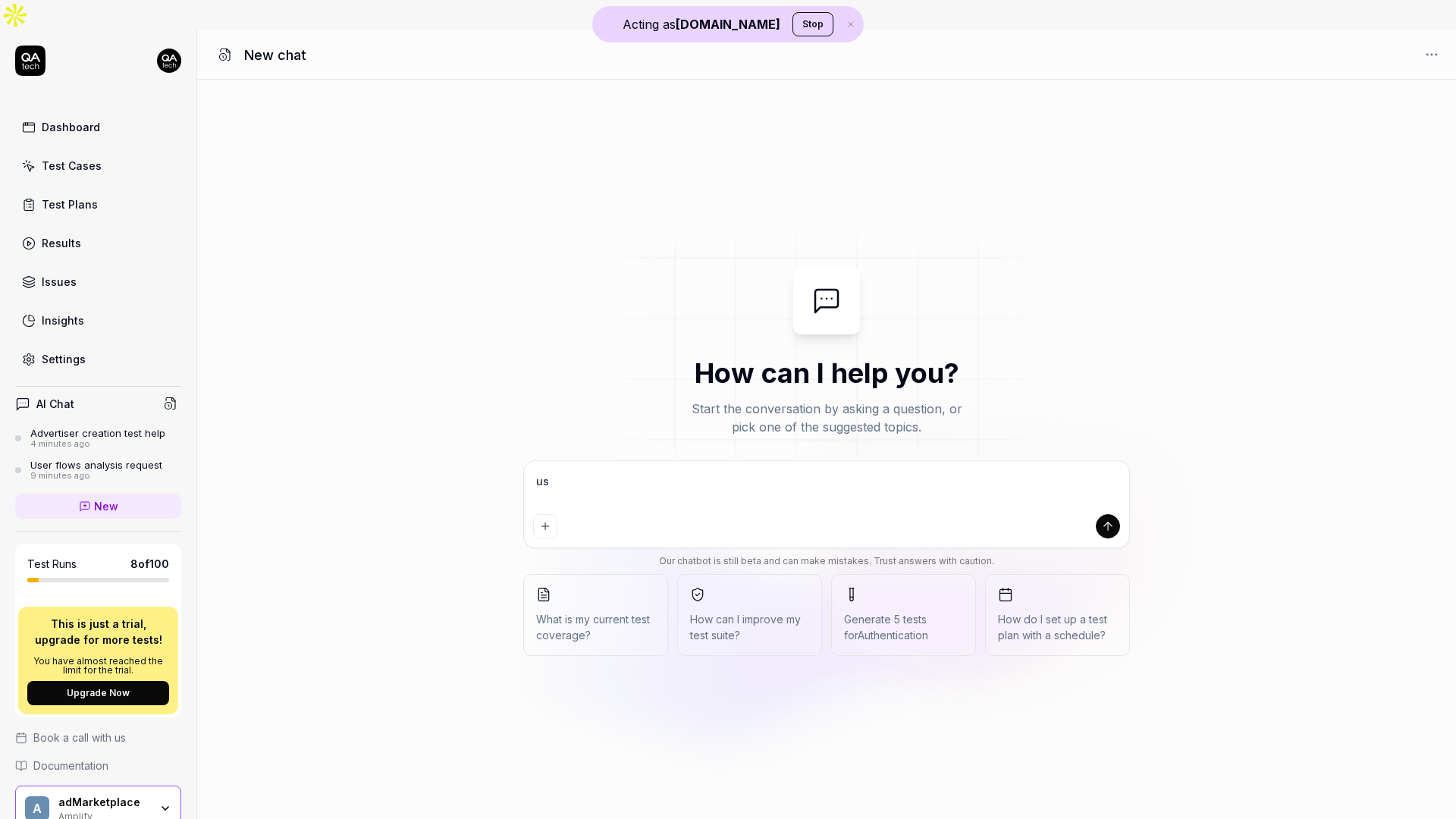
type textarea "*"
type textarea "use"
type textarea "*"
type textarea "use t"
type textarea "*"
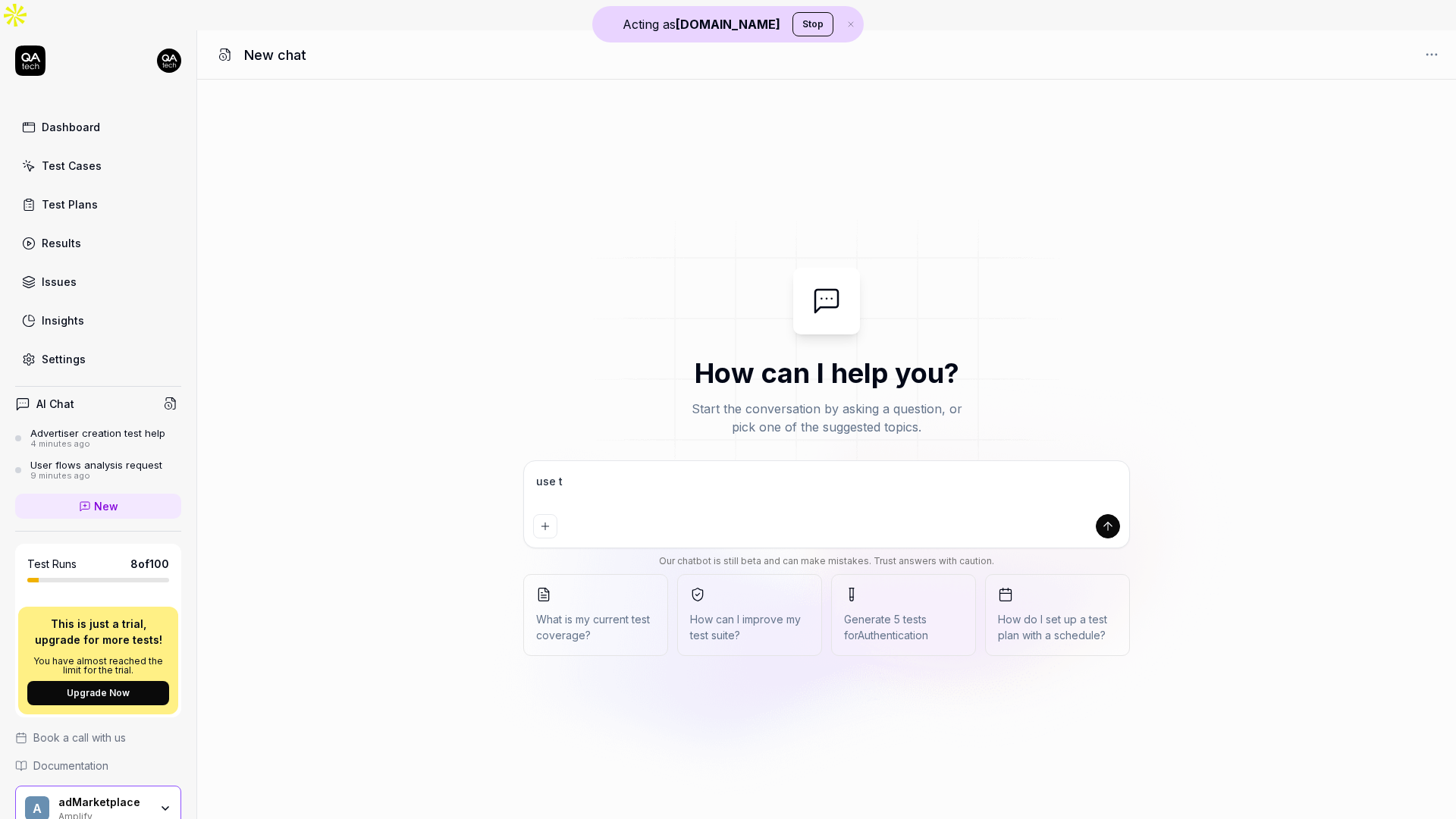
type textarea "use th"
type textarea "*"
type textarea "use the"
type textarea "*"
type textarea "use the"
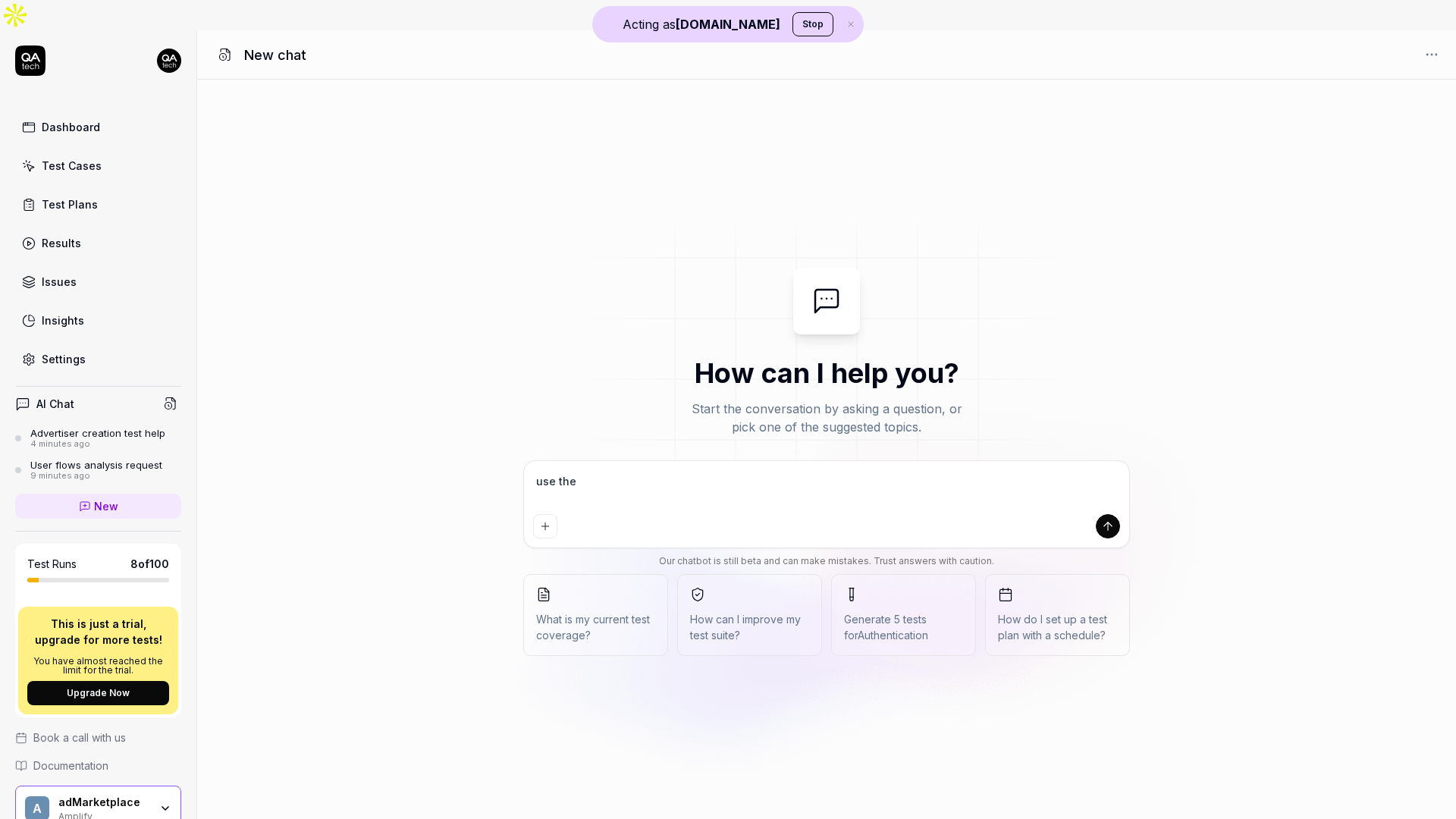
type textarea "*"
type textarea "use the ""
type textarea "*"
type textarea "use the "c"
type textarea "*"
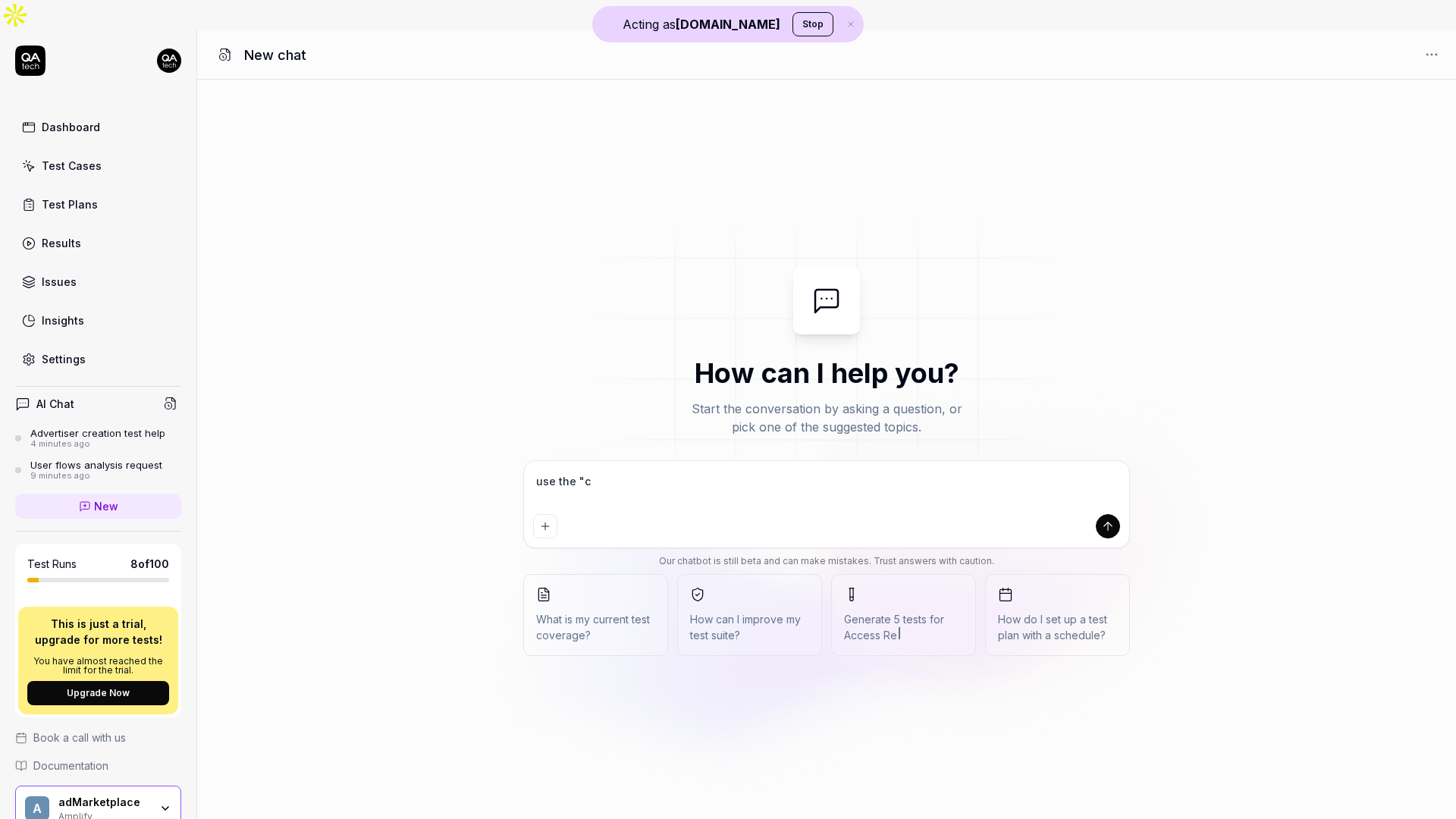
type textarea "use the "cr"
type textarea "*"
type textarea "use the "cre"
type textarea "*"
type textarea "use the "crea"
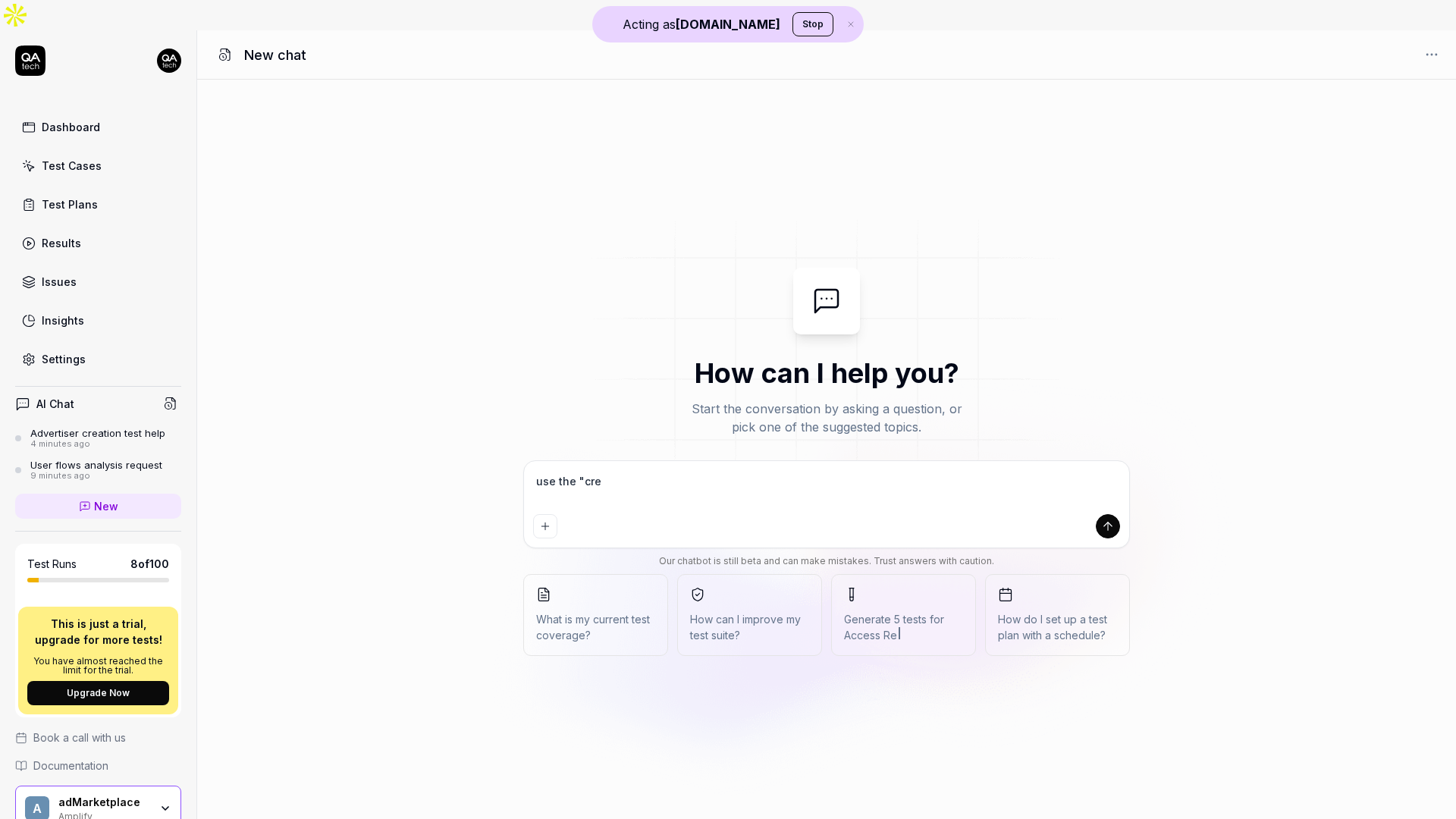
type textarea "*"
type textarea "use the "creat"
type textarea "*"
type textarea "use the "create"
type textarea "*"
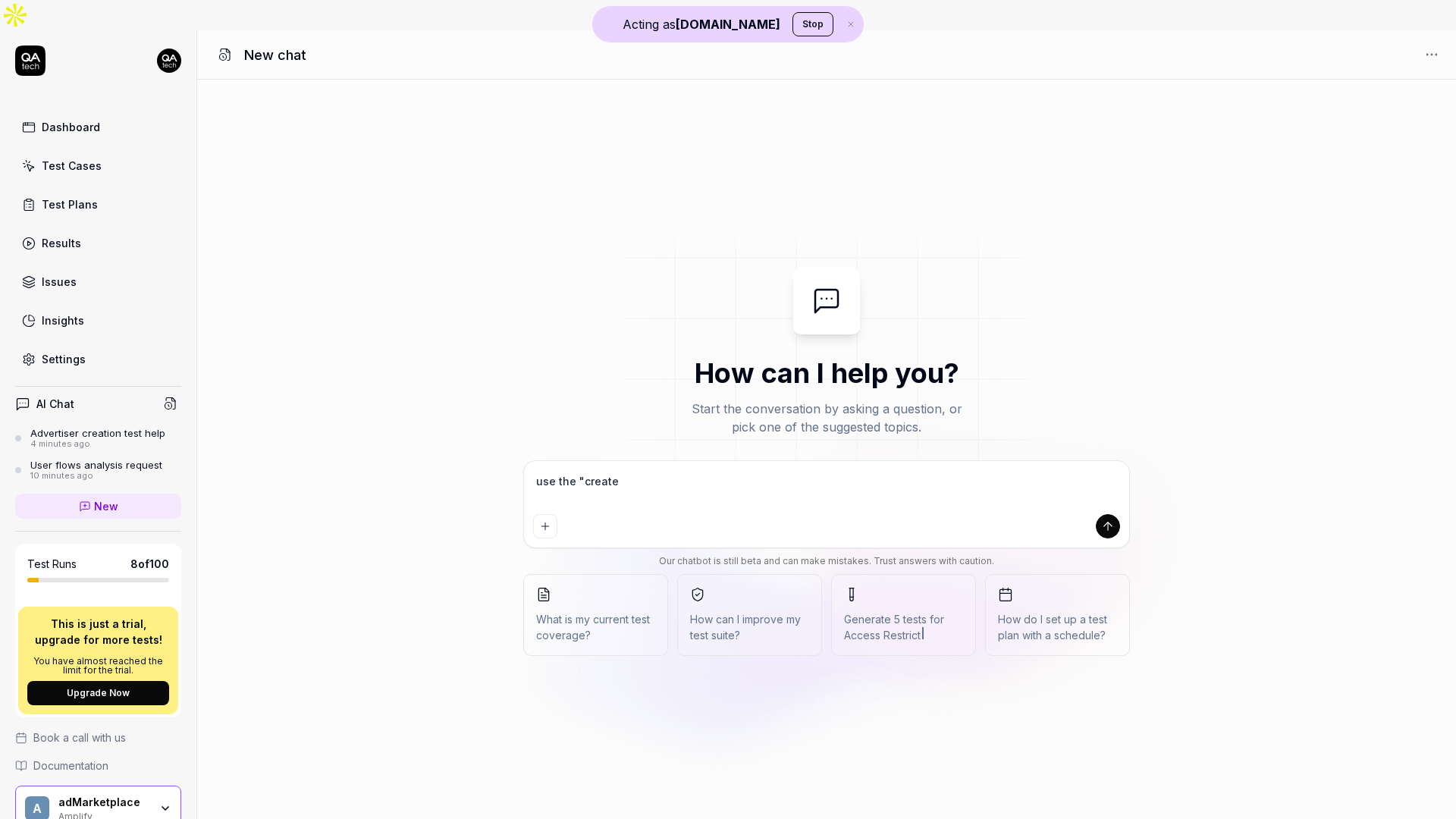
type textarea "use the "create"
type textarea "*"
type textarea "use the "create a"
type textarea "*"
type textarea "use the "create an"
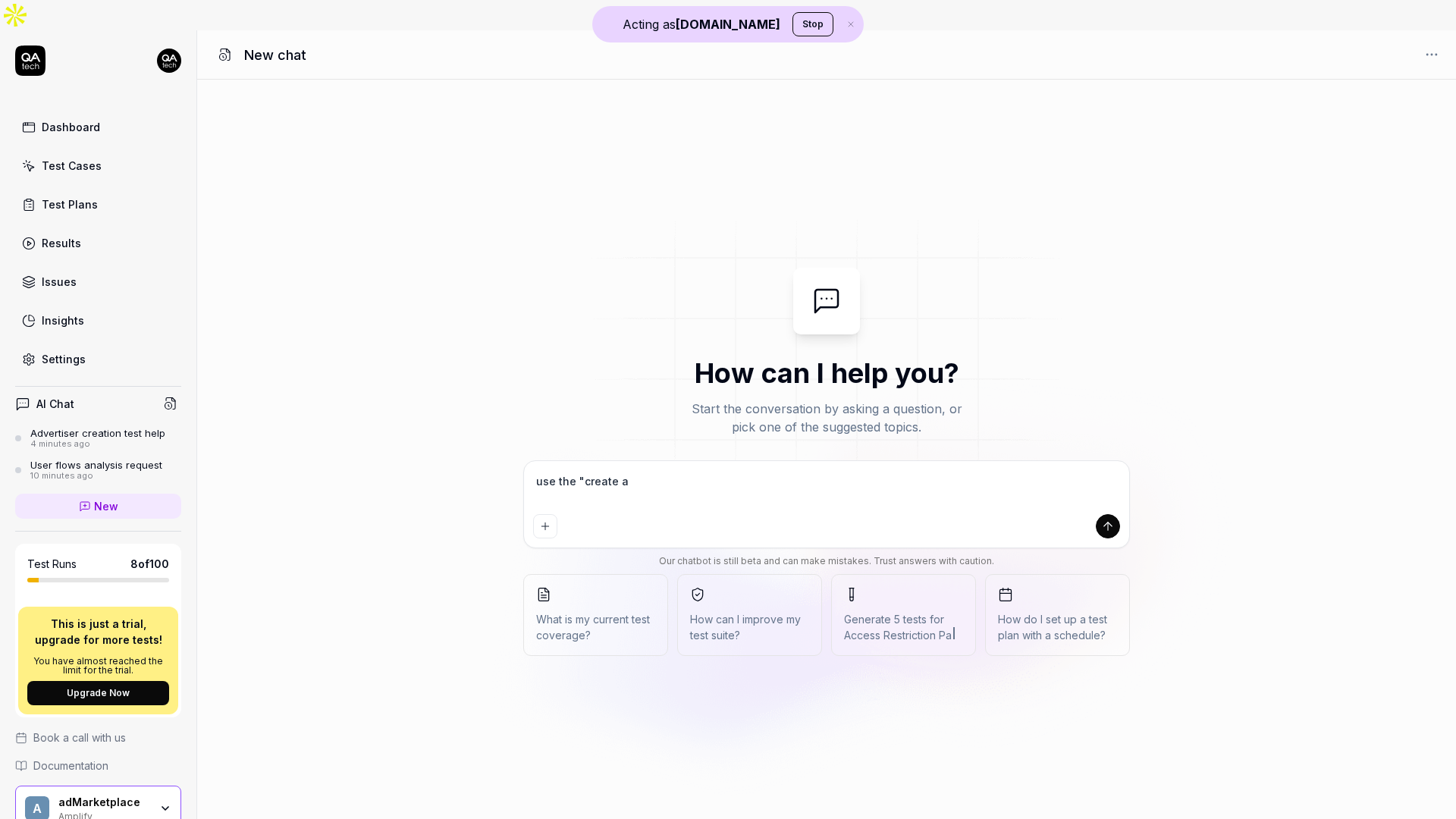
type textarea "*"
type textarea "use the "create an"
type textarea "*"
type textarea "use the "create an a"
type textarea "*"
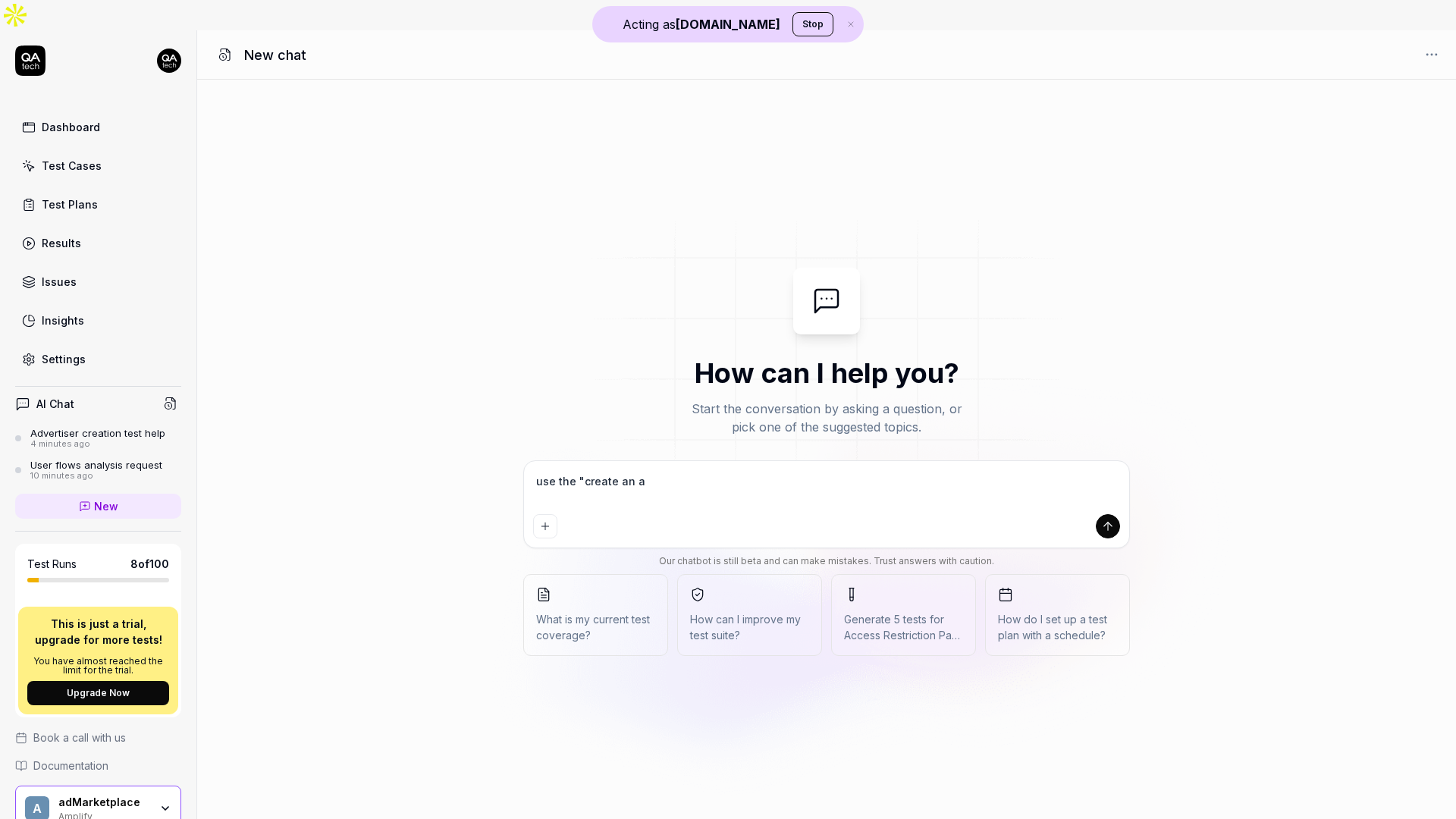
type textarea "use the "create an ad"
type textarea "*"
type textarea "use the "create an adv"
type textarea "*"
type textarea "use the "create an adve"
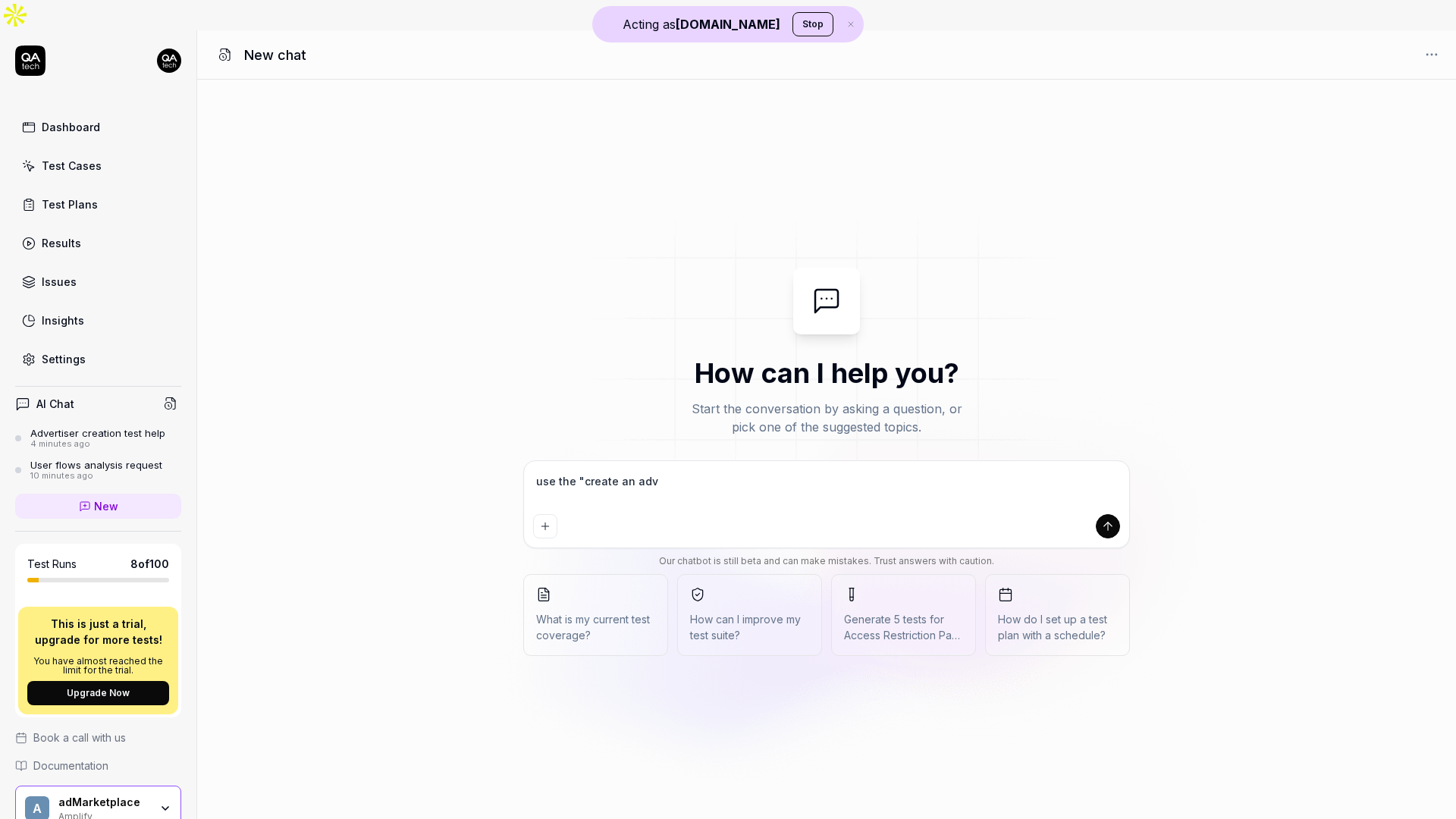
type textarea "*"
type textarea "use the "create an adver"
type textarea "*"
type textarea "use the "create an advert"
type textarea "*"
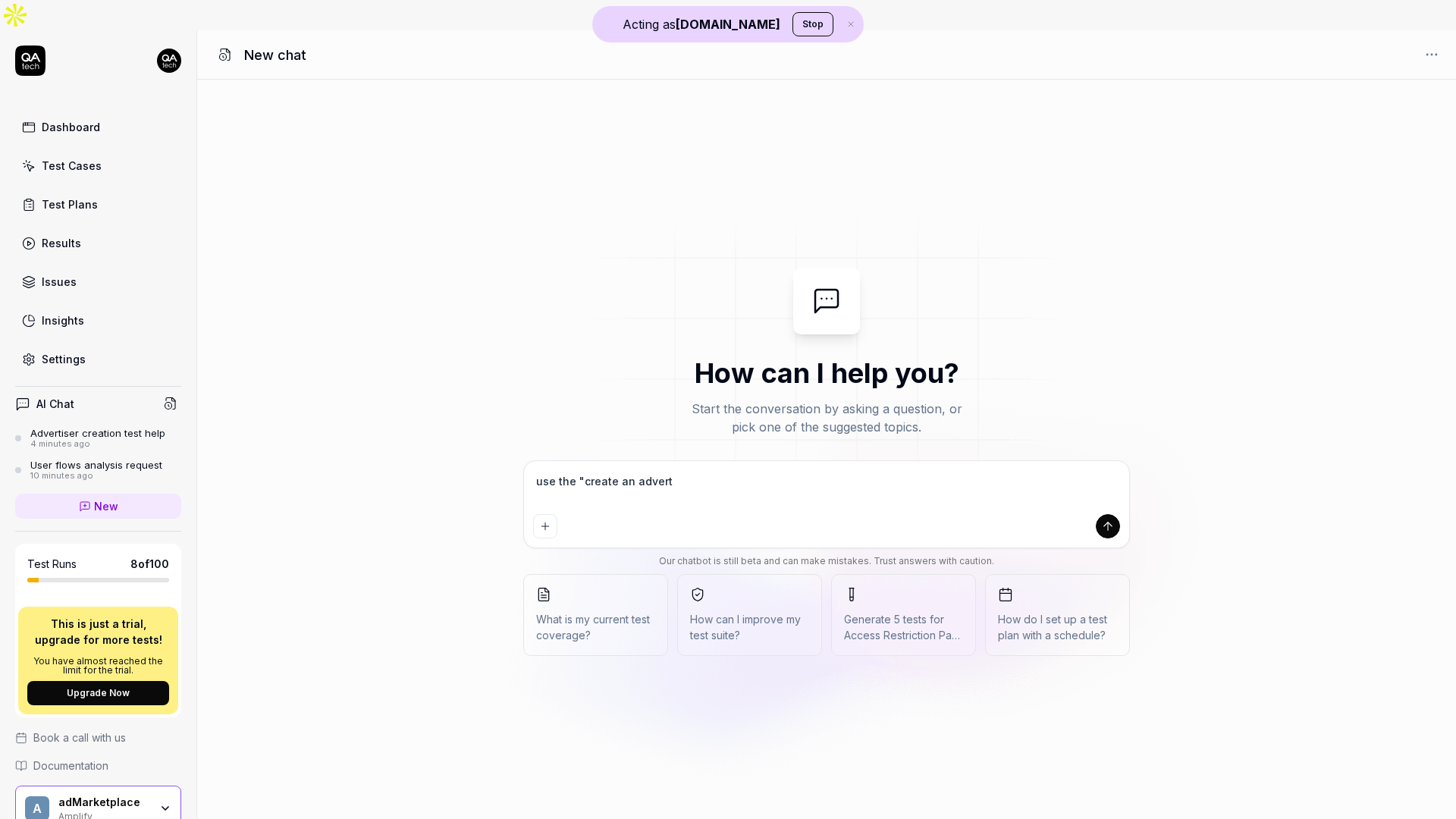
type textarea "use the "create an adverti"
type textarea "*"
type textarea "use the "create an advertis"
type textarea "*"
type textarea "use the "create an advertise"
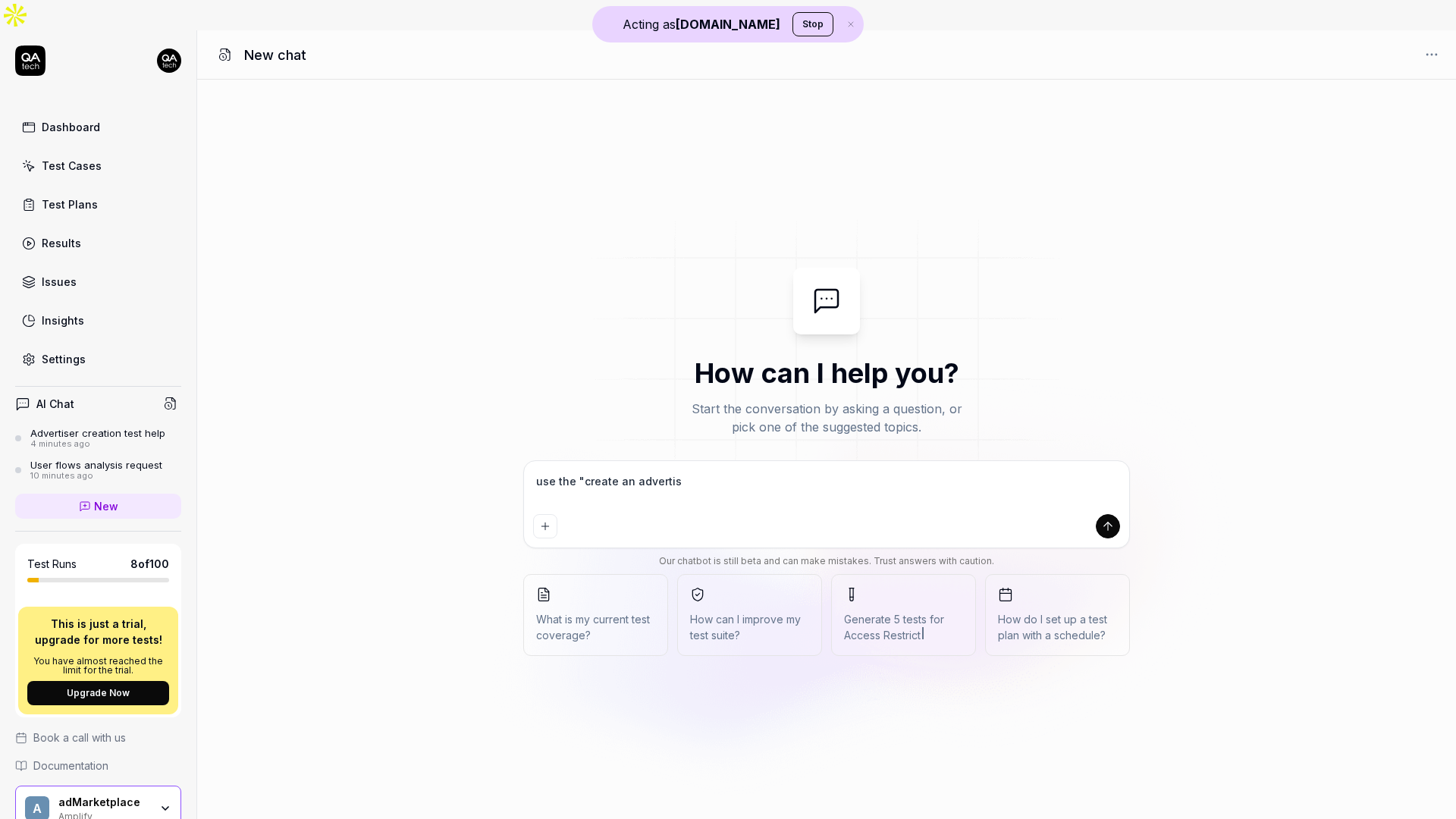
type textarea "*"
type textarea "use the "create an advertiser"
type textarea "*"
type textarea "use the "create an advertiser""
type textarea "*"
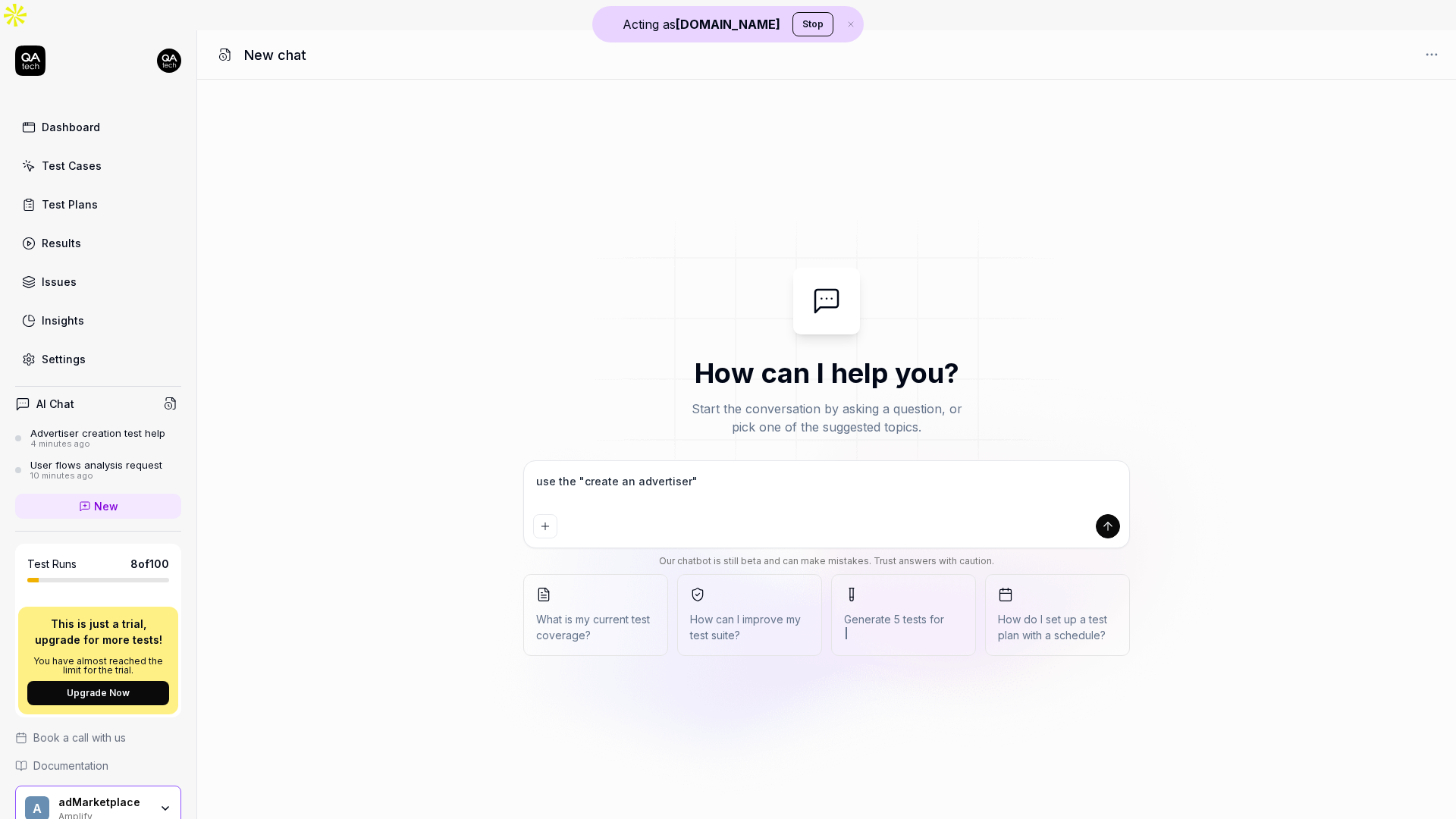
type textarea "use the "create an advertiser""
type textarea "*"
type textarea "use the "create an advertiser" t"
type textarea "*"
type textarea "use the "create an advertiser" te"
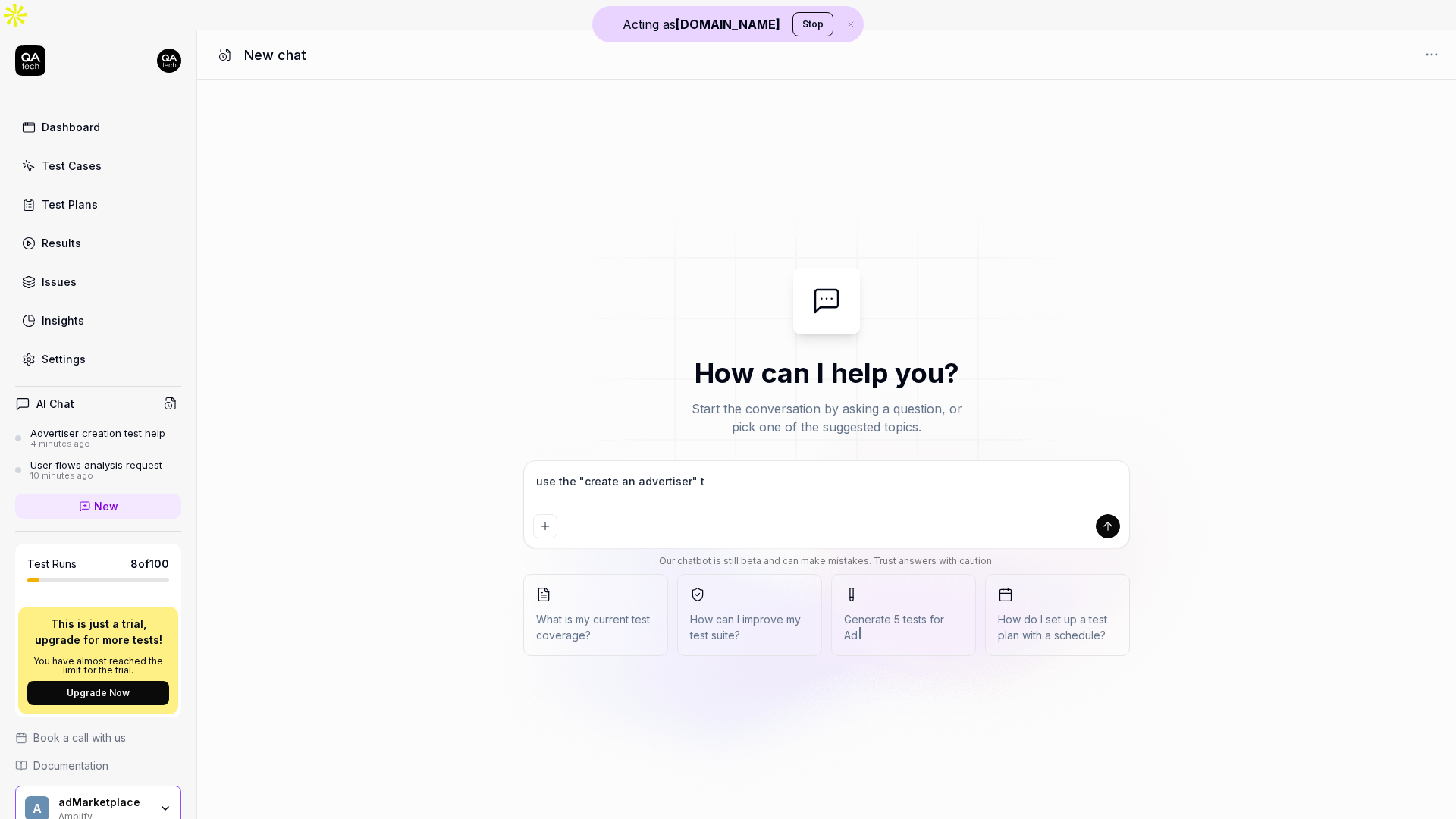
type textarea "*"
type textarea "use the "create an advertiser" tes"
type textarea "*"
type textarea "use the "create an advertiser" test"
type textarea "*"
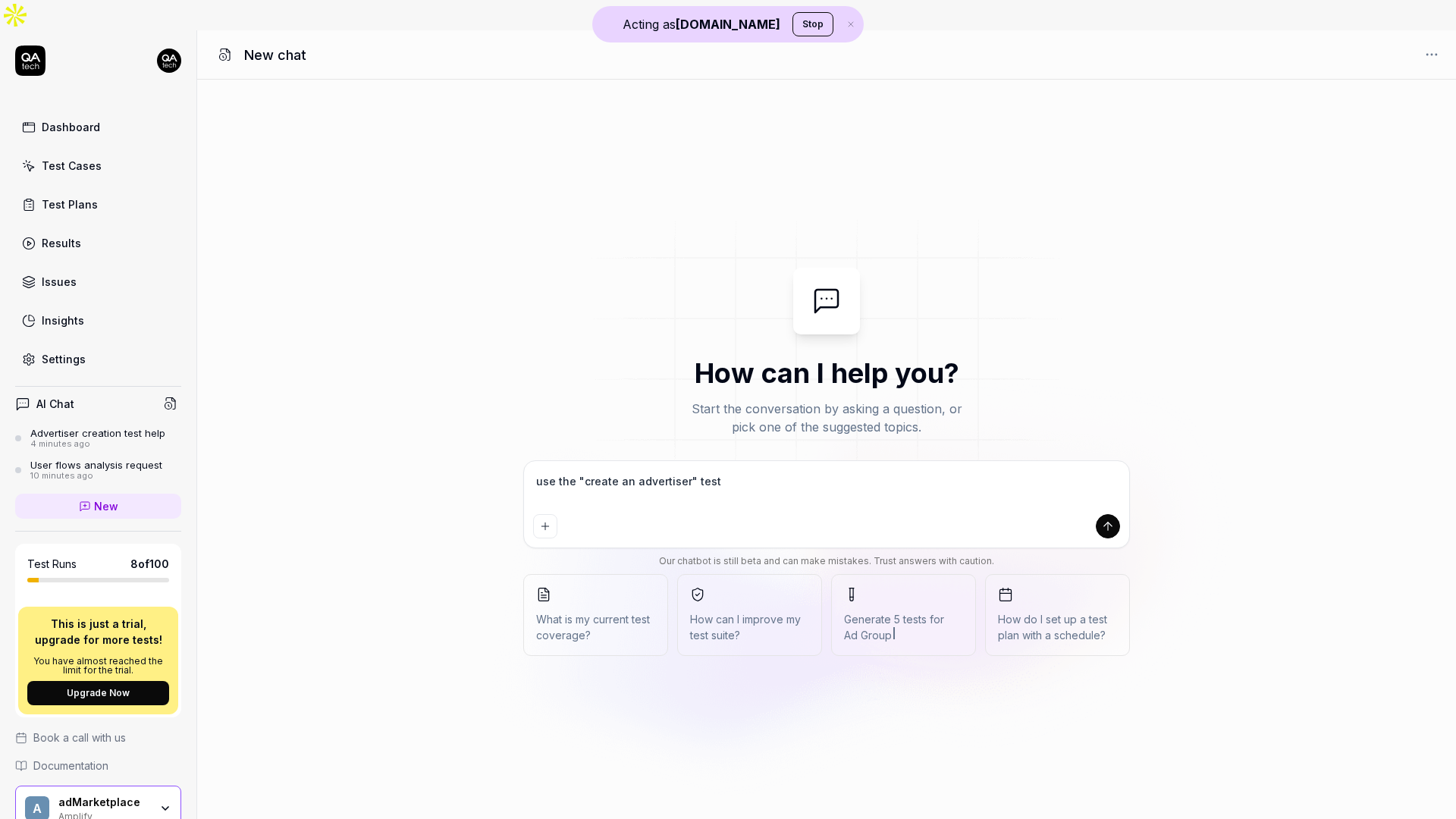
type textarea "use the "create an advertiser" tests"
type textarea "*"
type textarea "use the "create an advertiser" test"
type textarea "*"
type textarea "use the "create an advertiser" test-"
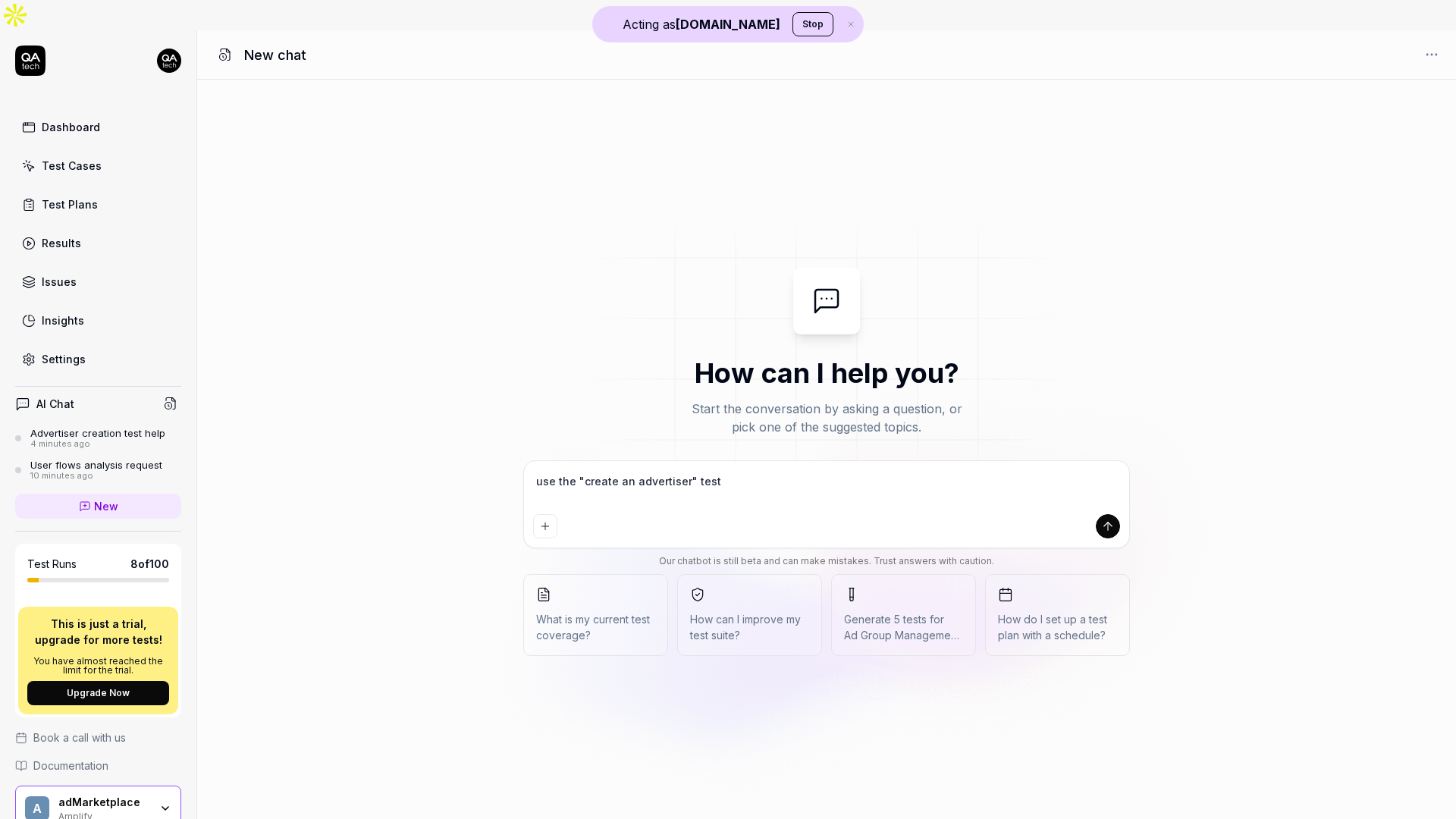
type textarea "*"
type textarea "use the "create an advertiser" test-"
type textarea "*"
type textarea "use the "create an advertiser" test- c"
type textarea "*"
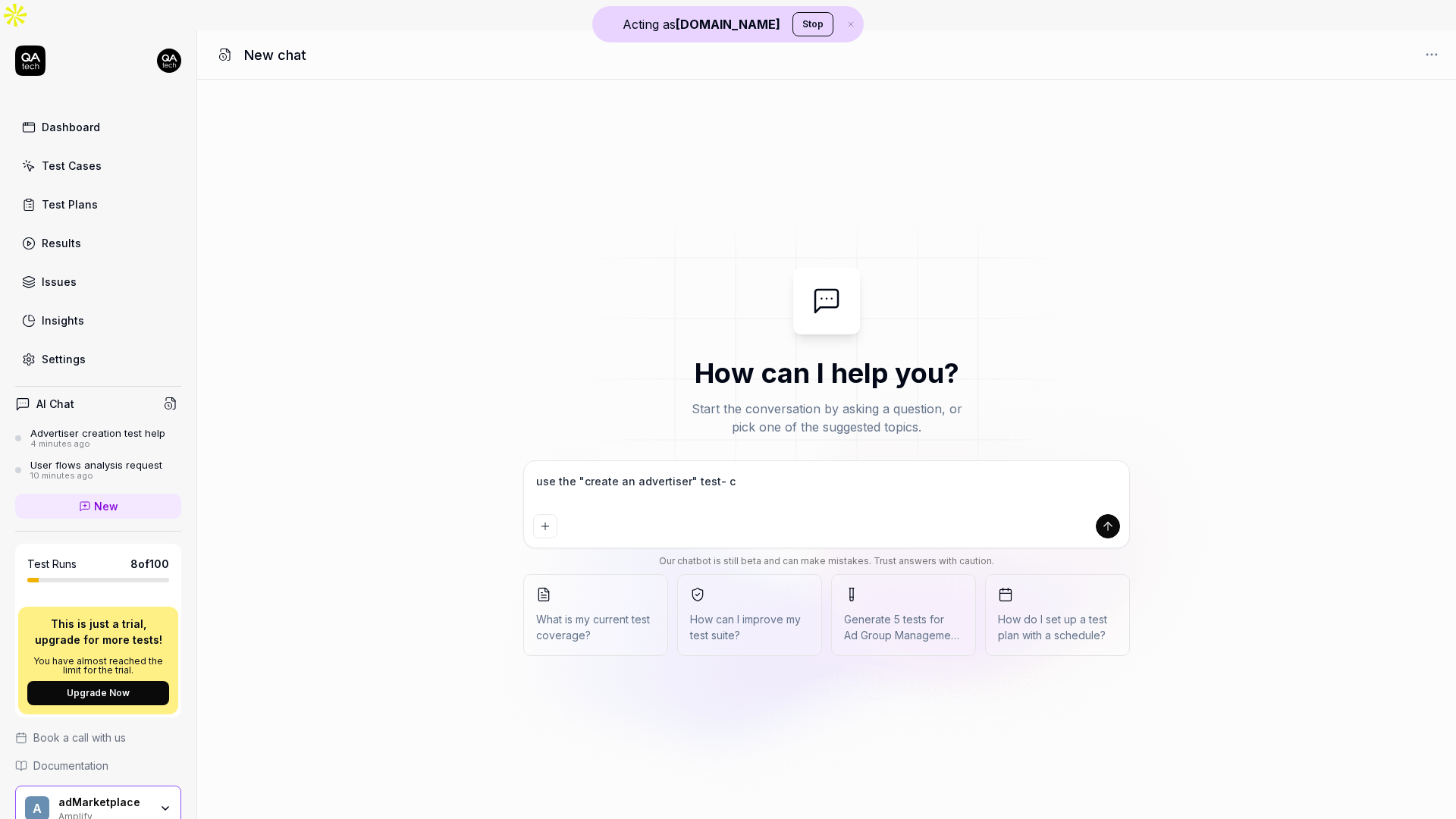
type textarea "use the "create an advertiser" test- ca"
type textarea "*"
type textarea "use the "create an advertiser" test- can"
type textarea "*"
type textarea "use the "create an advertiser" test- can"
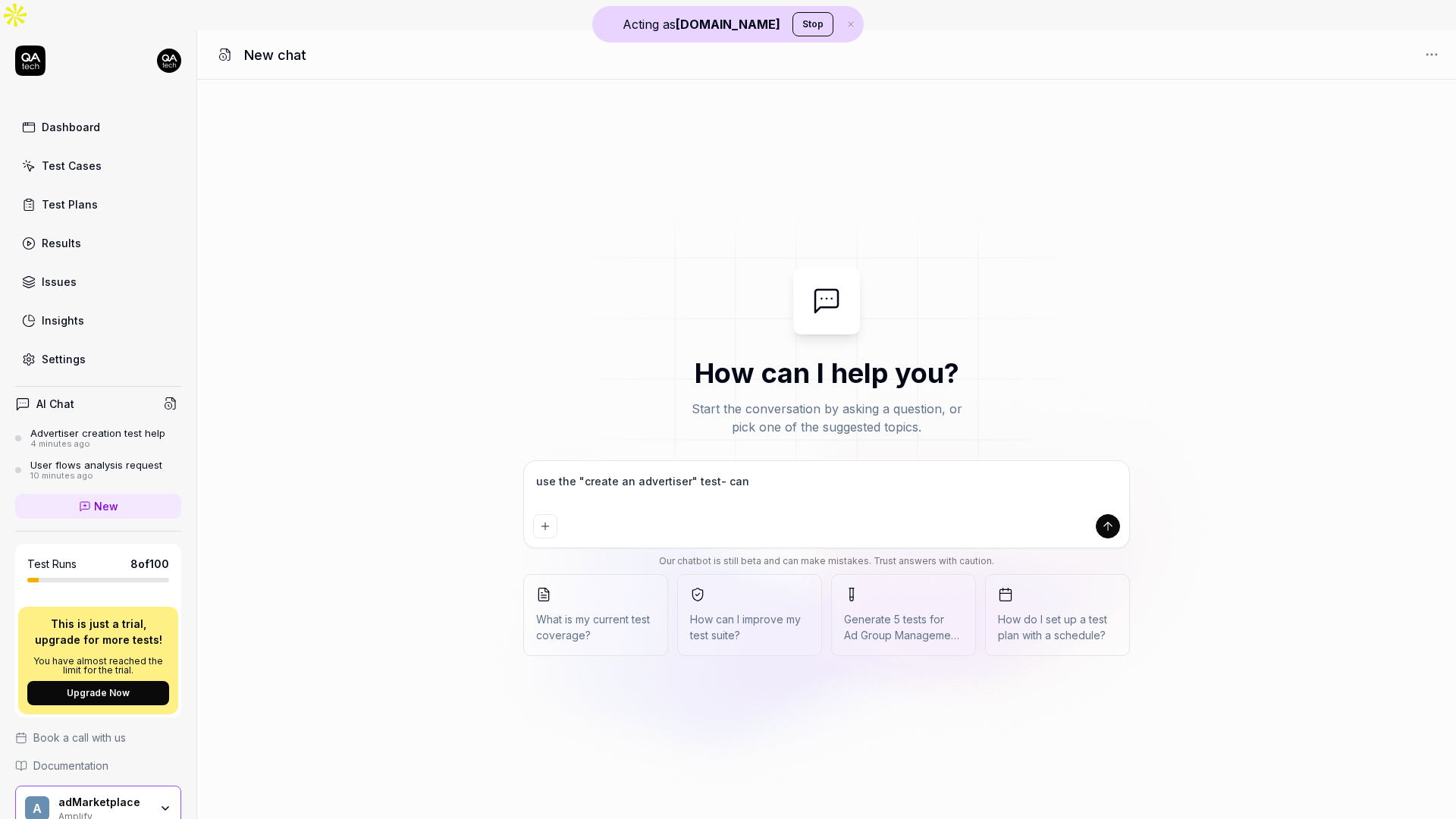
type textarea "*"
type textarea "use the "create an advertiser" test- can y"
type textarea "*"
type textarea "use the "create an advertiser" test- can yo"
type textarea "*"
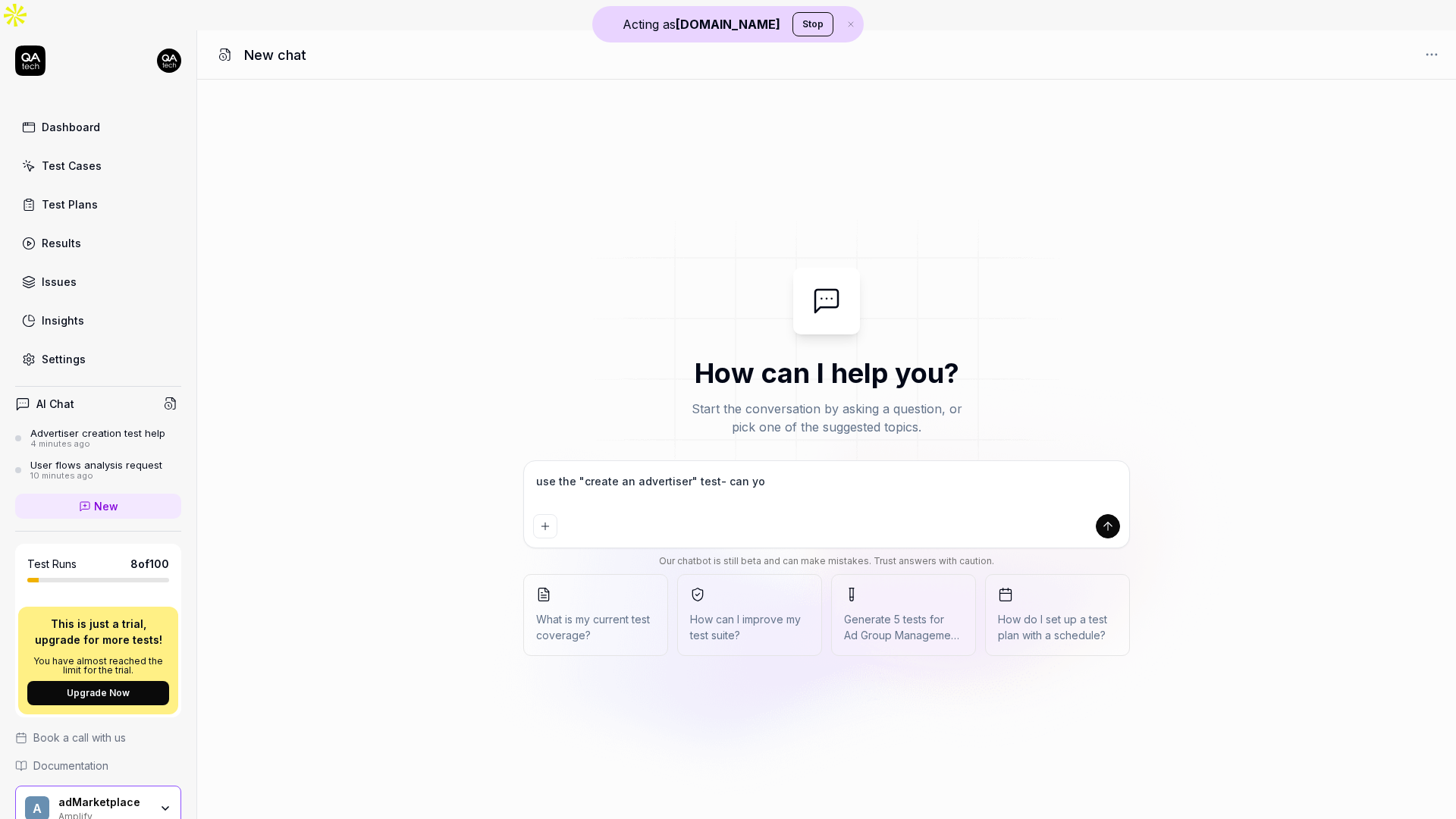
type textarea "use the "create an advertiser" test- can you"
type textarea "*"
type textarea "use the "create an advertiser" test- can you"
type textarea "*"
type textarea "use the "create an advertiser" test- can you c"
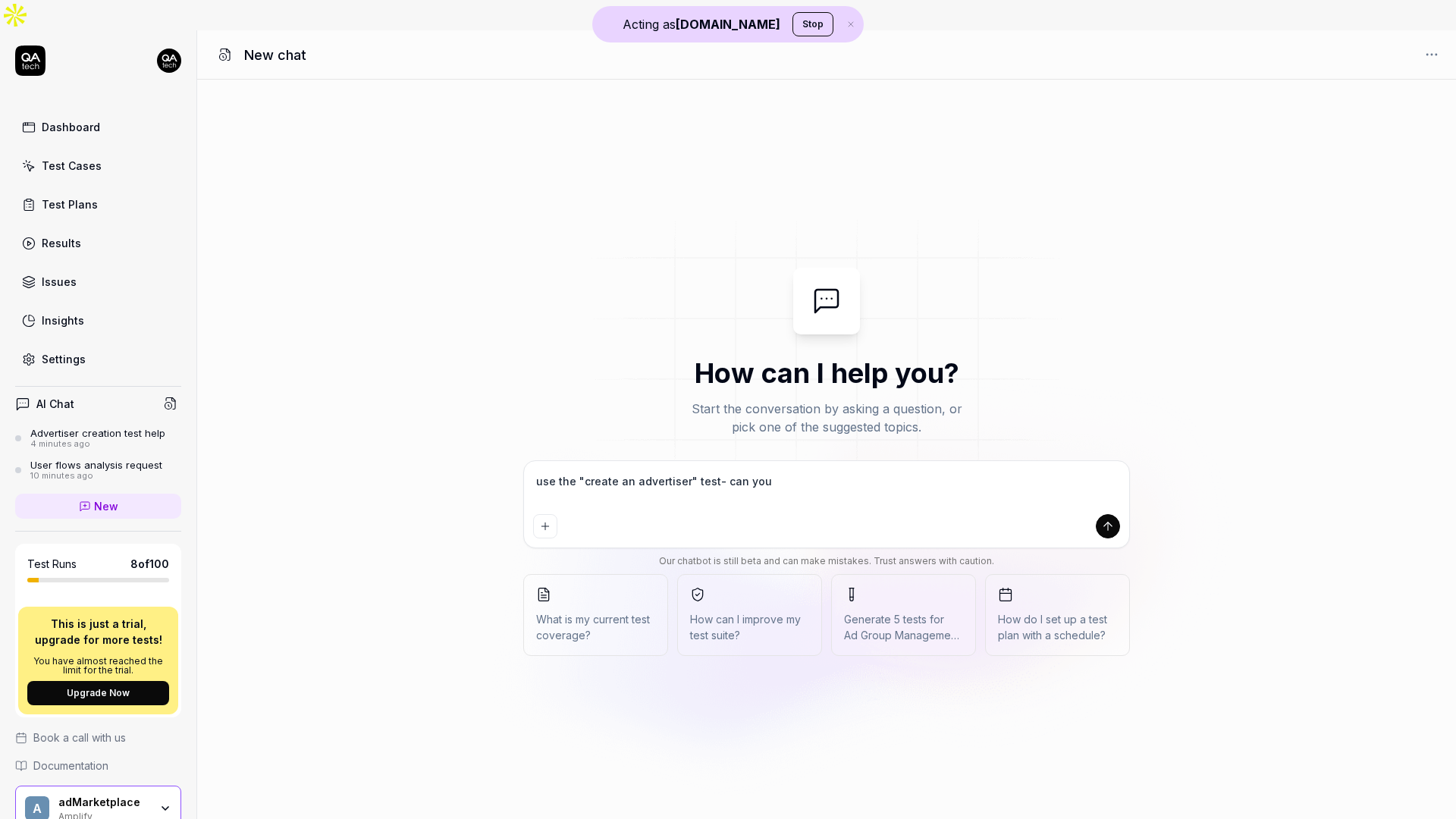
type textarea "*"
type textarea "use the "create an advertiser" test- can you cr"
type textarea "*"
type textarea "use the "create an advertiser" test- can you cre"
type textarea "*"
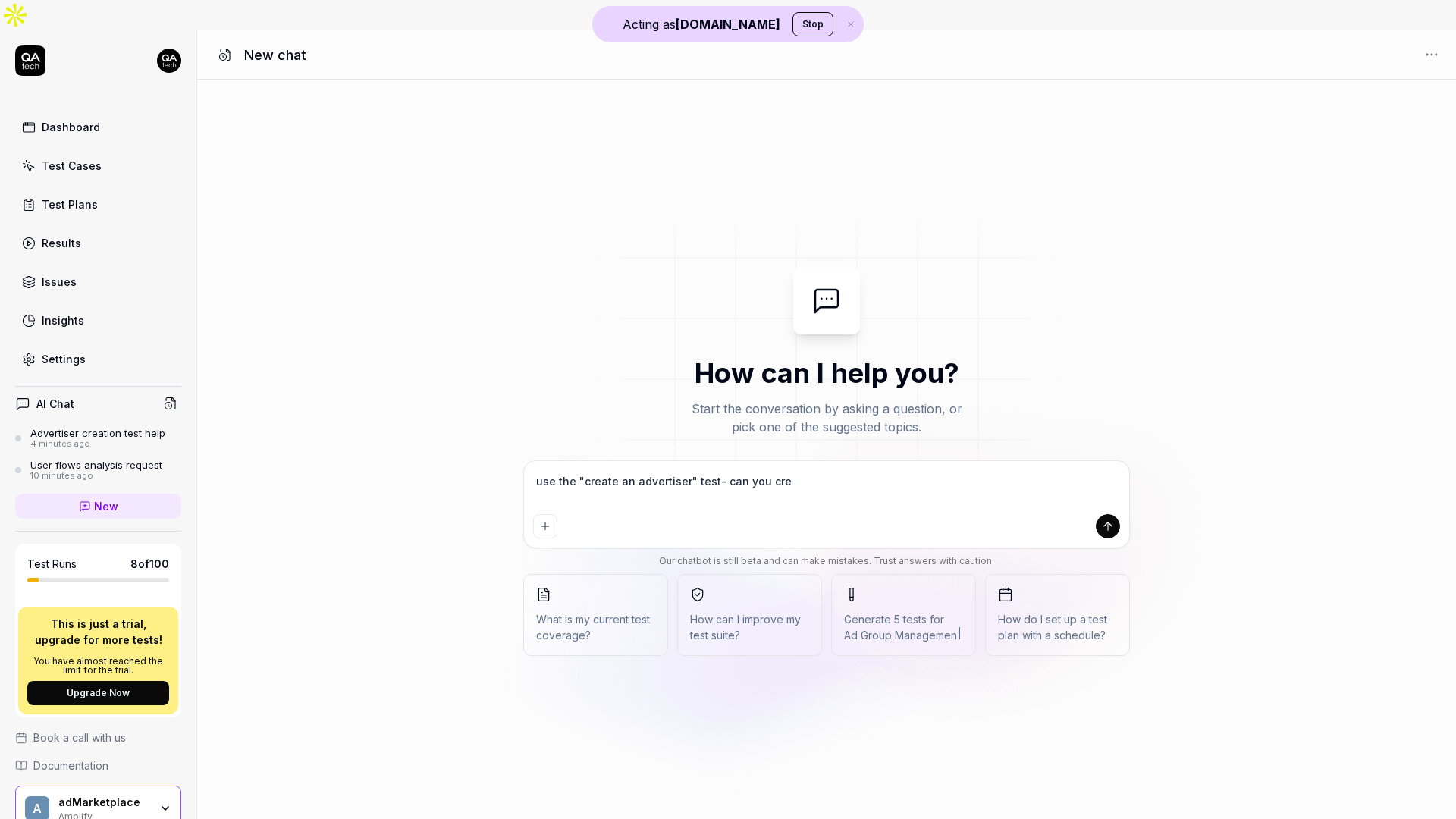
type textarea "use the "create an advertiser" test- can you crea"
type textarea "*"
type textarea "use the "create an advertiser" test- can you creat"
type textarea "*"
type textarea "use the "create an advertiser" test- can you create"
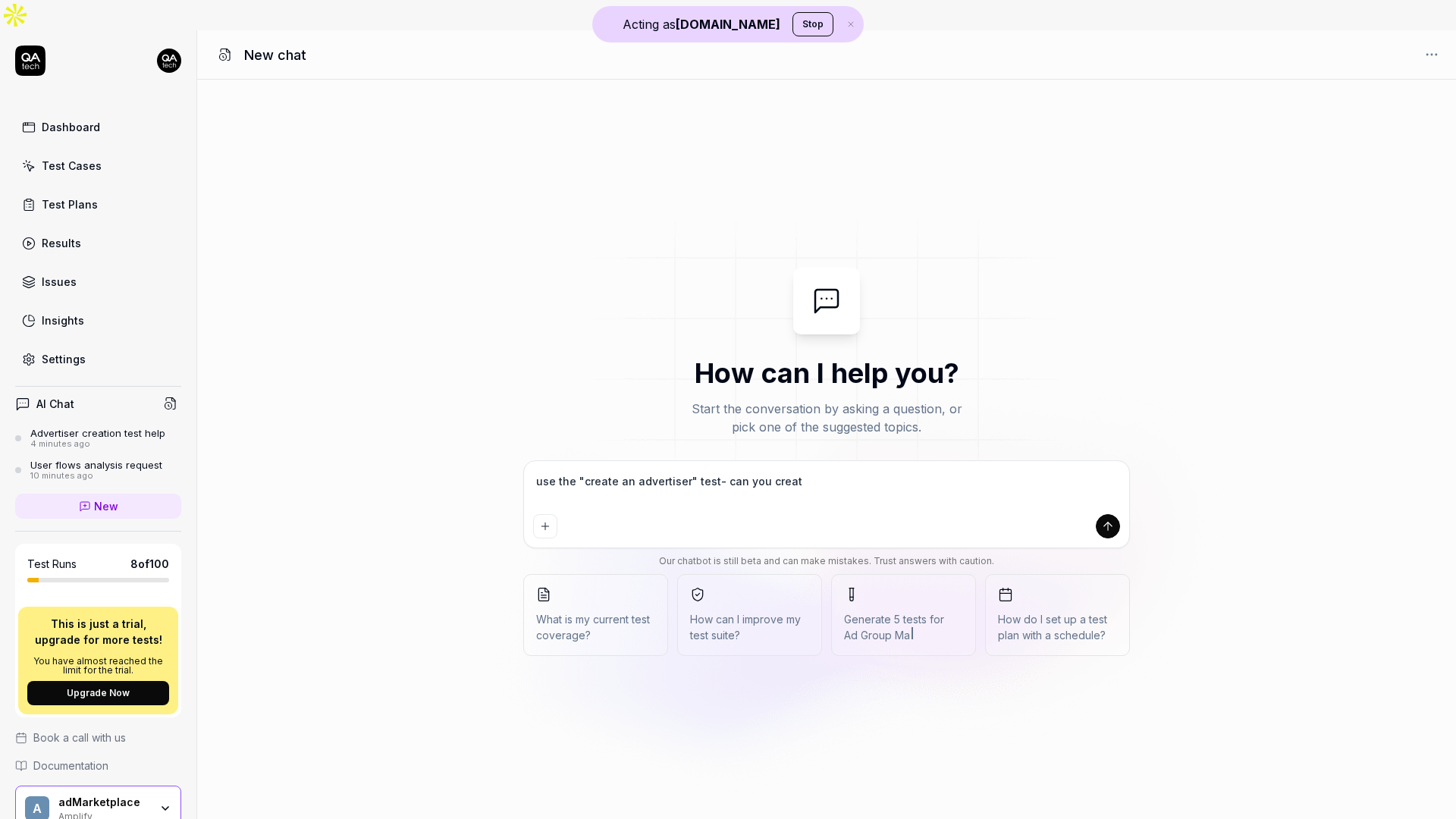
type textarea "*"
type textarea "use the "create an advertiser" test- can you create"
type textarea "*"
type textarea "use the "create an advertiser" test- can you create s"
type textarea "*"
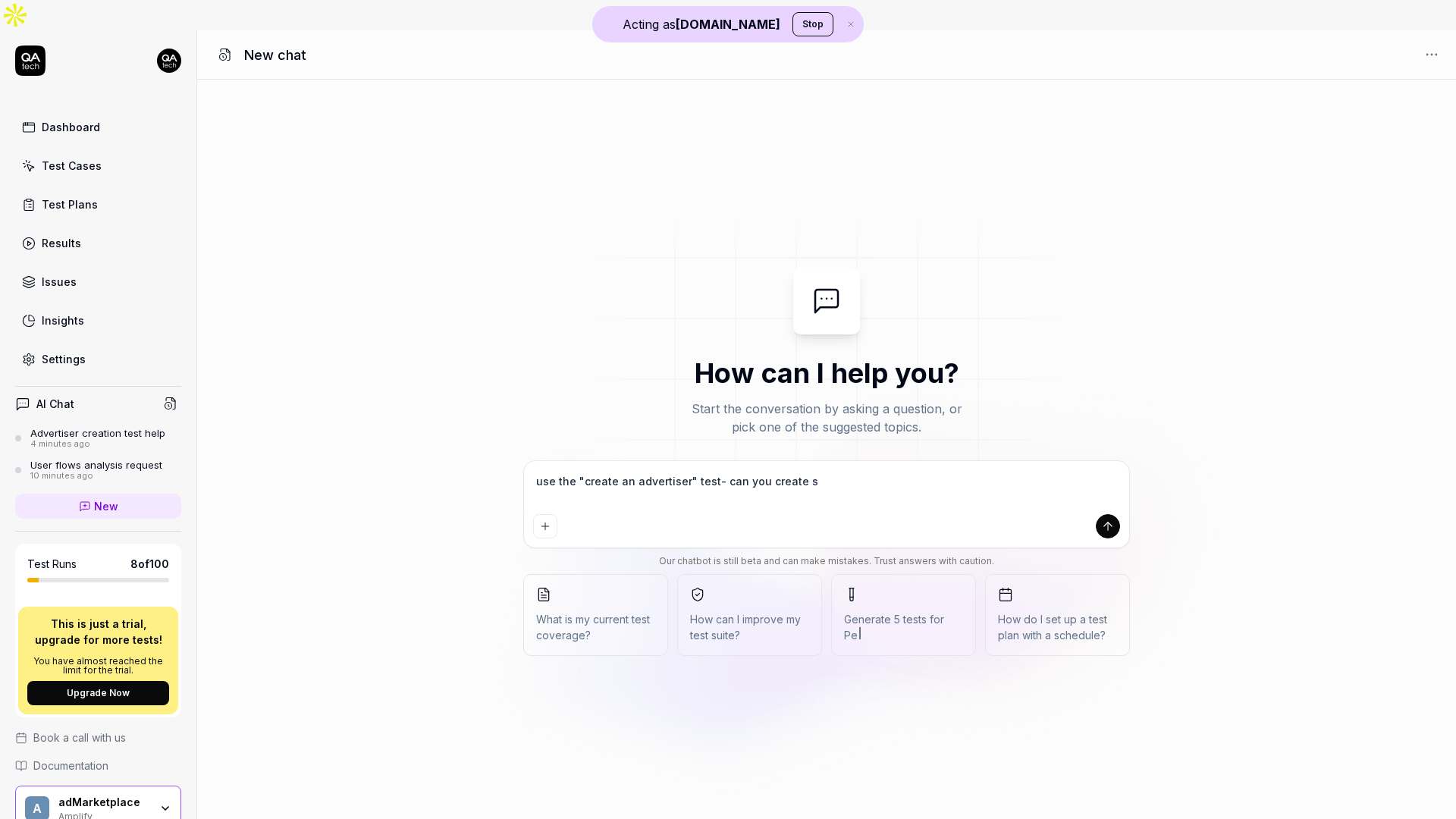
type textarea "use the "create an advertiser" test- can you create so"
type textarea "*"
type textarea "use the "create an advertiser" test- can you create som"
type textarea "*"
type textarea "use the "create an advertiser" test- can you create some"
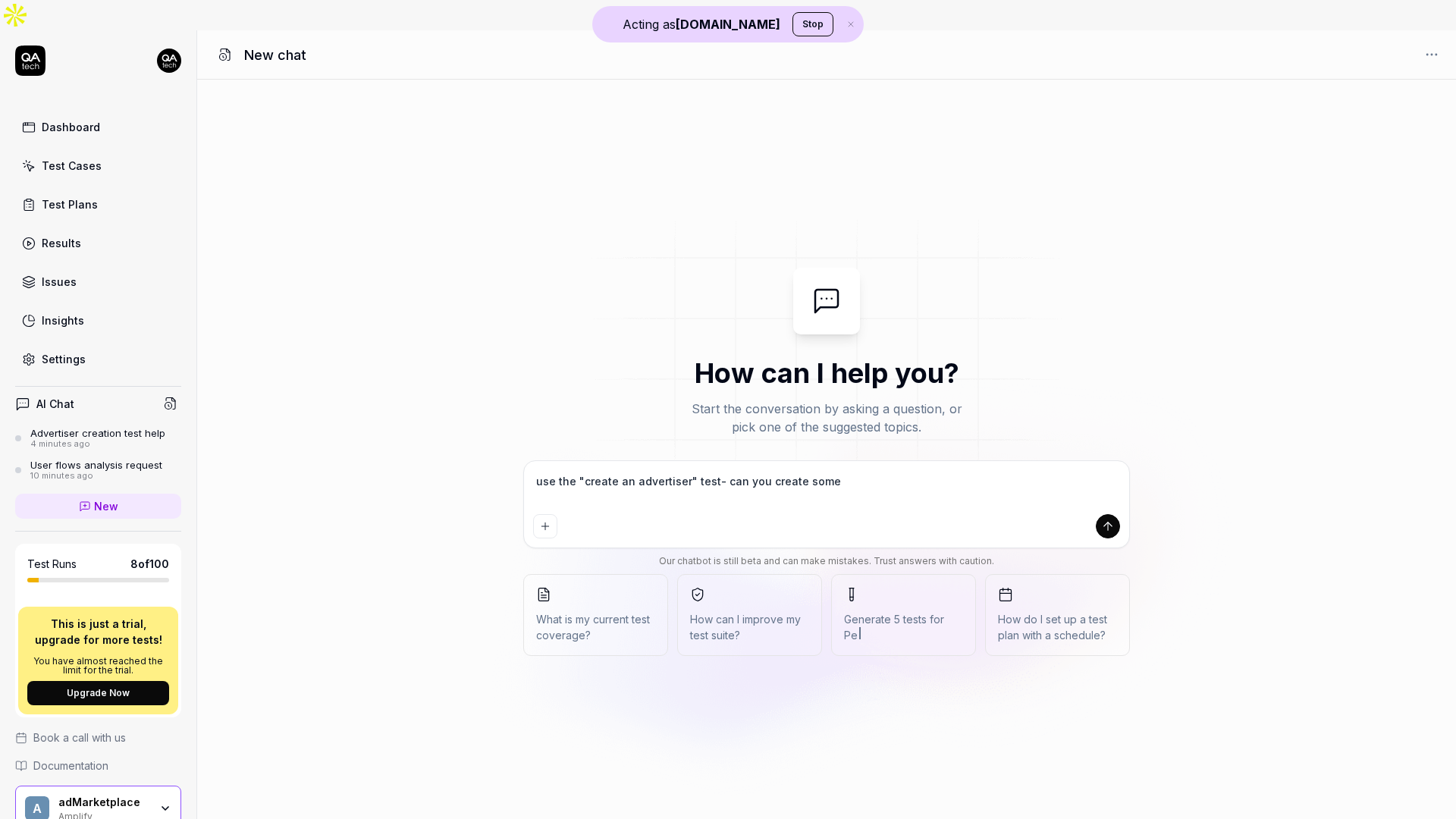
type textarea "*"
type textarea "use the "create an advertiser" test- can you create some"
type textarea "*"
type textarea "use the "create an advertiser" test- can you create some s"
type textarea "*"
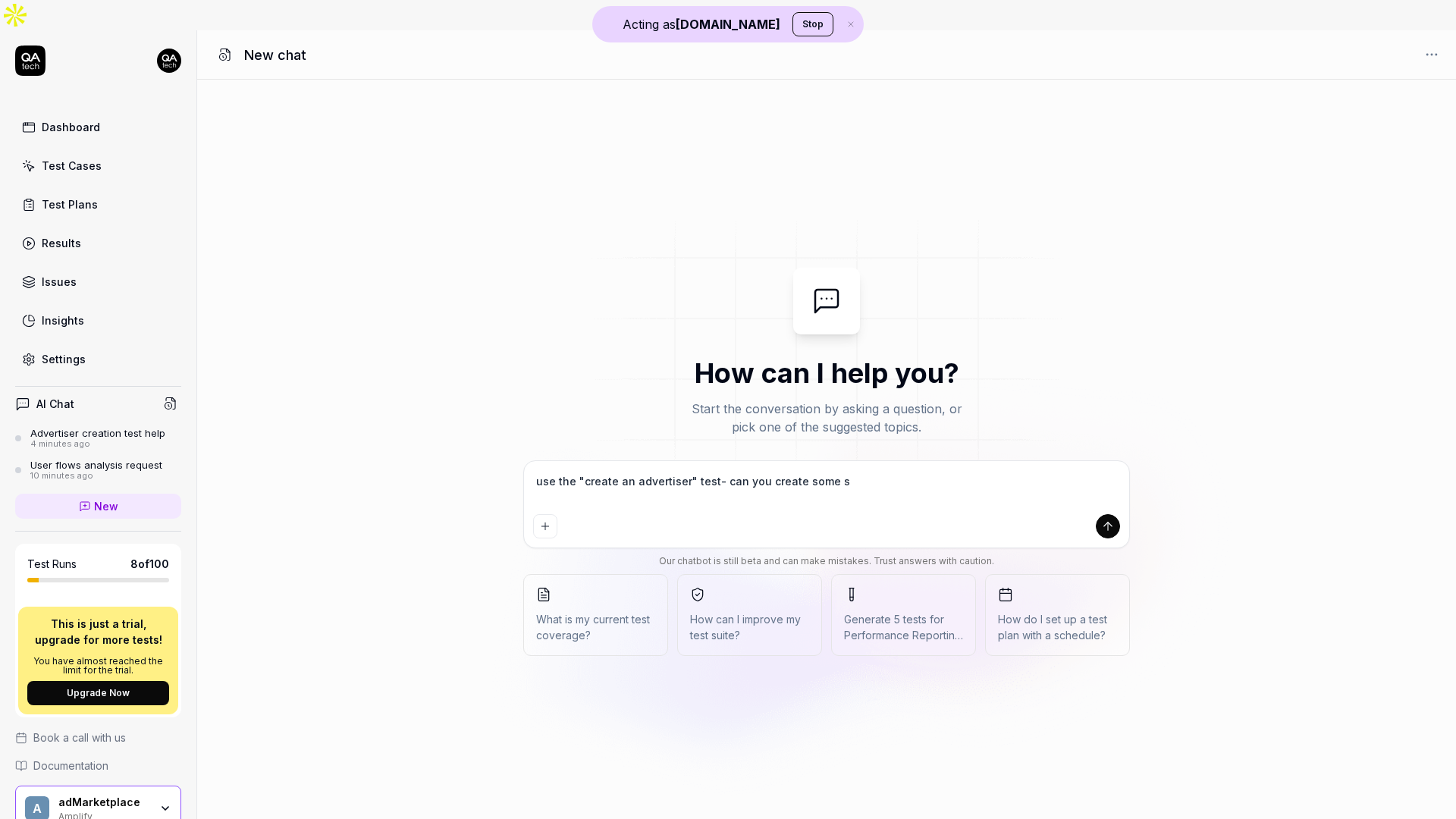
type textarea "use the "create an advertiser" test- can you create some sc"
type textarea "*"
type textarea "use the "create an advertiser" test- can you create some sce"
type textarea "*"
type textarea "use the "create an advertiser" test- can you create some scen"
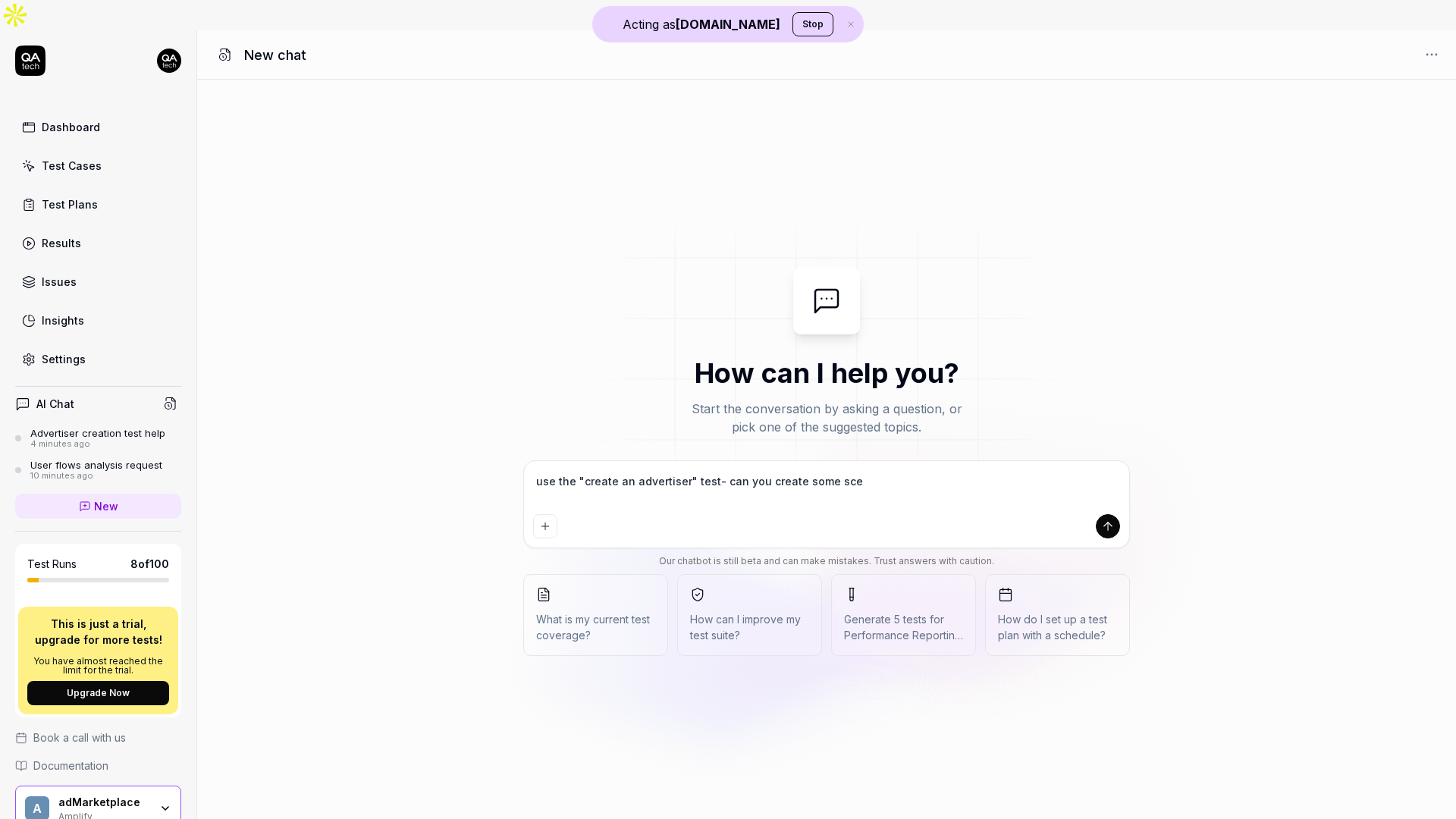
type textarea "*"
type textarea "use the "create an advertiser" test- can you create some scena"
type textarea "*"
type textarea "use the "create an advertiser" test- can you create some scenar"
type textarea "*"
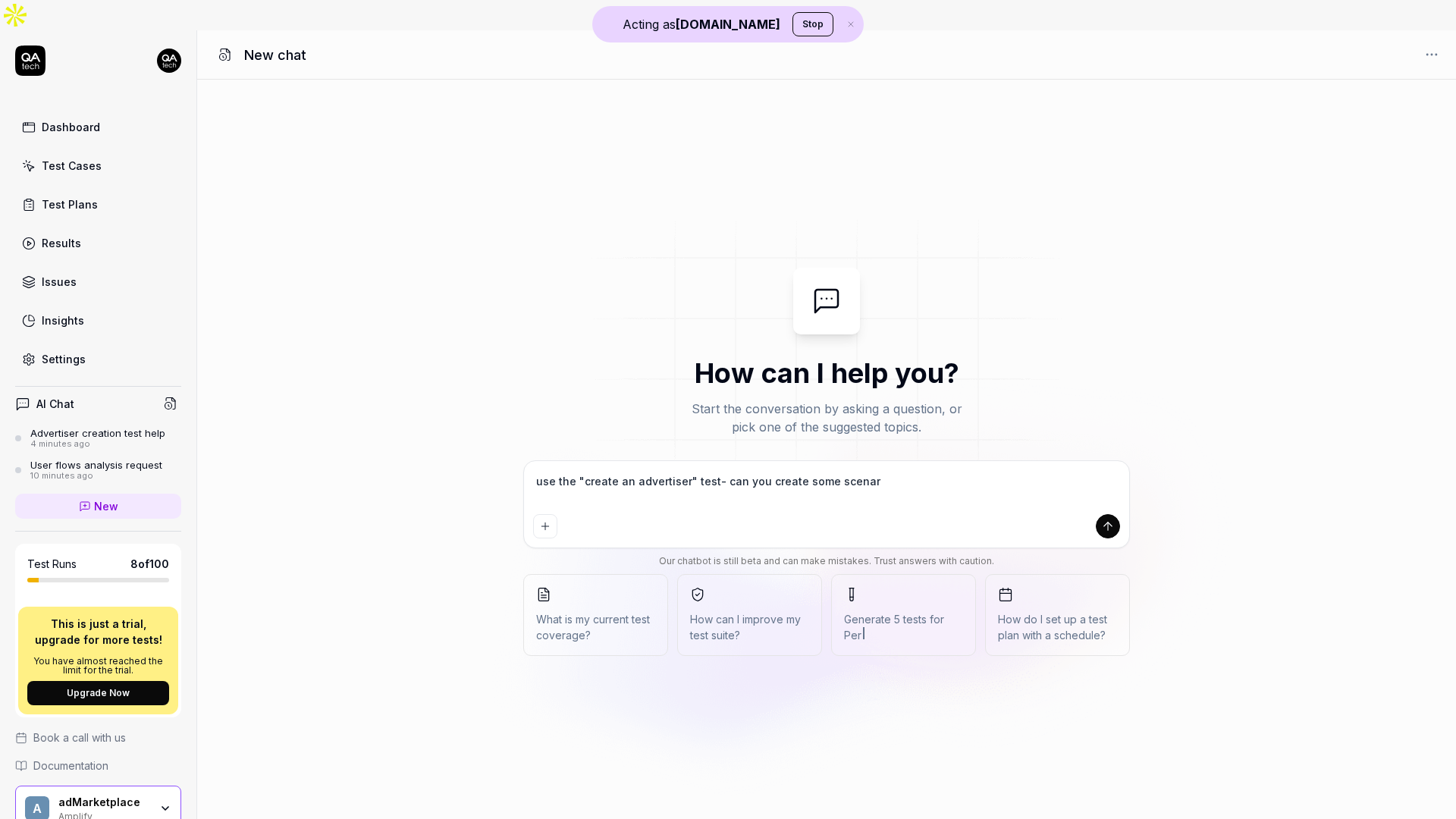
type textarea "use the "create an advertiser" test- can you create some scenari"
type textarea "*"
type textarea "use the "create an advertiser" test- can you create some scenario"
type textarea "*"
type textarea "use the "create an advertiser" test- can you create some scenarios"
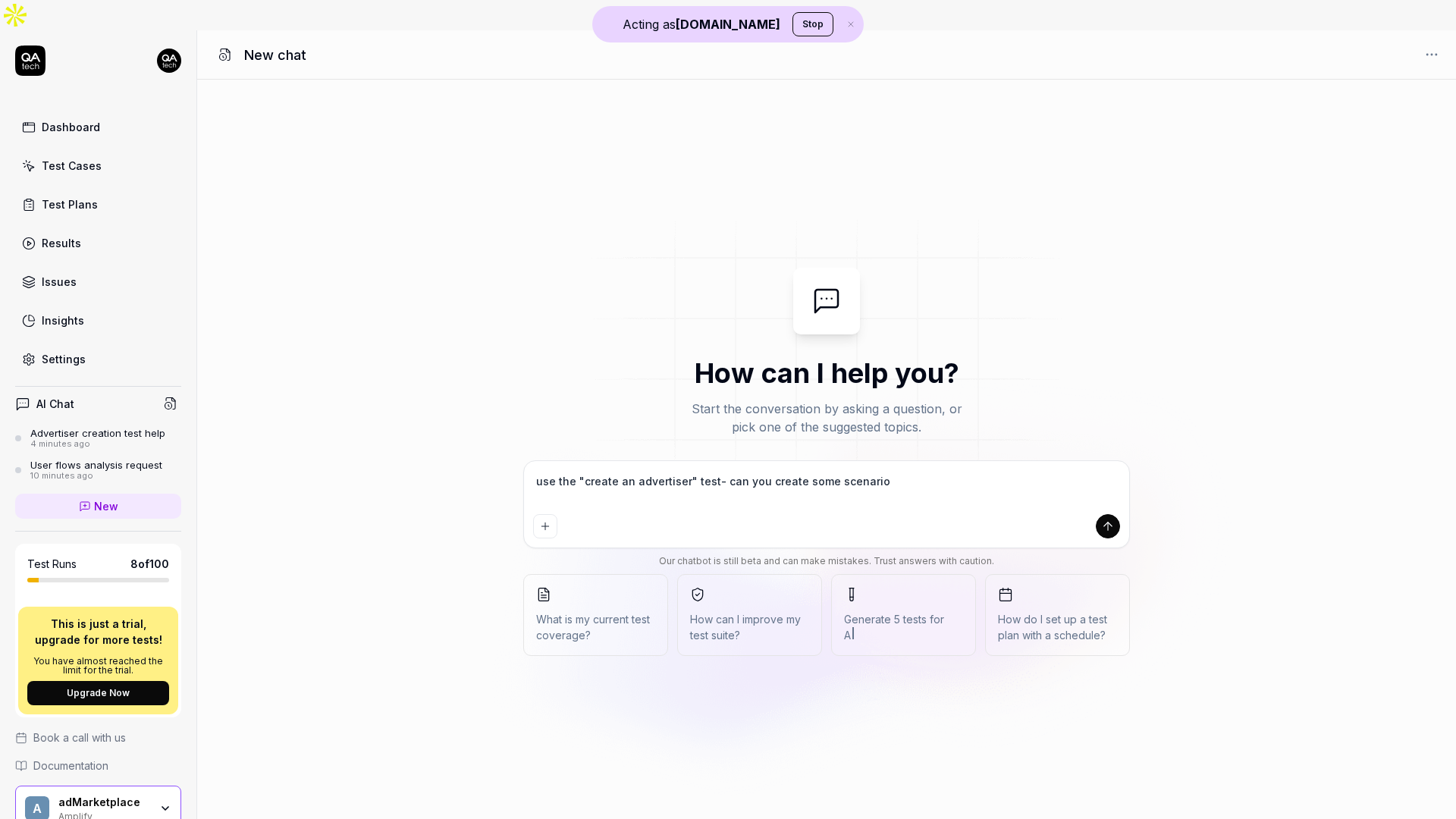
type textarea "*"
type textarea "use the "create an advertiser" test- can you create some scenarios"
type textarea "*"
type textarea "use the "create an advertiser" test- can you create some scenarios t"
type textarea "*"
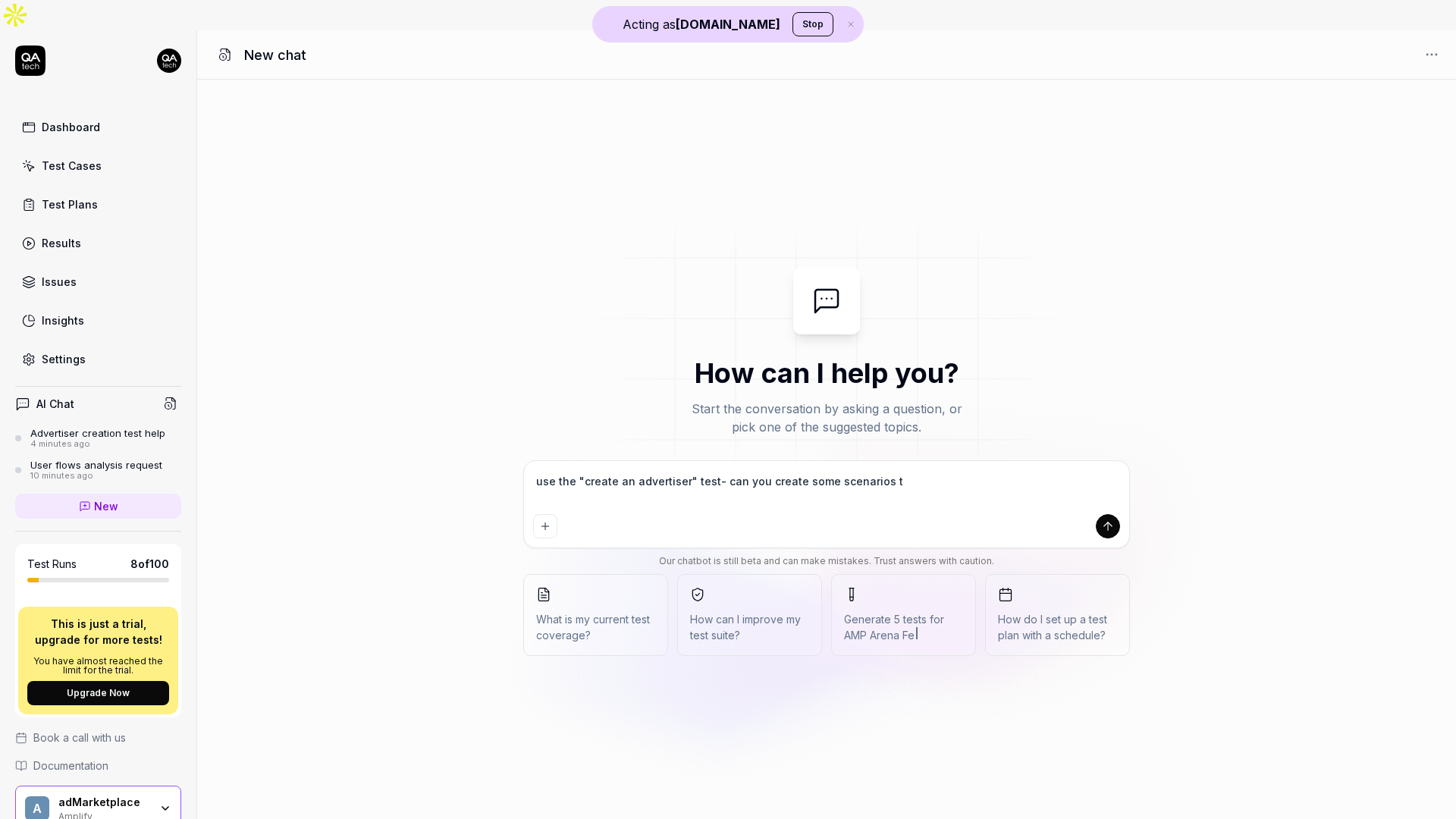
type textarea "use the "create an advertiser" test- can you create some scenarios to"
type textarea "*"
type textarea "use the "create an advertiser" test- can you create some scenarios to"
type textarea "*"
type textarea "use the "create an advertiser" test- can you create some scenarios to d"
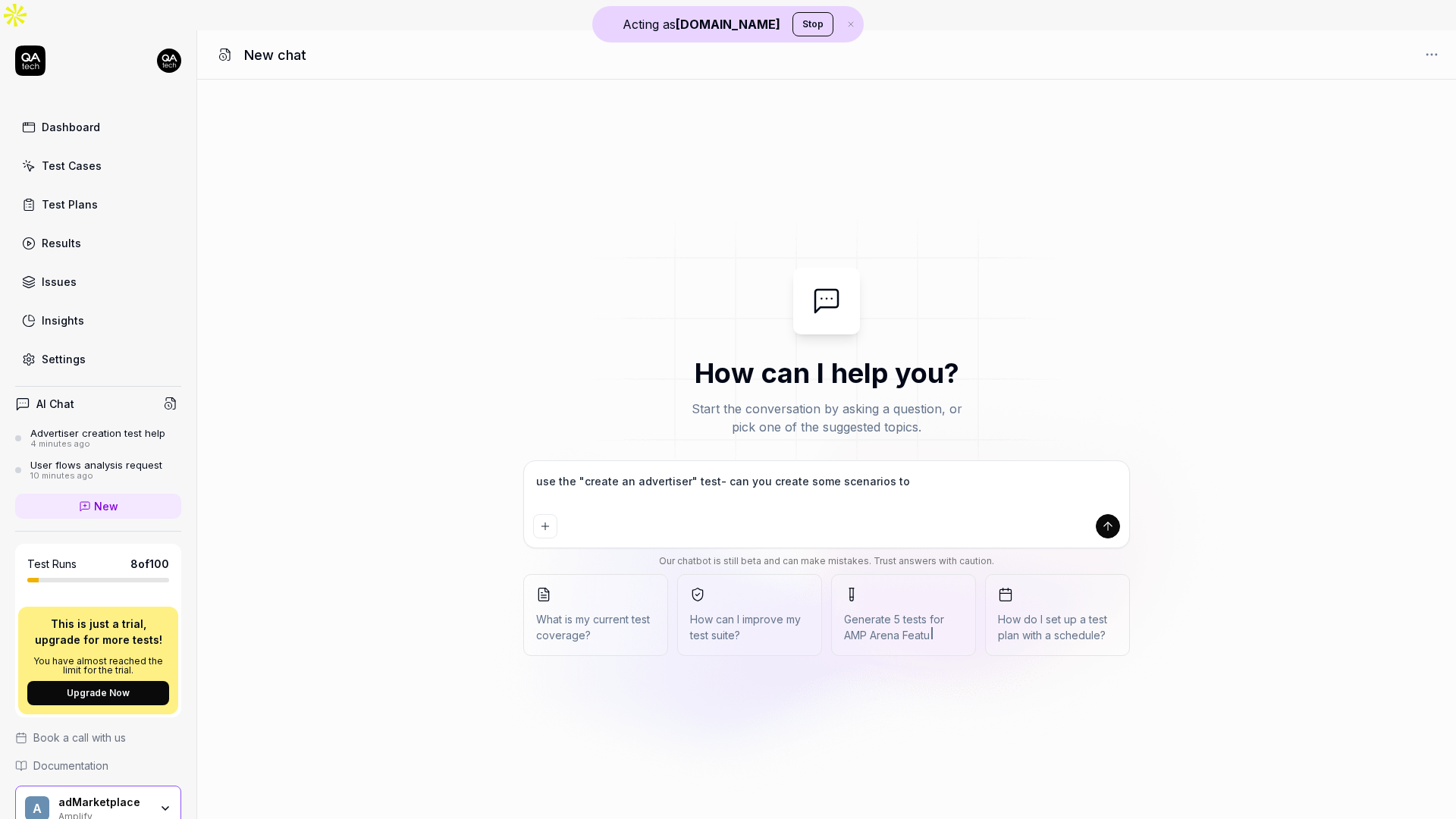
type textarea "*"
type textarea "use the "create an advertiser" test- can you create some scenarios to"
type textarea "*"
type textarea "use the "create an advertiser" test- can you create some scenarios to t"
type textarea "*"
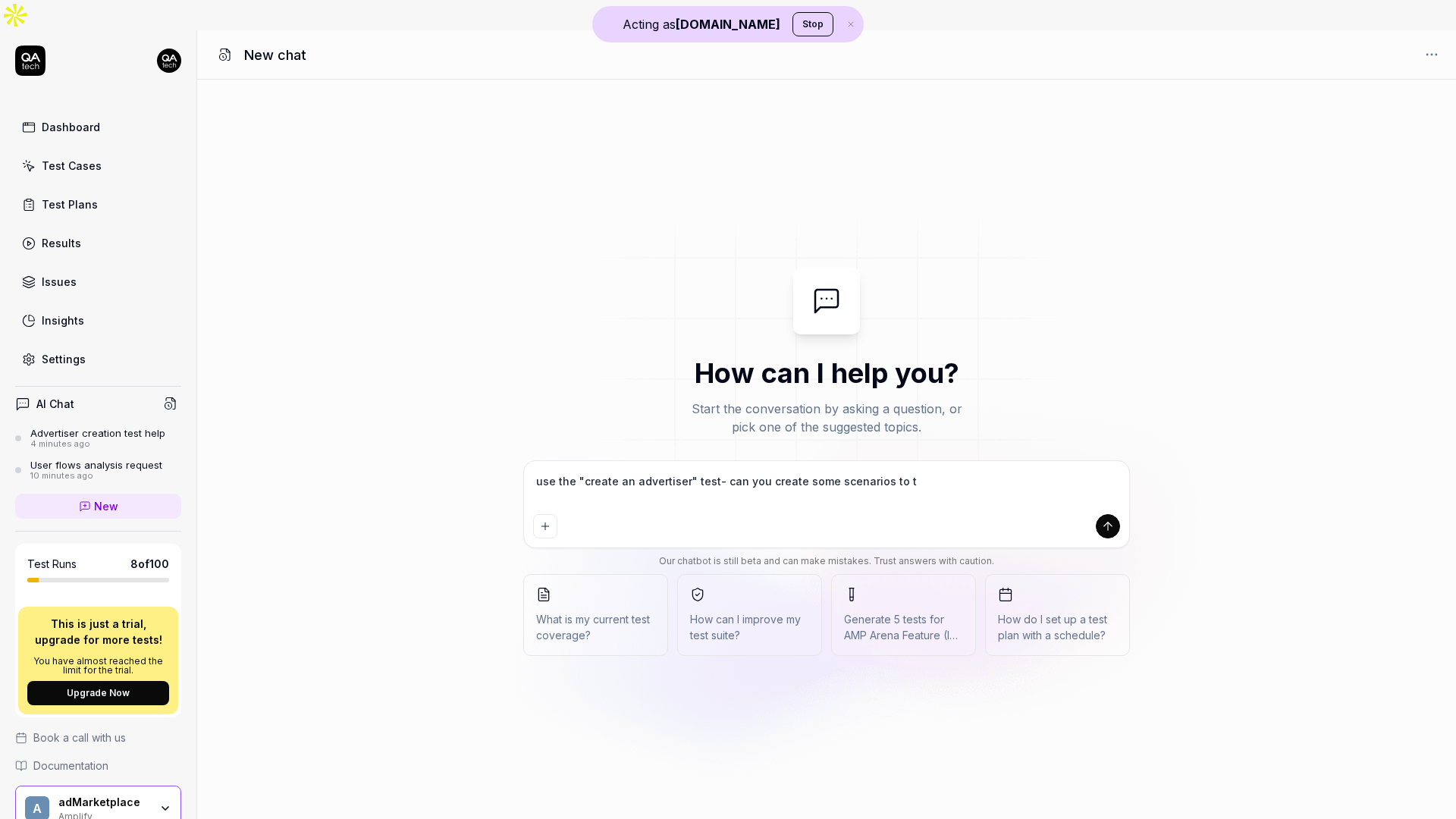
type textarea "use the "create an advertiser" test- can you create some scenarios to te"
type textarea "*"
type textarea "use the "create an advertiser" test- can you create some scenarios to tes"
type textarea "*"
type textarea "use the "create an advertiser" test- can you create some scenarios to test"
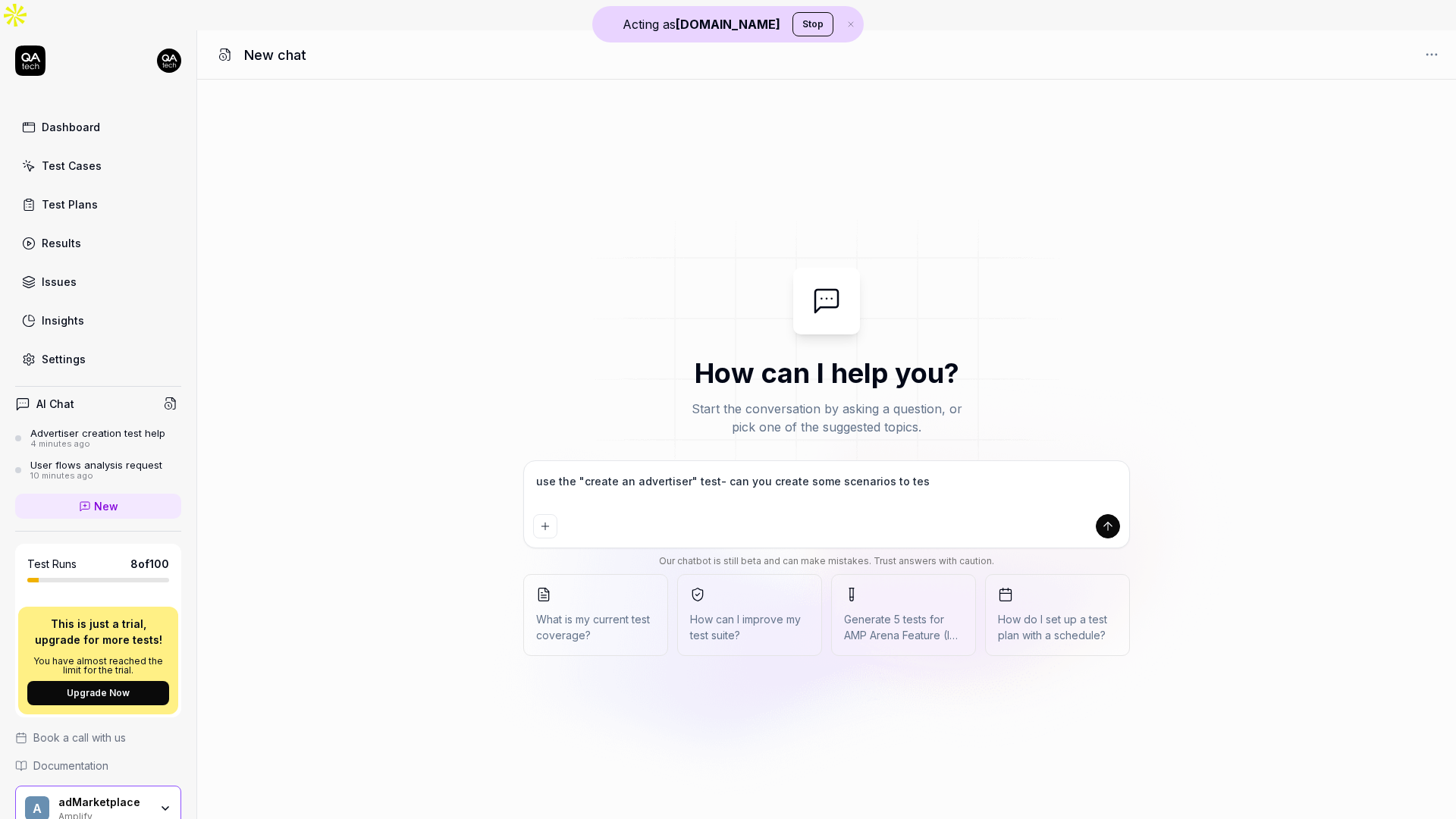
type textarea "*"
type textarea "use the "create an advertiser" test- can you create some scenarios to test"
type textarea "*"
type textarea "use the "create an advertiser" test- can you create some scenarios to test d"
type textarea "*"
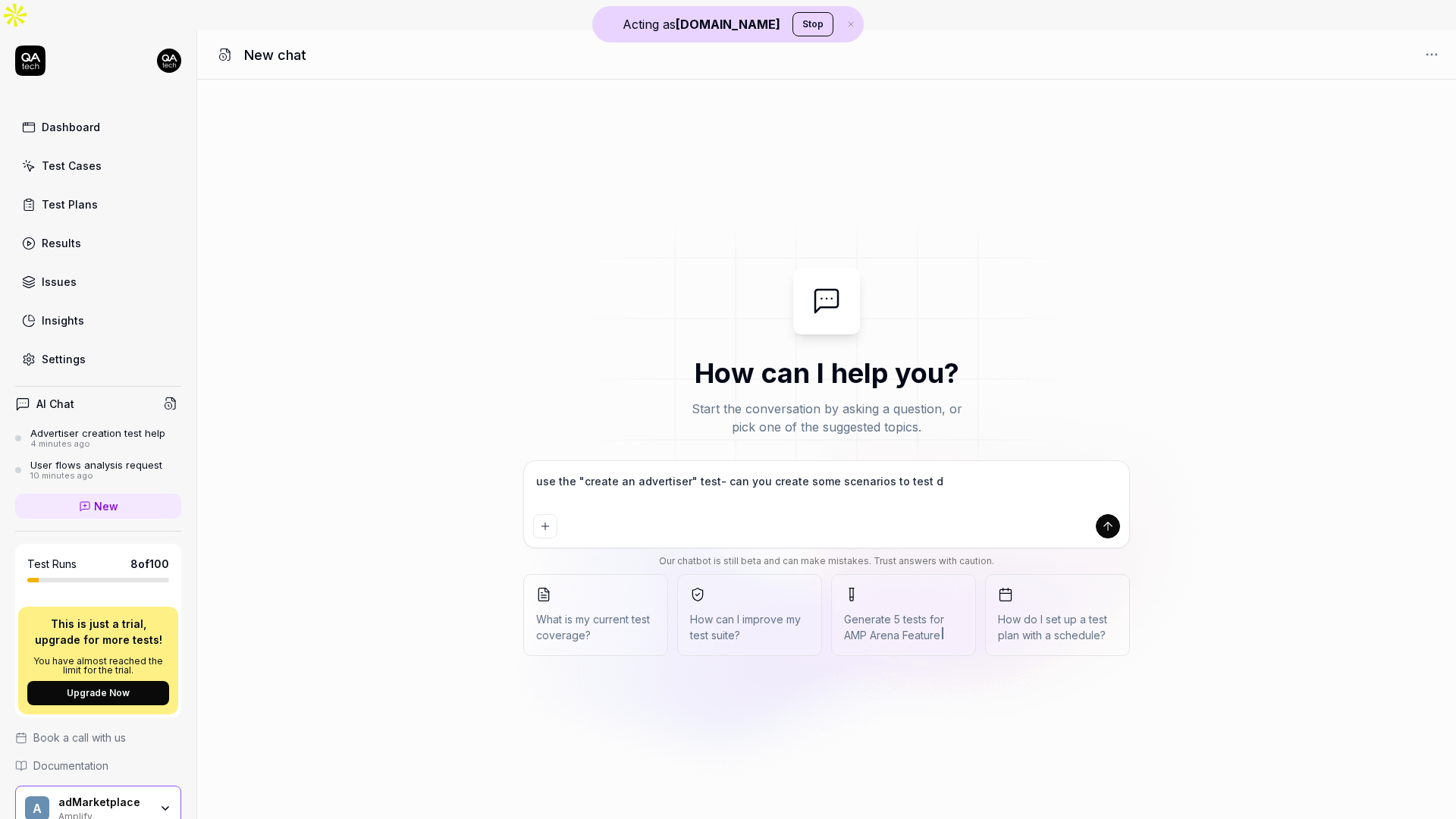
type textarea "use the "create an advertiser" test- can you create some scenarios to test di"
type textarea "*"
type textarea "use the "create an advertiser" test- can you create some scenarios to test dif"
type textarea "*"
type textarea "use the "create an advertiser" test- can you create some scenarios to test diff"
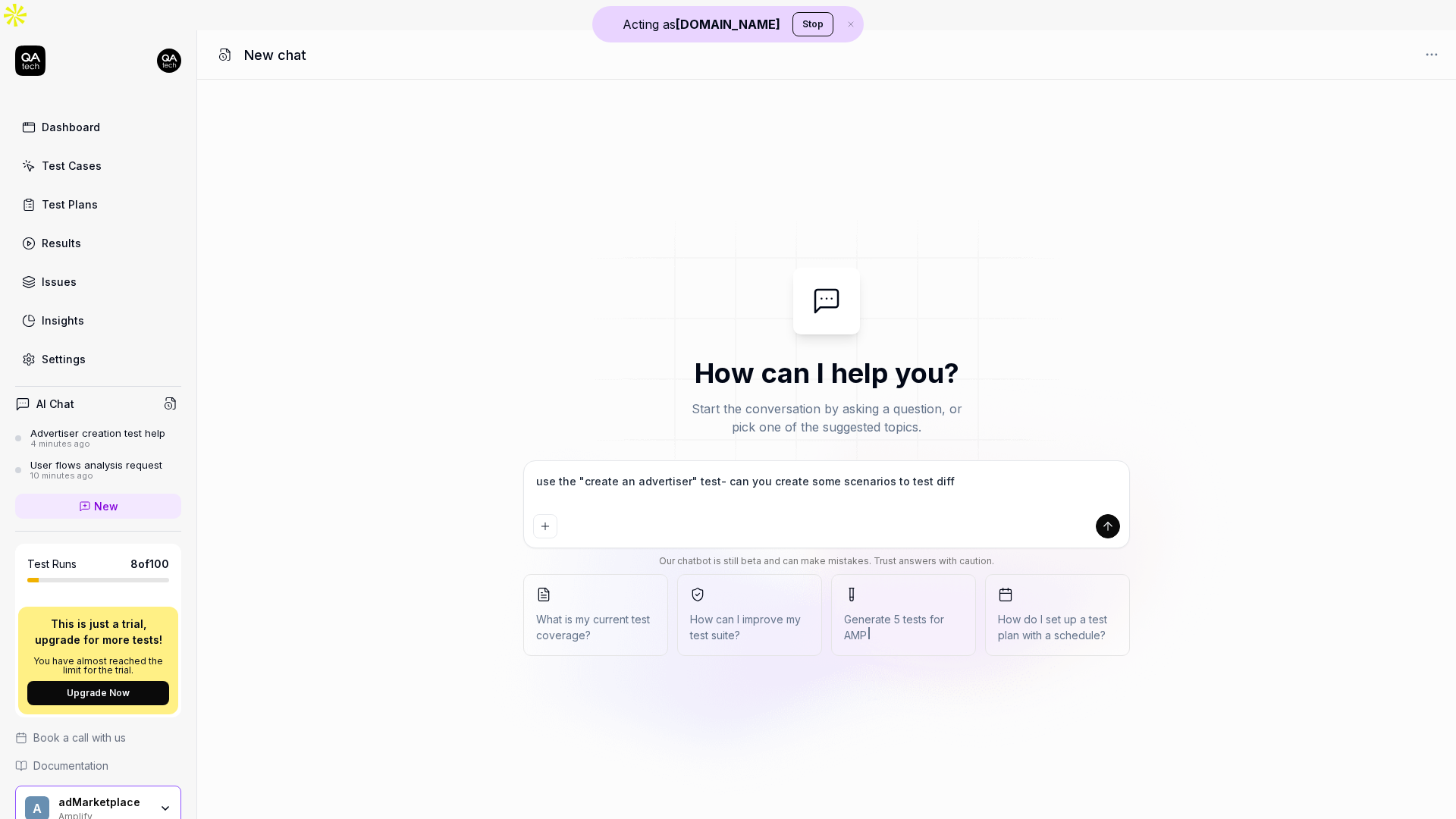
type textarea "*"
type textarea "use the "create an advertiser" test- can you create some scenarios to test diffe"
type textarea "*"
type textarea "use the "create an advertiser" test- can you create some scenarios to test diff…"
type textarea "*"
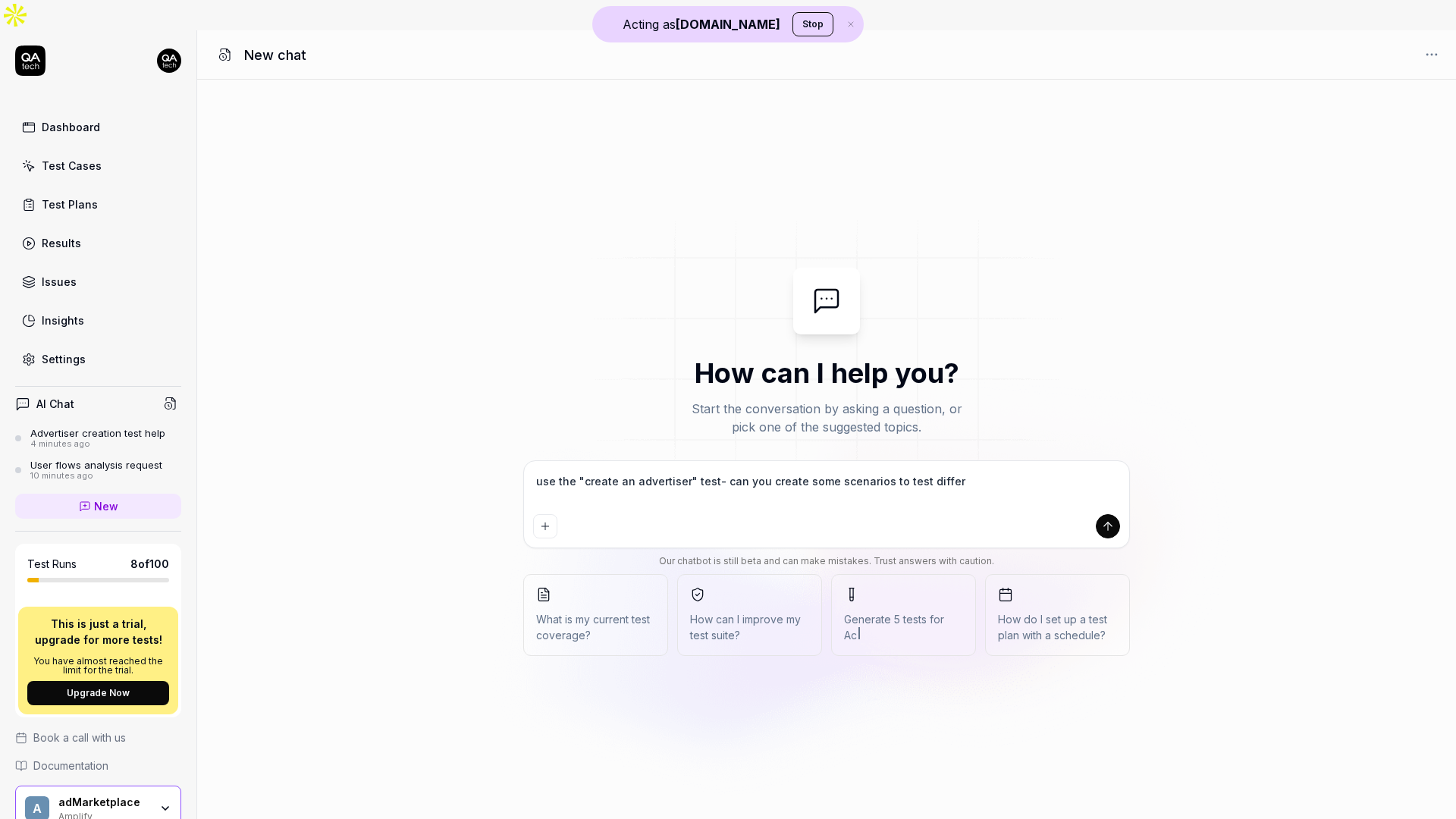
type textarea "use the "create an advertiser" test- can you create some scenarios to test diff…"
type textarea "*"
type textarea "use the "create an advertiser" test- can you create some scenarios to test diff…"
type textarea "*"
type textarea "use the "create an advertiser" test- can you create some scenarios to test diff…"
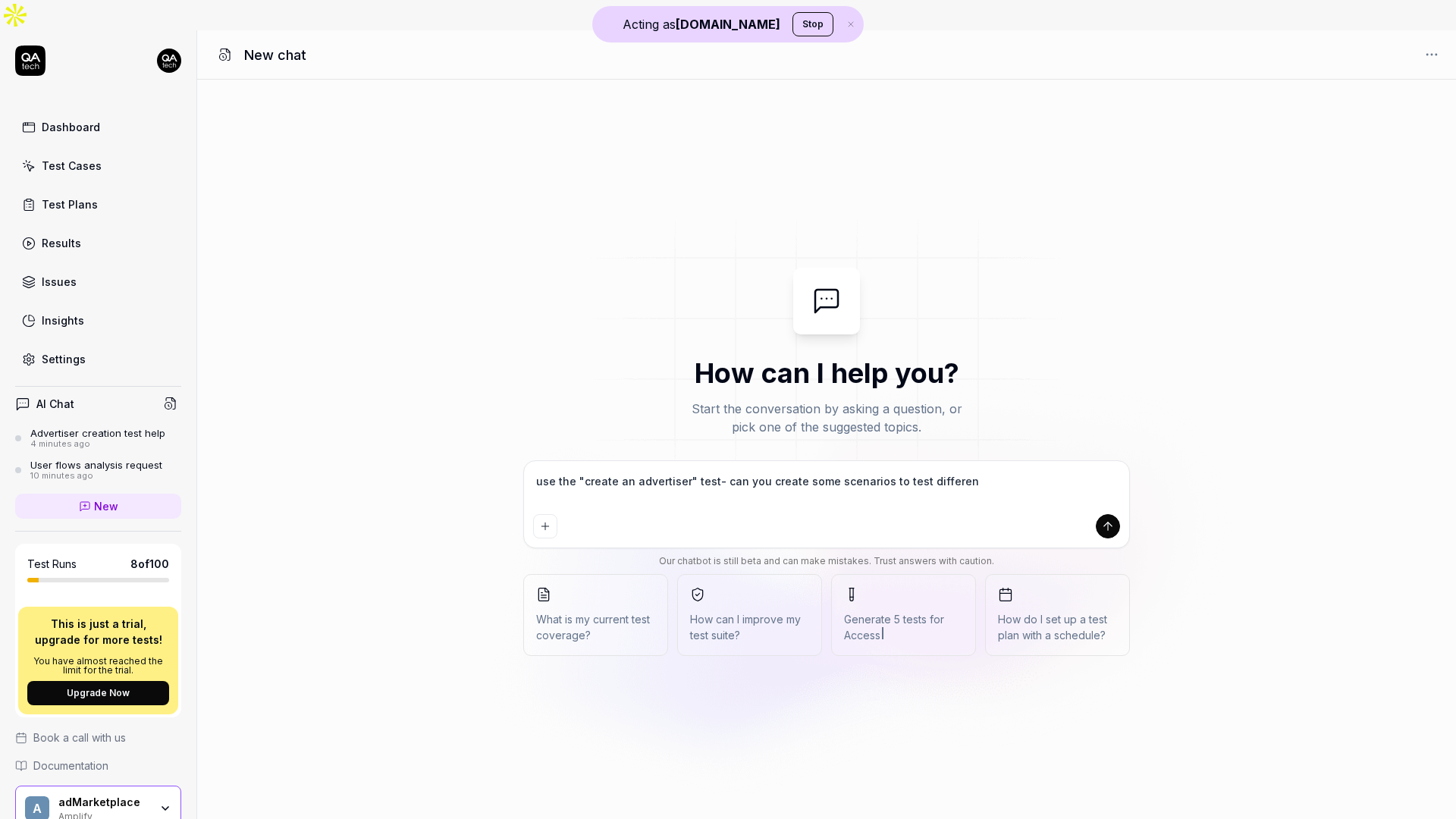
type textarea "*"
type textarea "use the "create an advertiser" test- can you create some scenarios to test diff…"
type textarea "*"
type textarea "use the "create an advertiser" test- can you create some scenarios to test diff…"
type textarea "*"
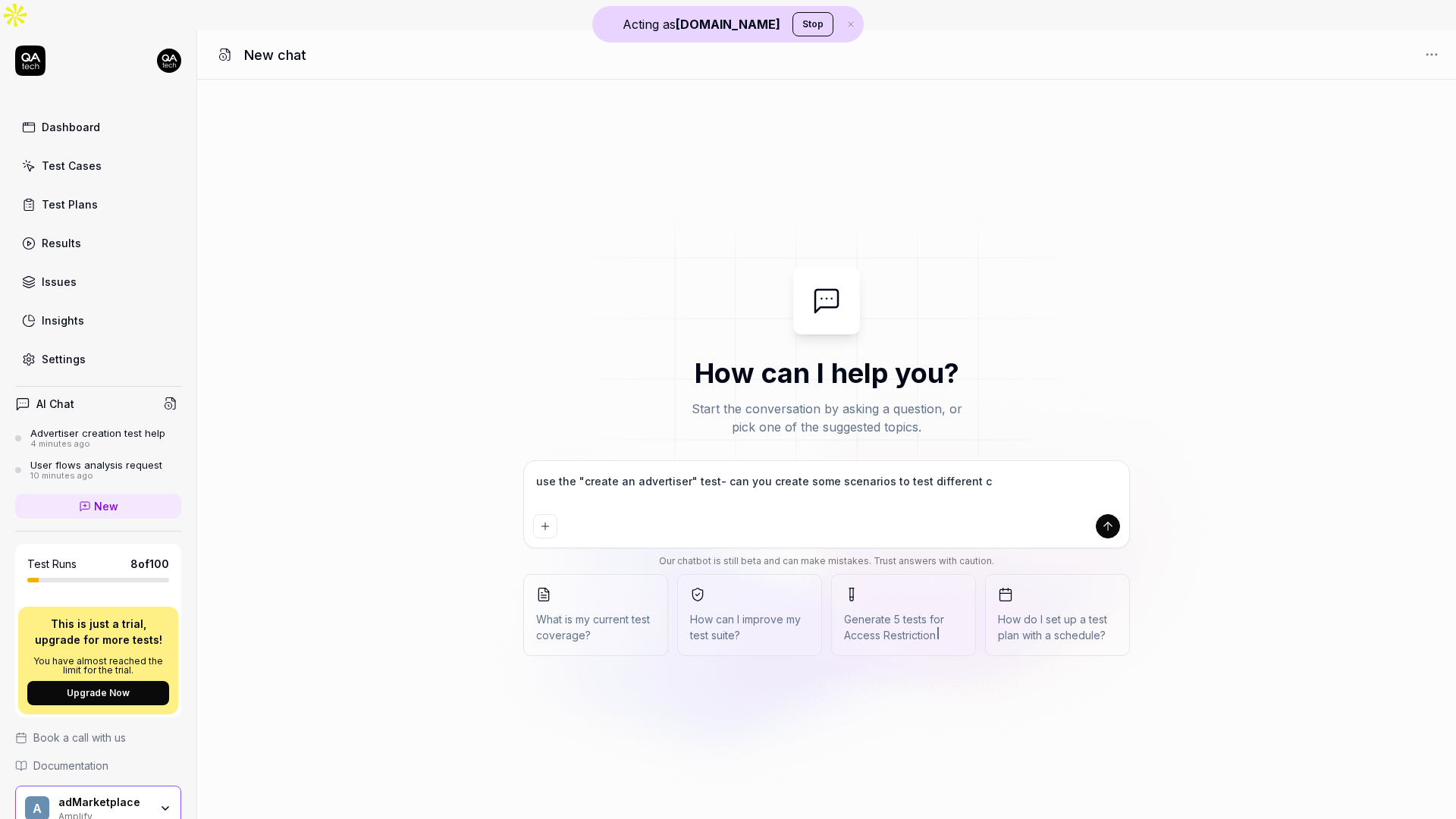
type textarea "use the "create an advertiser" test- can you create some scenarios to test diff…"
type textarea "*"
type textarea "use the "create an advertiser" test- can you create some scenarios to test diff…"
type textarea "*"
type textarea "use the "create an advertiser" test- can you create some scenarios to test diff…"
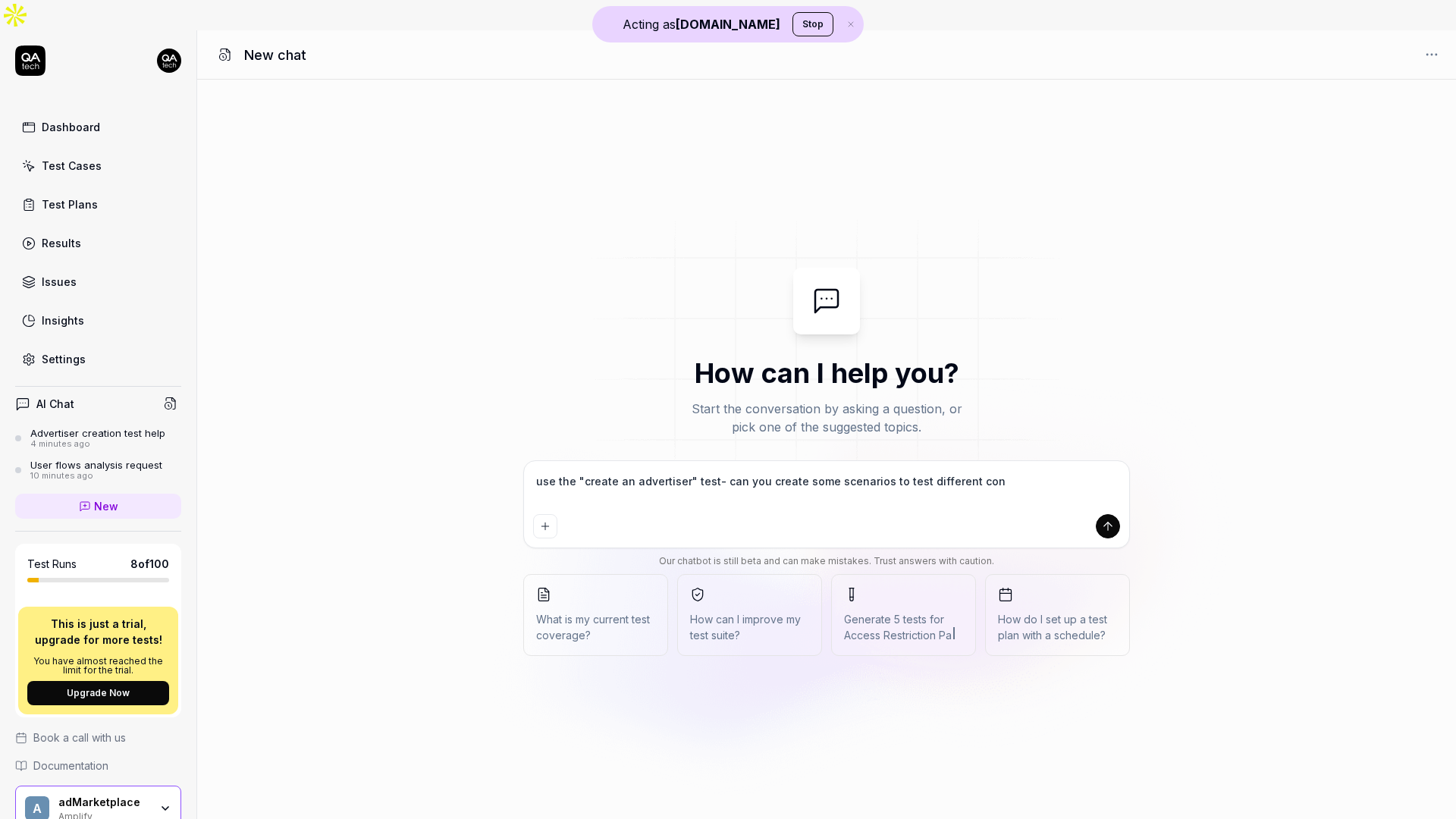
type textarea "*"
type textarea "use the "create an advertiser" test- can you create some scenarios to test diff…"
type textarea "*"
type textarea "use the "create an advertiser" test- can you create some scenarios to test diff…"
type textarea "*"
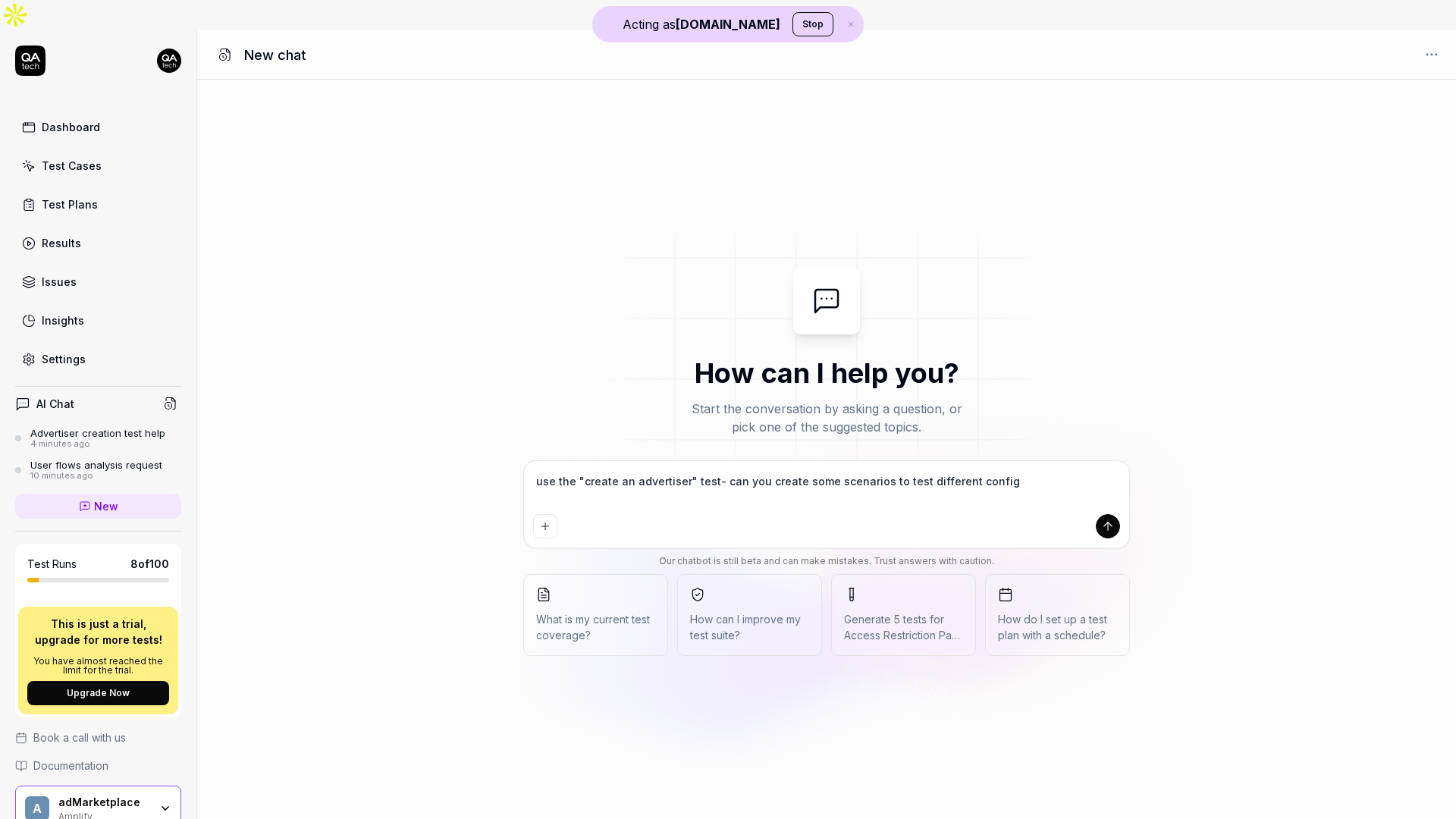
type textarea "use the "create an advertiser" test- can you create some scenarios to test diff…"
type textarea "*"
type textarea "use the "create an advertiser" test- can you create some scenarios to test diff…"
type textarea "*"
type textarea "use the "create an advertiser" test- can you create some scenarios to test diff…"
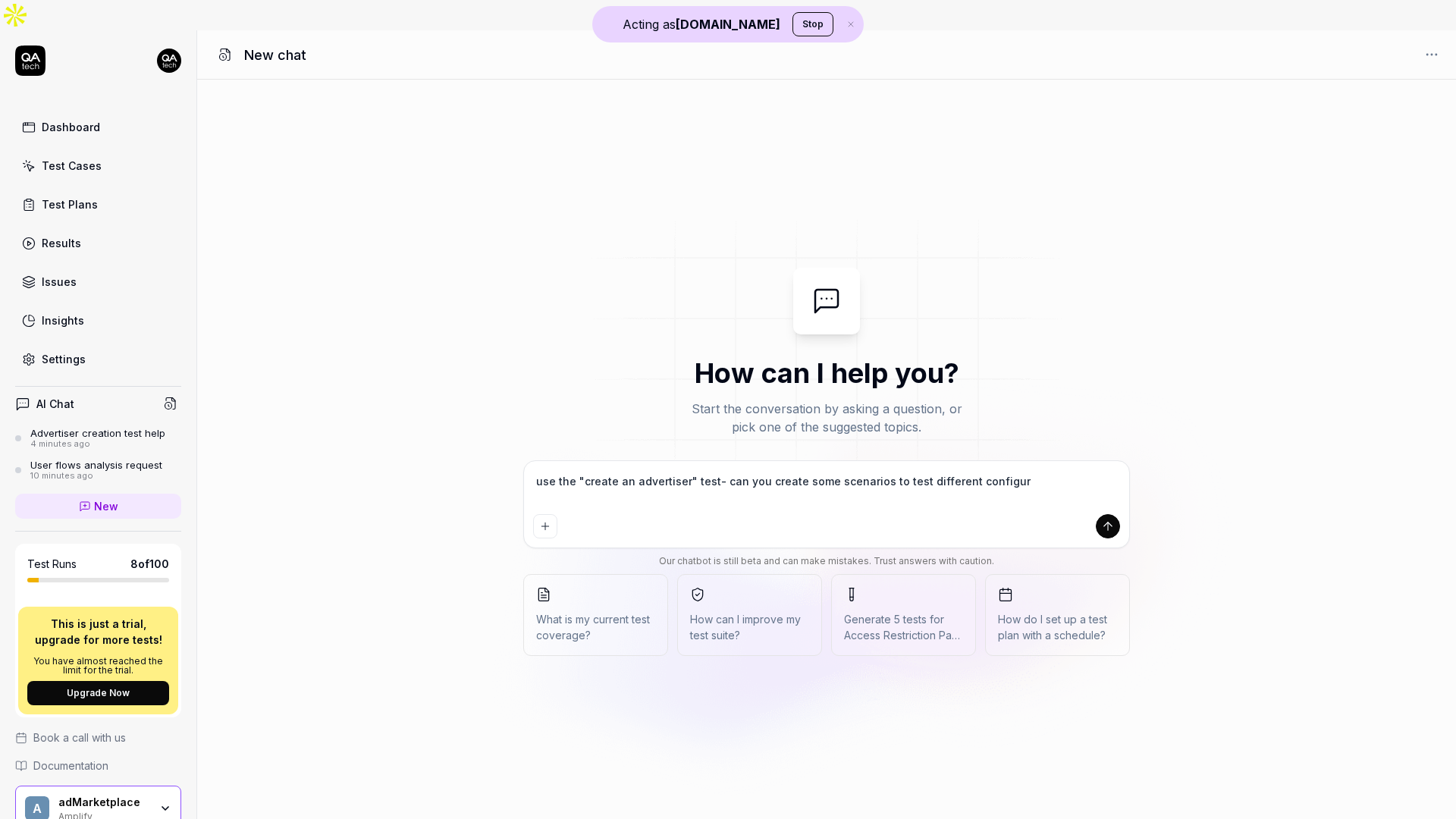
type textarea "*"
type textarea "use the "create an advertiser" test- can you create some scenarios to test diff…"
type textarea "*"
type textarea "use the "create an advertiser" test- can you create some scenarios to test diff…"
type textarea "*"
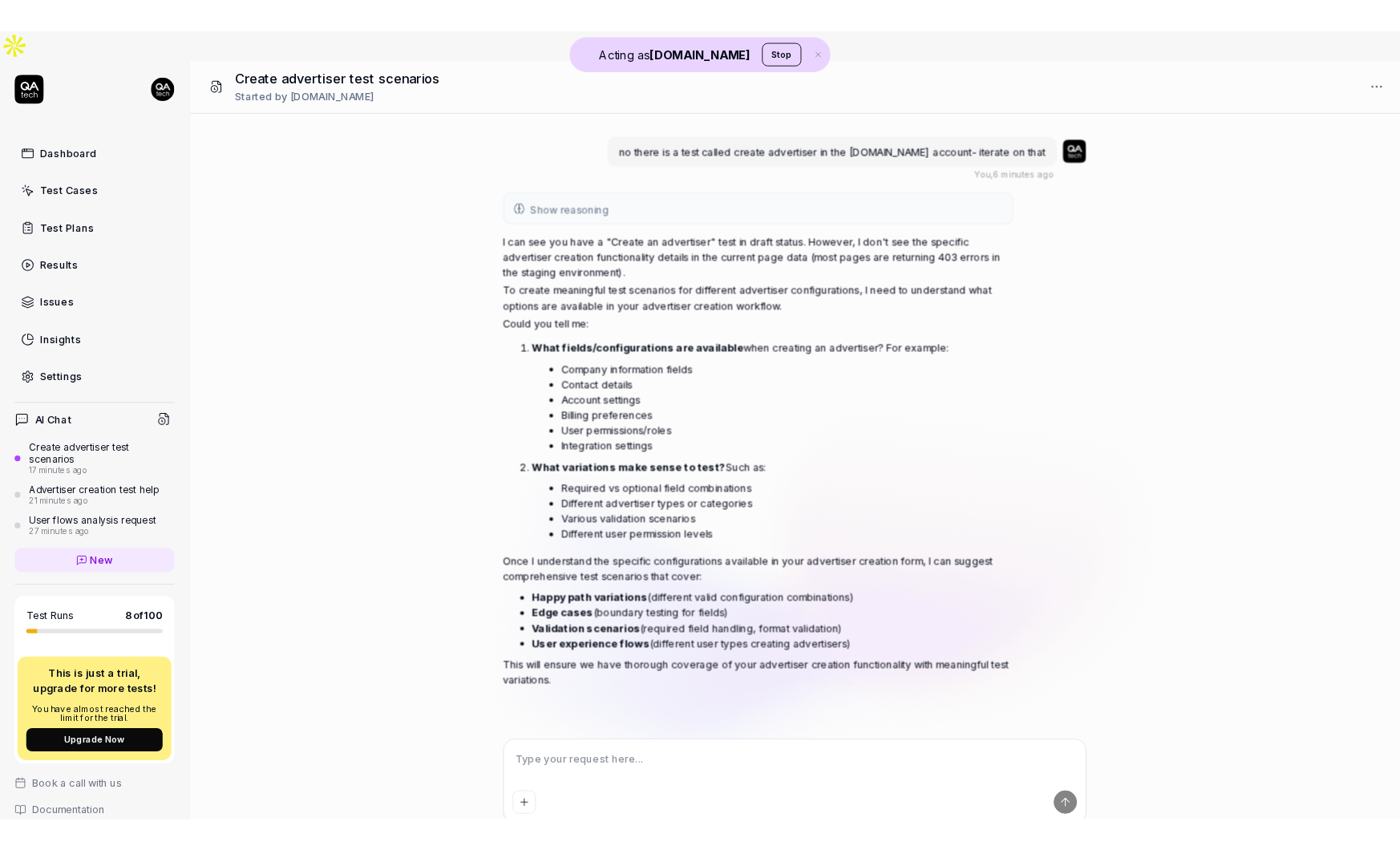
scroll to position [486, 0]
